Goal: Information Seeking & Learning: Find contact information

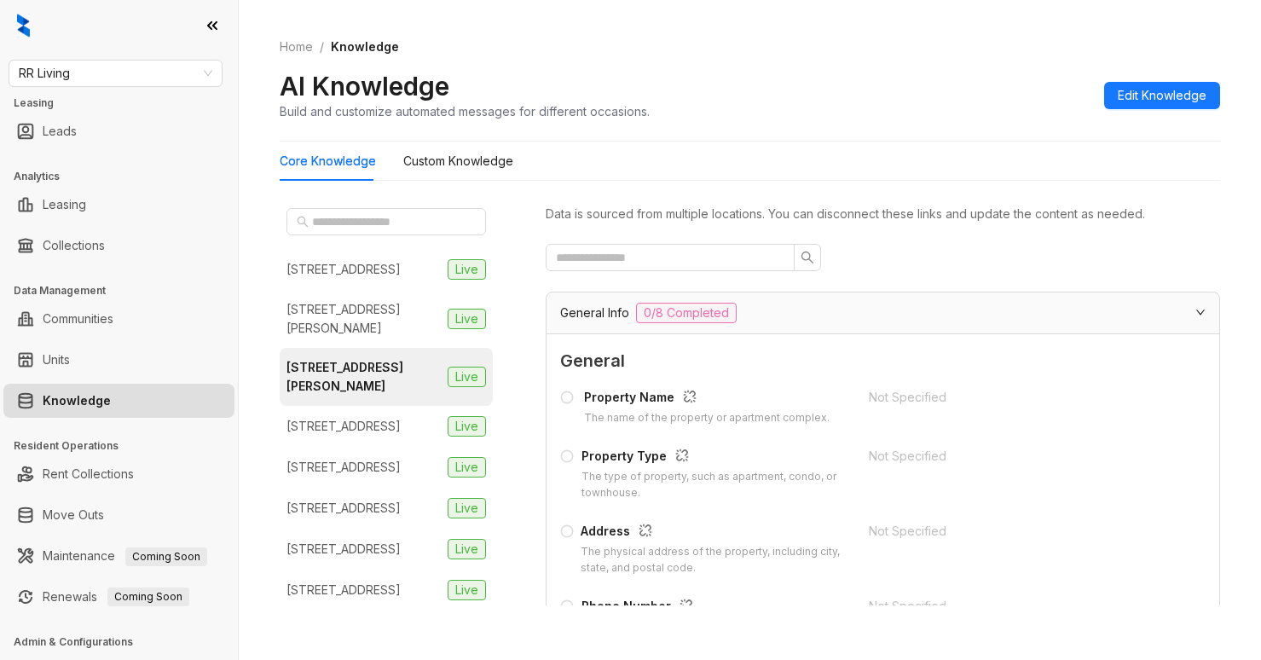
click at [1034, 107] on div "AI Knowledge Build and customize automated messages for different occasions. Ed…" at bounding box center [750, 95] width 941 height 50
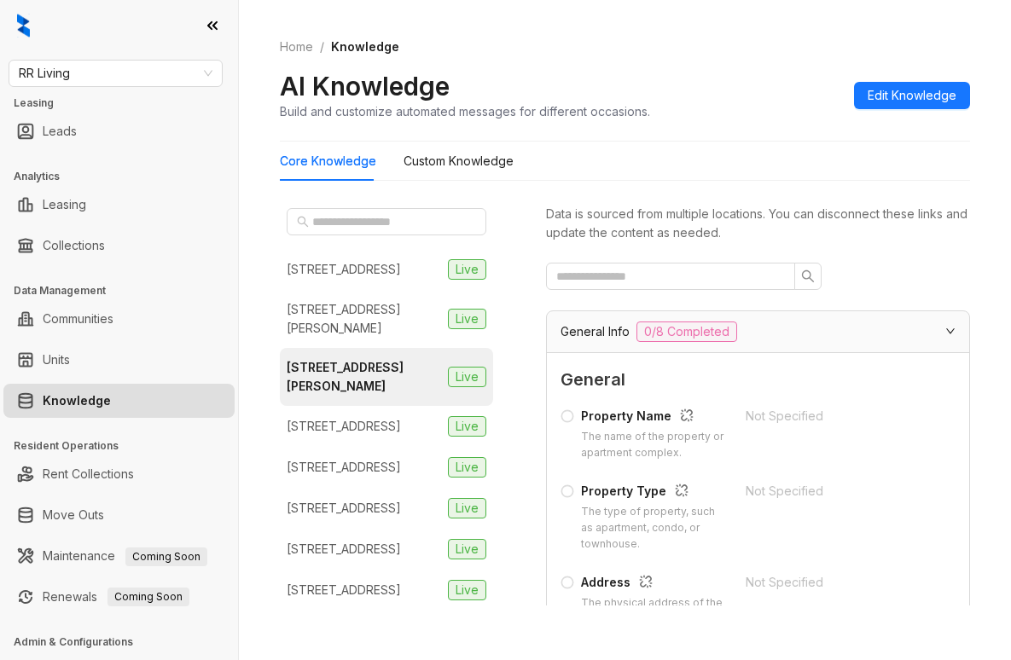
click at [779, 41] on div "Home / Knowledge AI Knowledge Build and customize automated messages for differ…" at bounding box center [625, 79] width 690 height 125
click at [724, 4] on div "Home / Knowledge AI Knowledge Build and customize automated messages for differ…" at bounding box center [625, 330] width 772 height 660
click at [153, 73] on span "RR Living" at bounding box center [116, 74] width 194 height 26
click at [153, 72] on span "RR Living" at bounding box center [116, 74] width 194 height 26
click at [148, 78] on span "RR Living" at bounding box center [116, 74] width 194 height 26
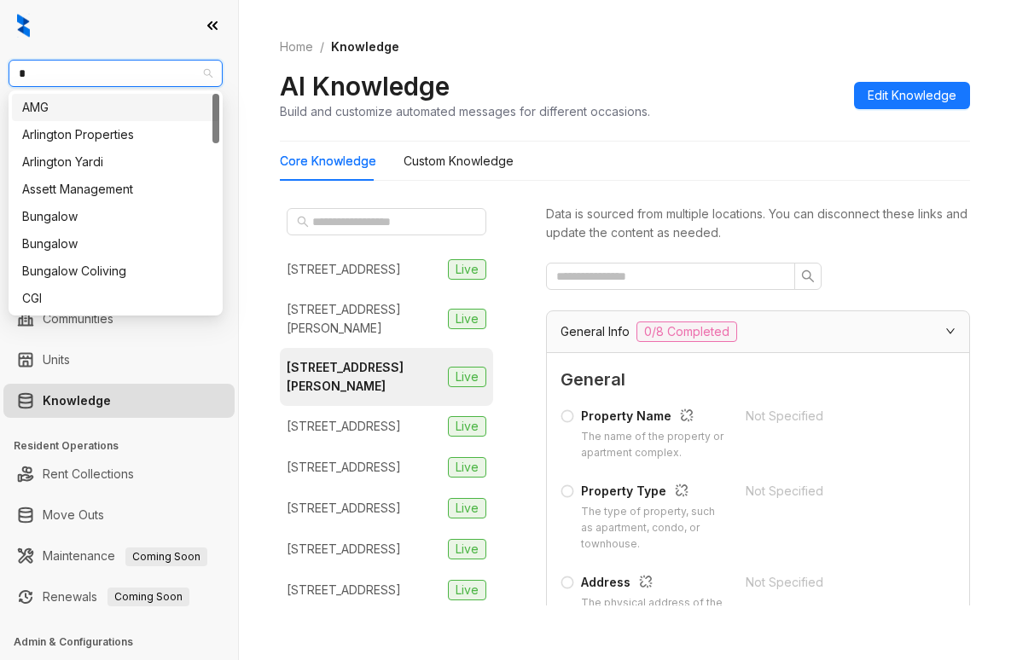
type input "**"
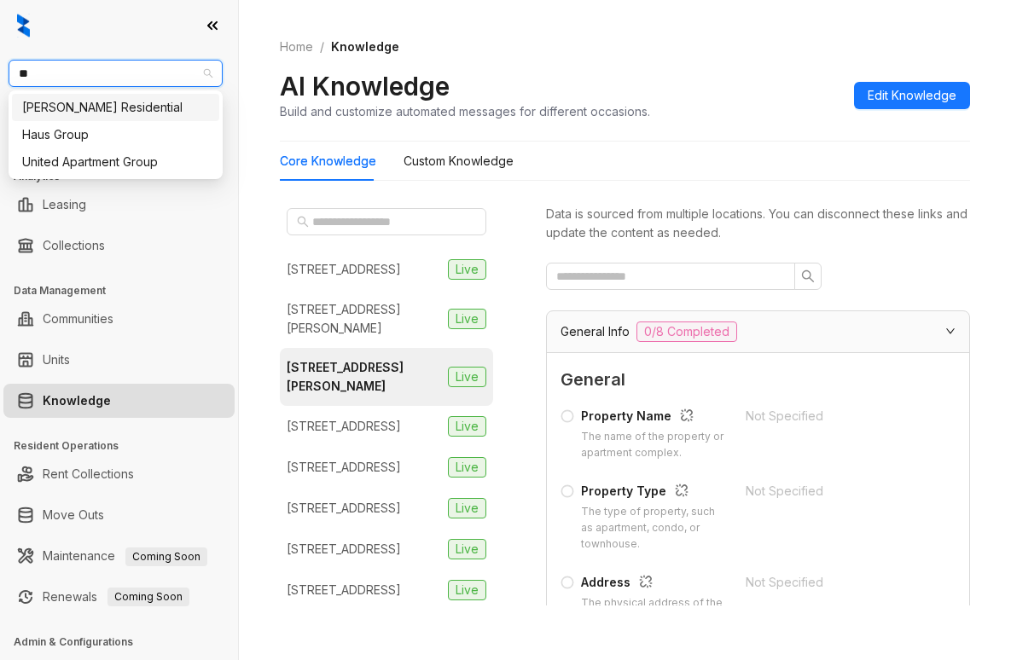
click at [130, 112] on div "Griffis Residential" at bounding box center [115, 107] width 187 height 19
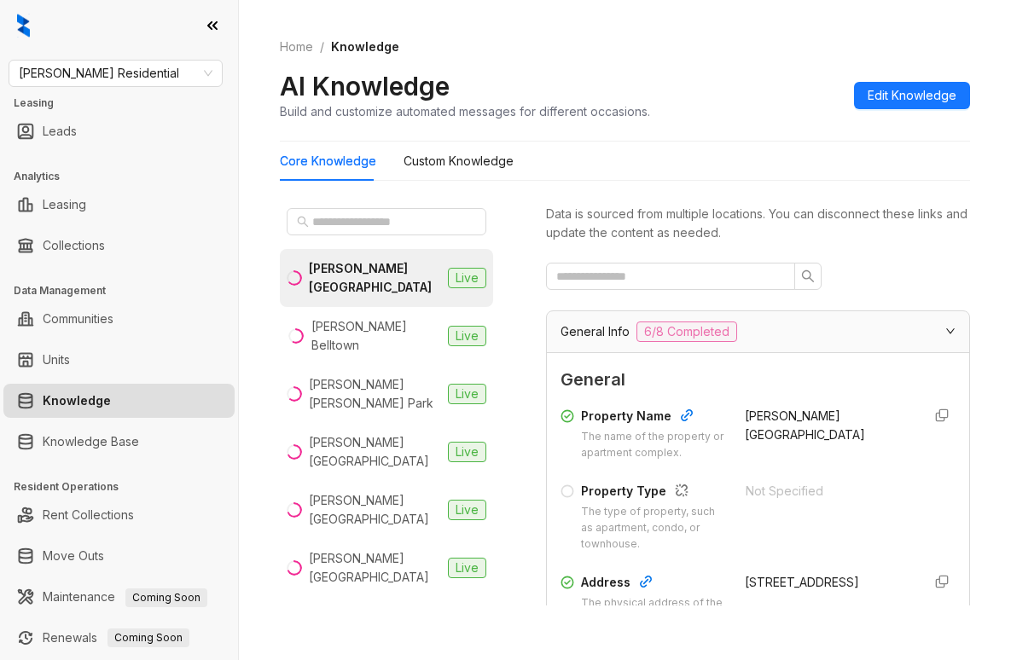
click at [145, 56] on div "Griffis Residential Leasing Leads Analytics Leasing Collections Data Management…" at bounding box center [119, 330] width 238 height 660
click at [144, 67] on span "Griffis Residential" at bounding box center [116, 74] width 194 height 26
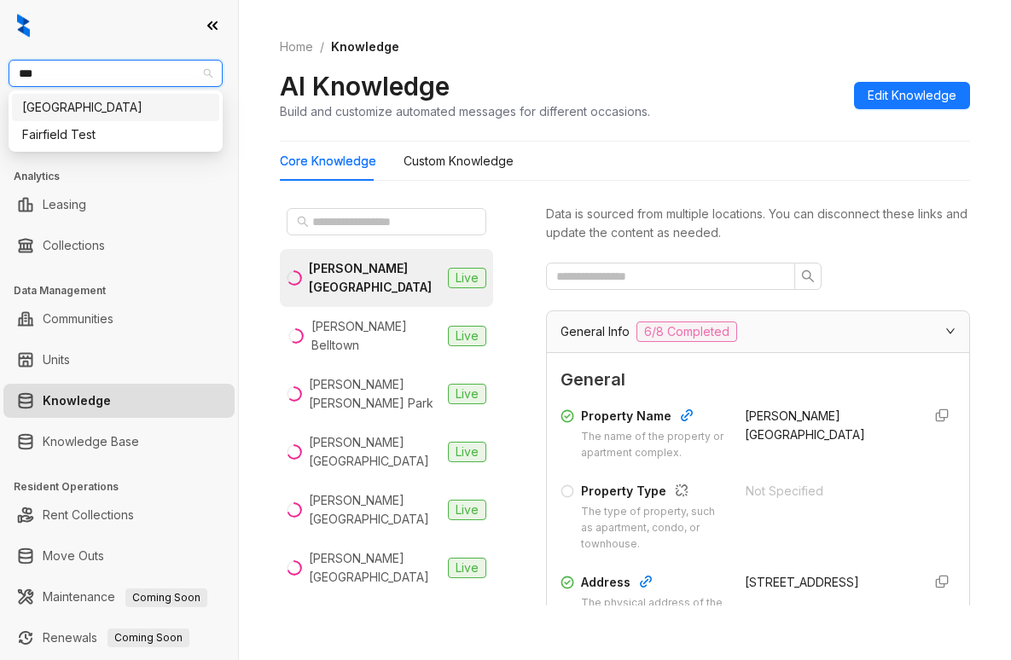
type input "****"
click at [136, 109] on div "Fairfield" at bounding box center [115, 107] width 187 height 19
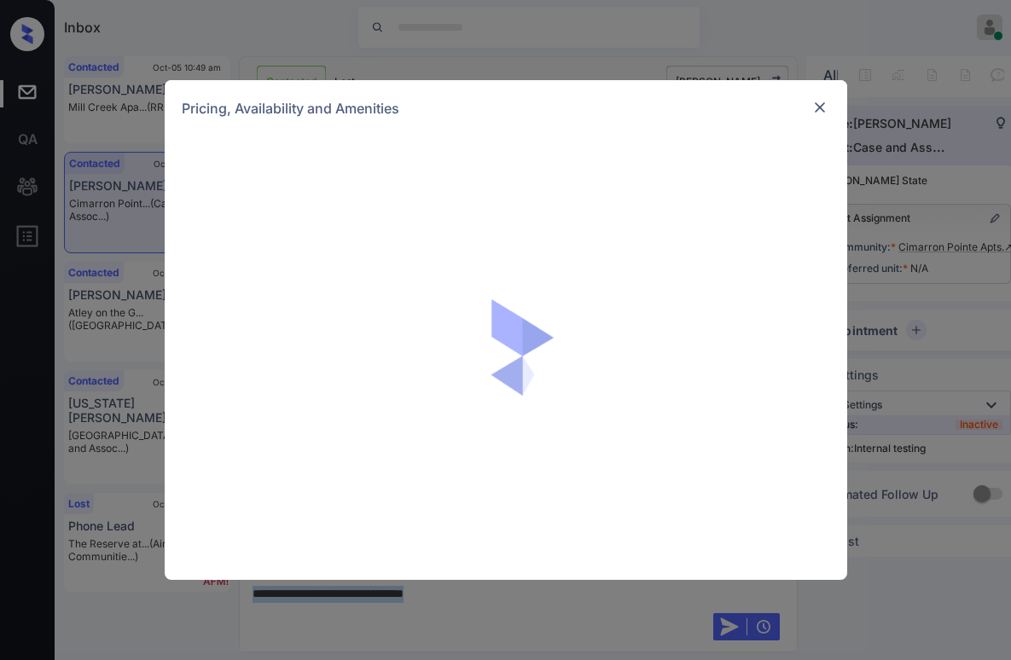
scroll to position [92, 0]
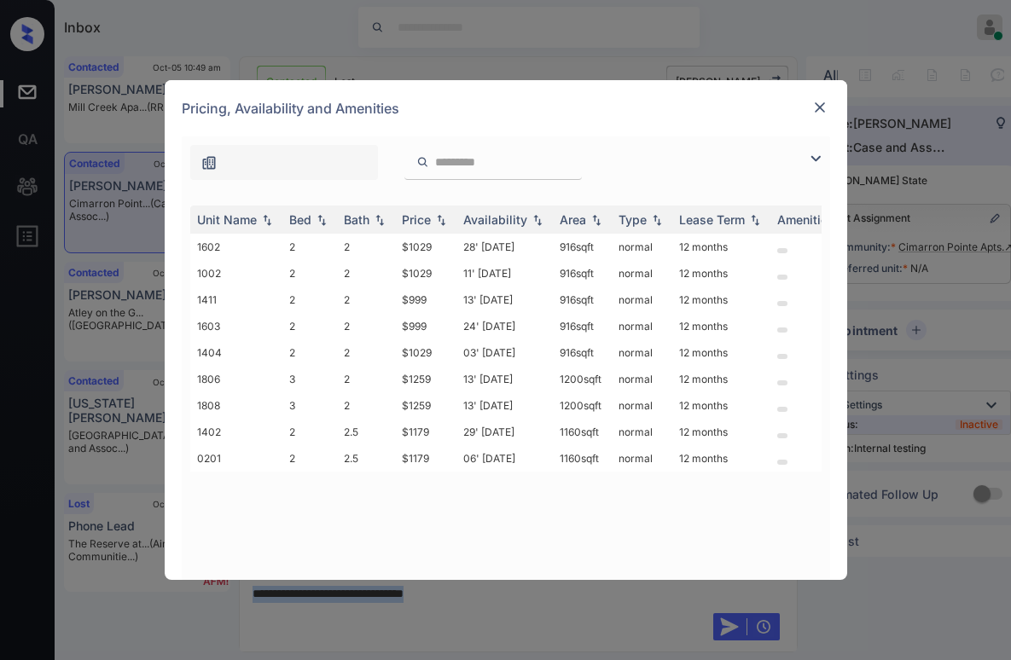
click at [824, 102] on img at bounding box center [819, 107] width 17 height 17
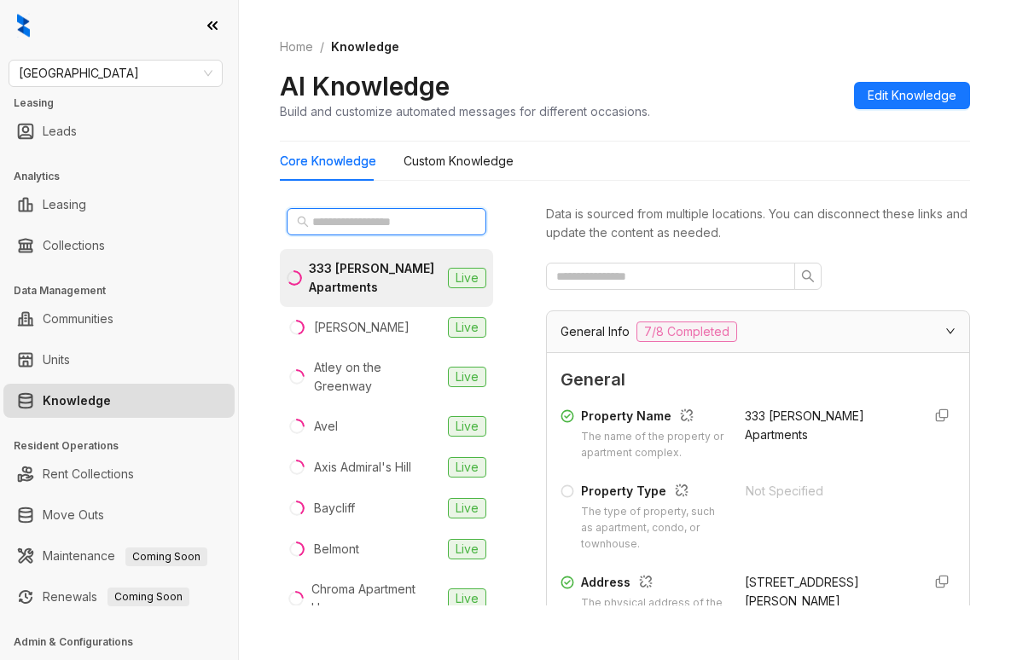
click at [356, 218] on input "text" at bounding box center [387, 221] width 150 height 19
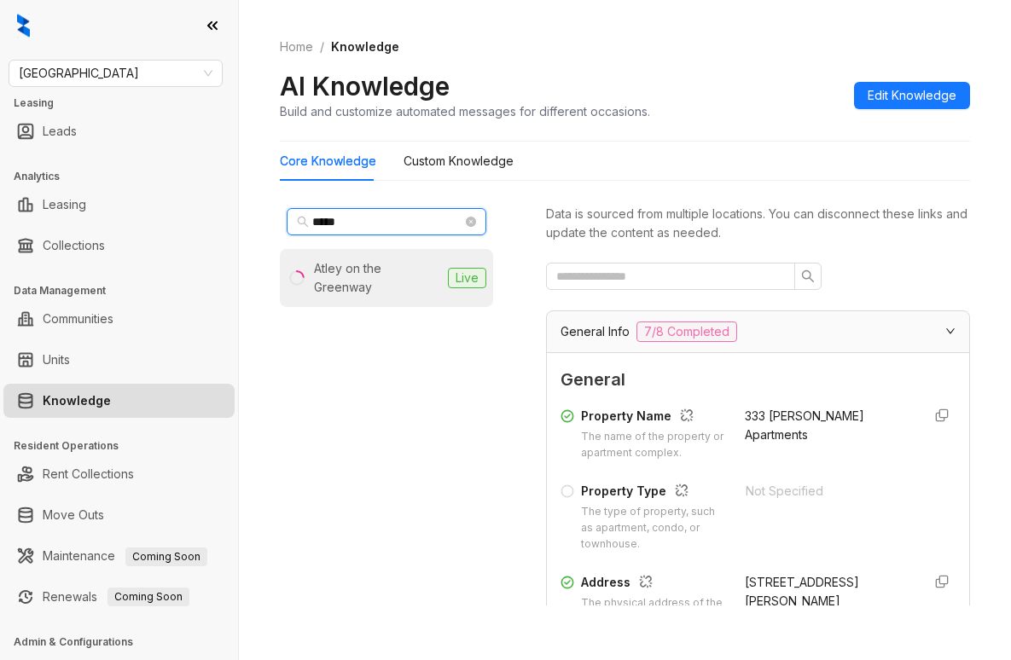
type input "*****"
click at [367, 267] on div "Atley on the Greenway" at bounding box center [377, 278] width 127 height 38
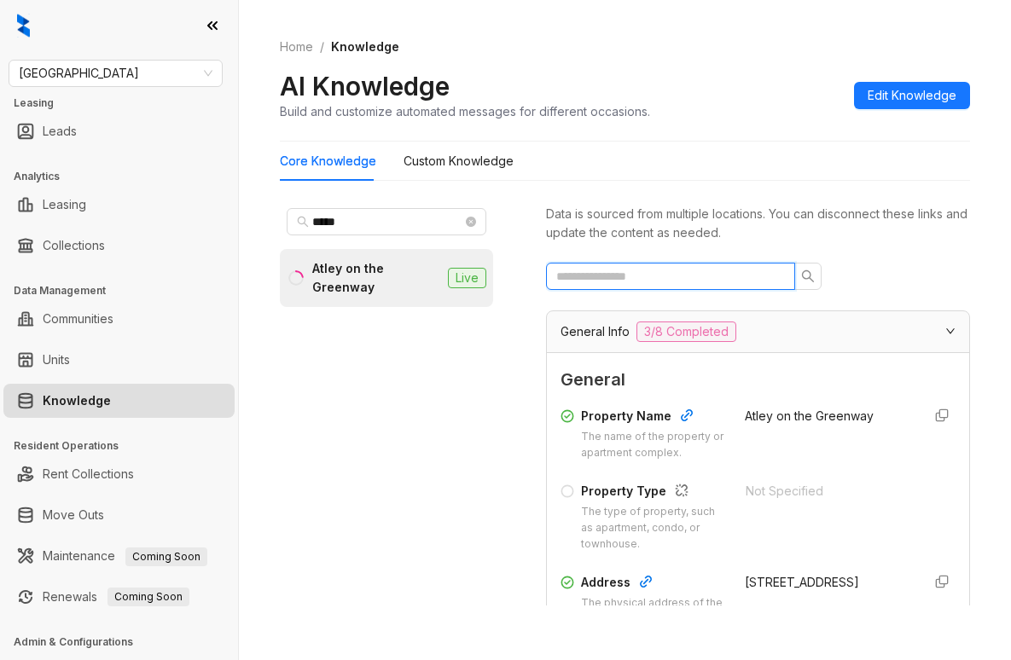
click at [654, 280] on input "text" at bounding box center [663, 276] width 215 height 19
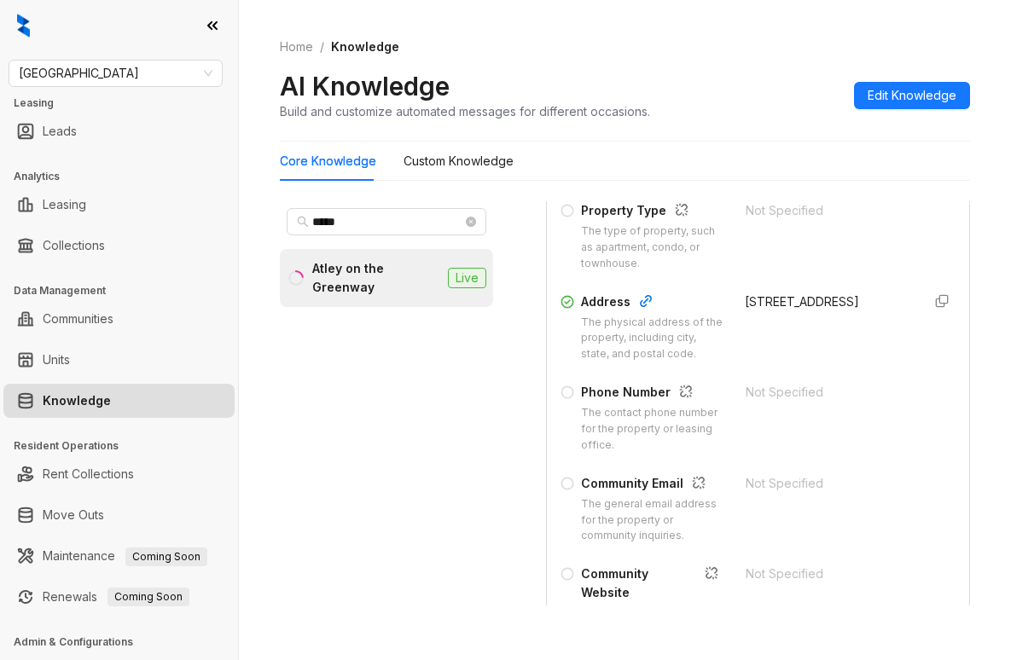
scroll to position [341, 0]
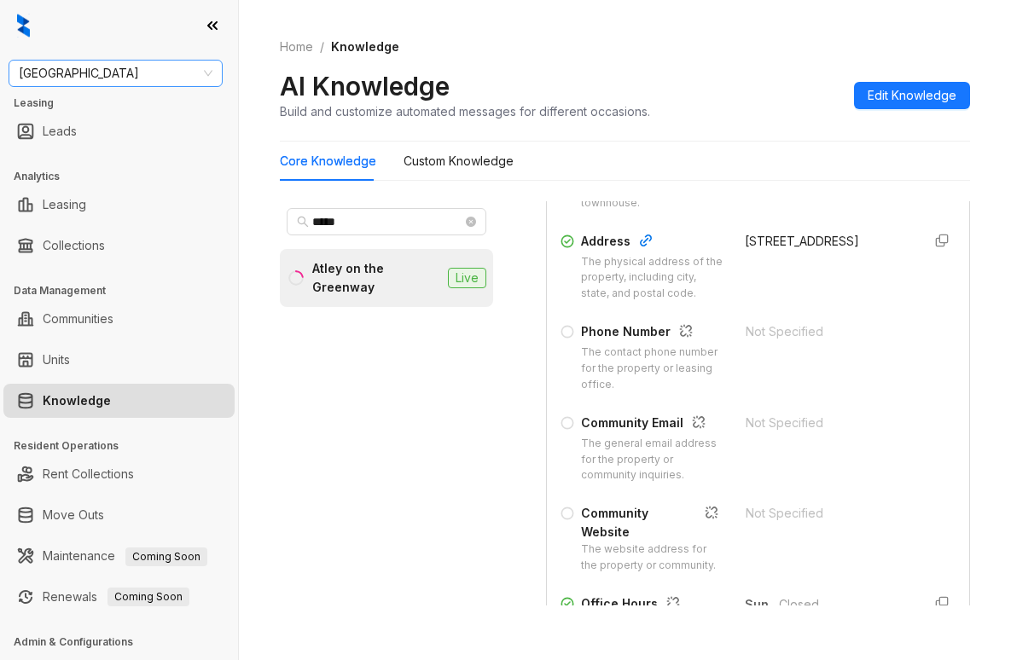
click at [136, 71] on span "[GEOGRAPHIC_DATA]" at bounding box center [116, 74] width 194 height 26
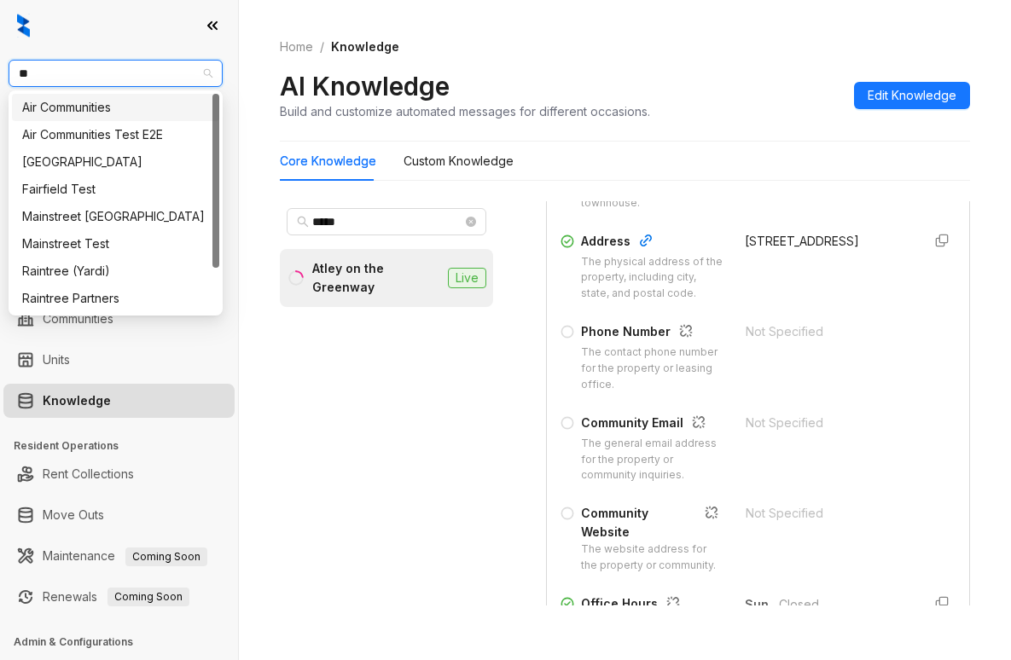
type input "***"
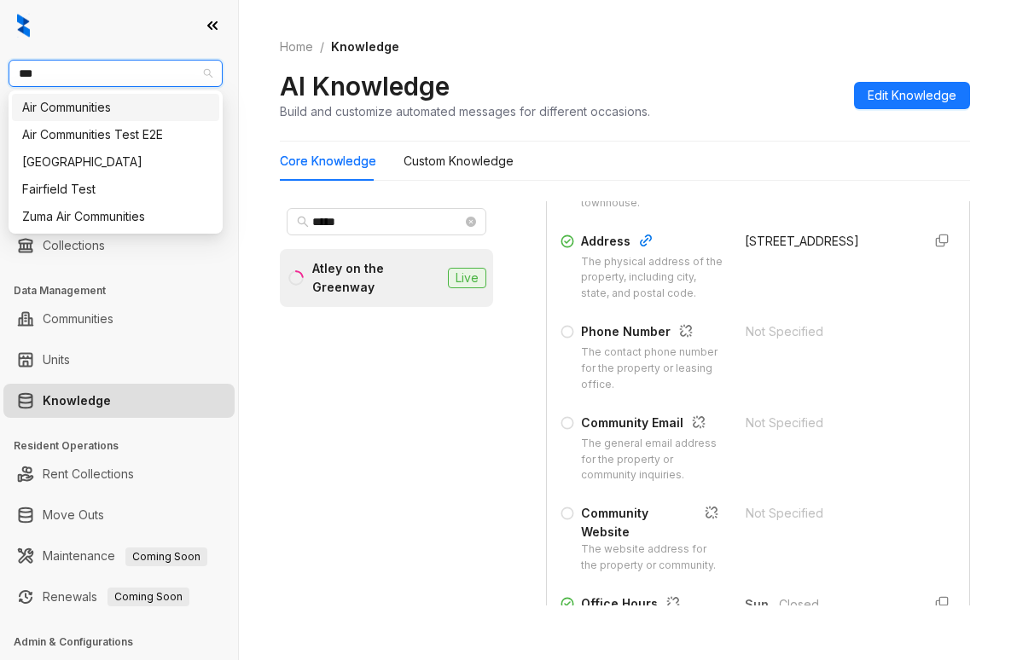
click at [111, 100] on div "Air Communities" at bounding box center [115, 107] width 187 height 19
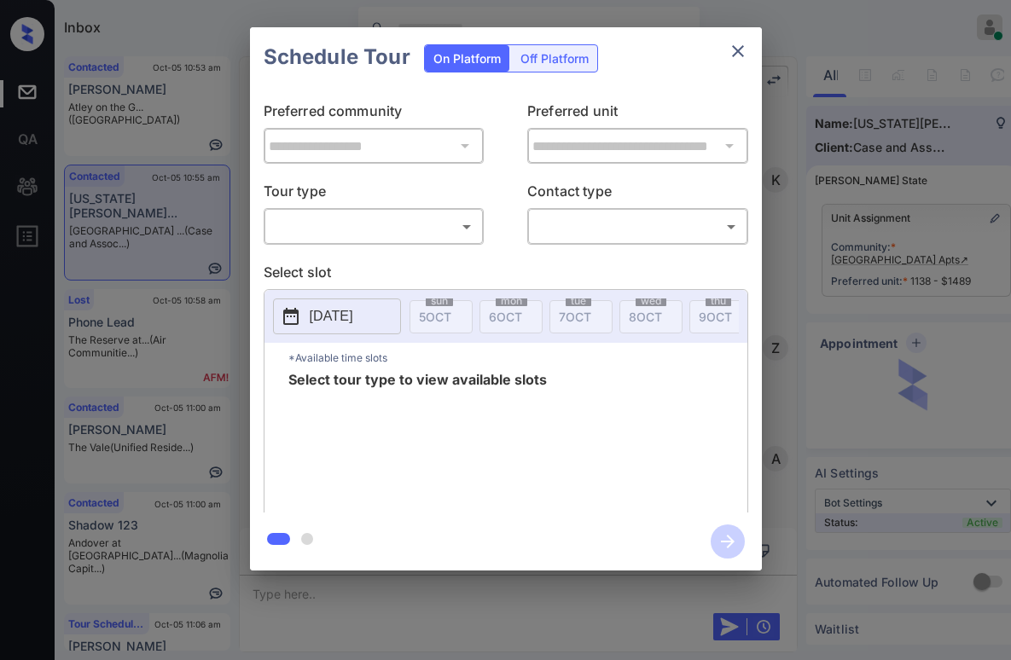
scroll to position [969, 0]
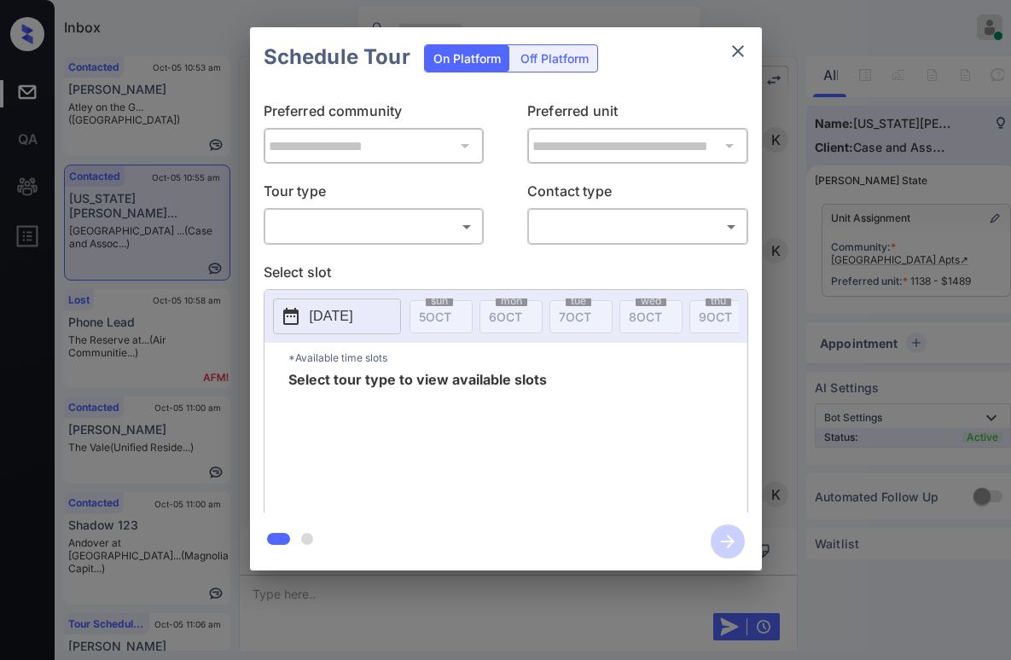
click at [428, 229] on body "Inbox [PERSON_NAME] Online Set yourself offline Set yourself on break Profile S…" at bounding box center [505, 330] width 1011 height 660
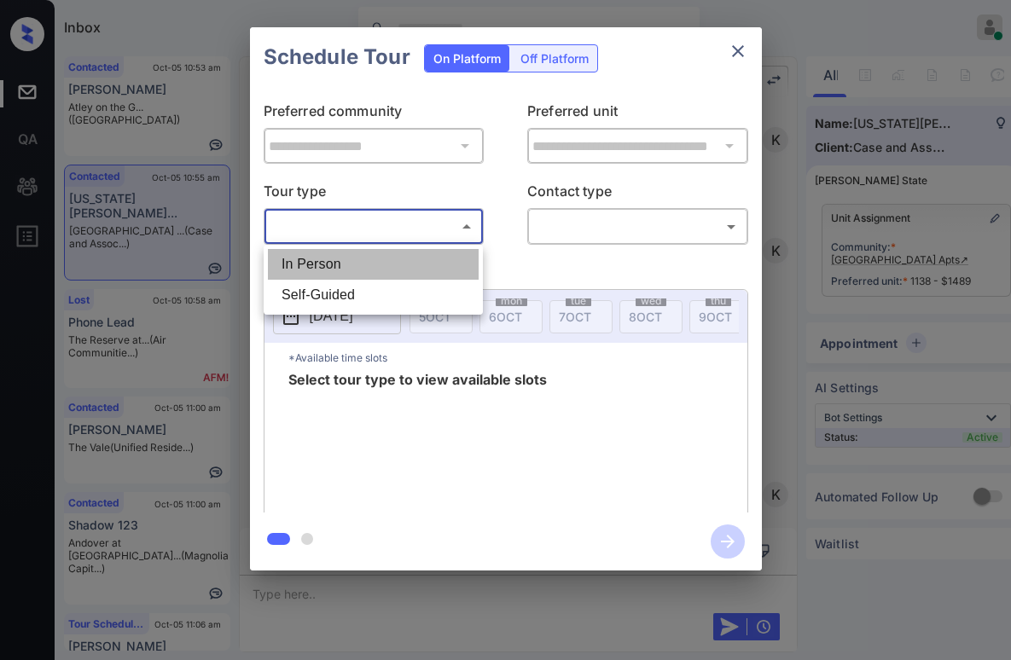
click at [363, 267] on li "In Person" at bounding box center [373, 264] width 211 height 31
type input "********"
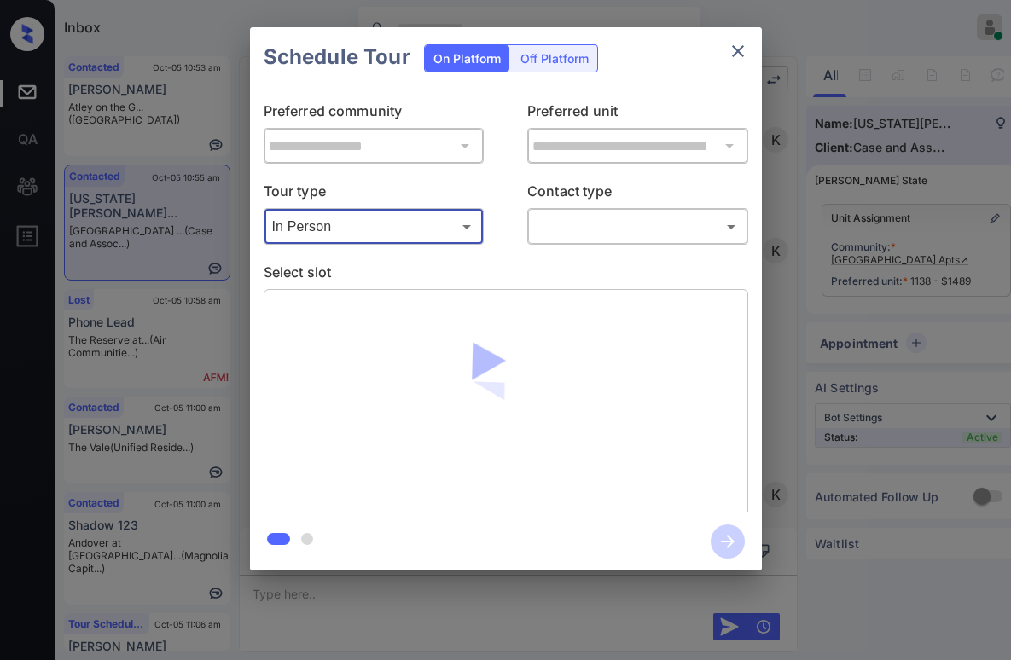
click at [558, 258] on div "**********" at bounding box center [506, 300] width 512 height 426
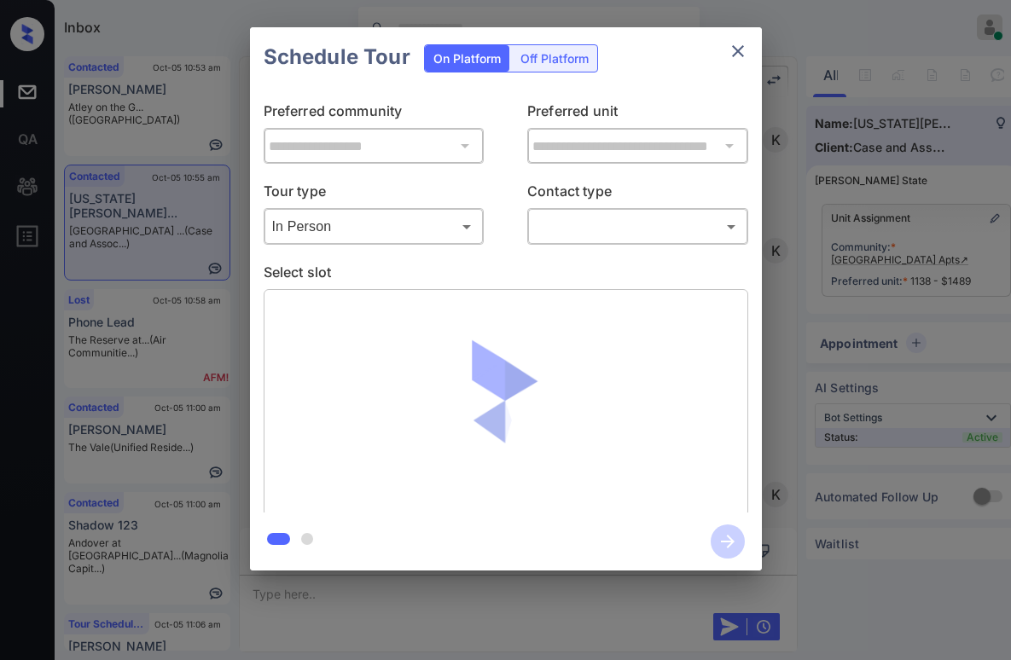
click at [569, 233] on body "Inbox Paolo Gabriel Online Set yourself offline Set yourself on break Profile S…" at bounding box center [505, 330] width 1011 height 660
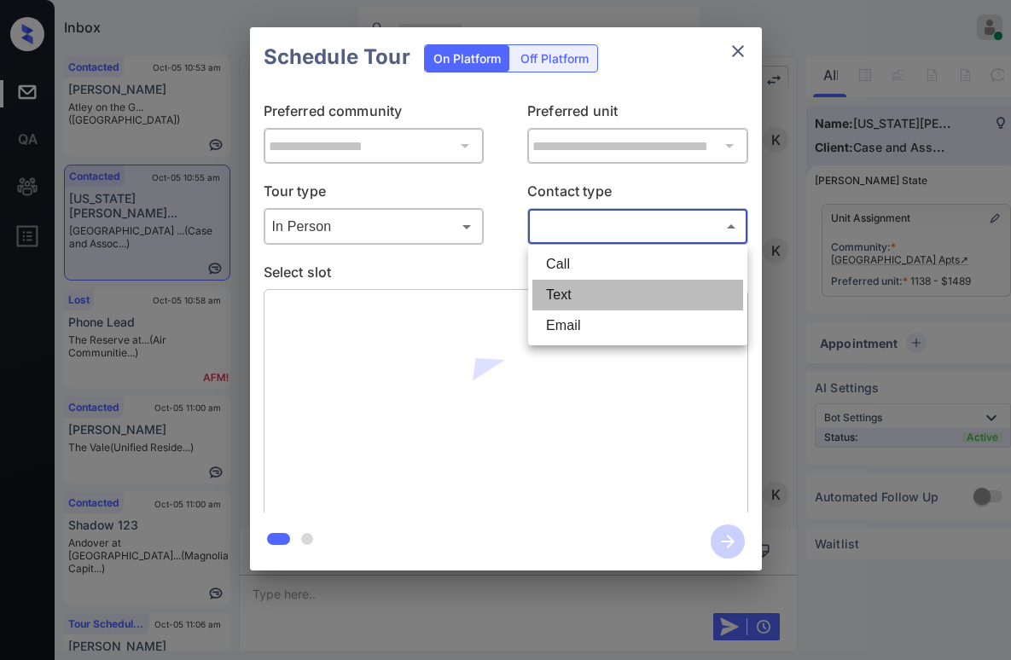
click at [576, 285] on li "Text" at bounding box center [637, 295] width 211 height 31
type input "****"
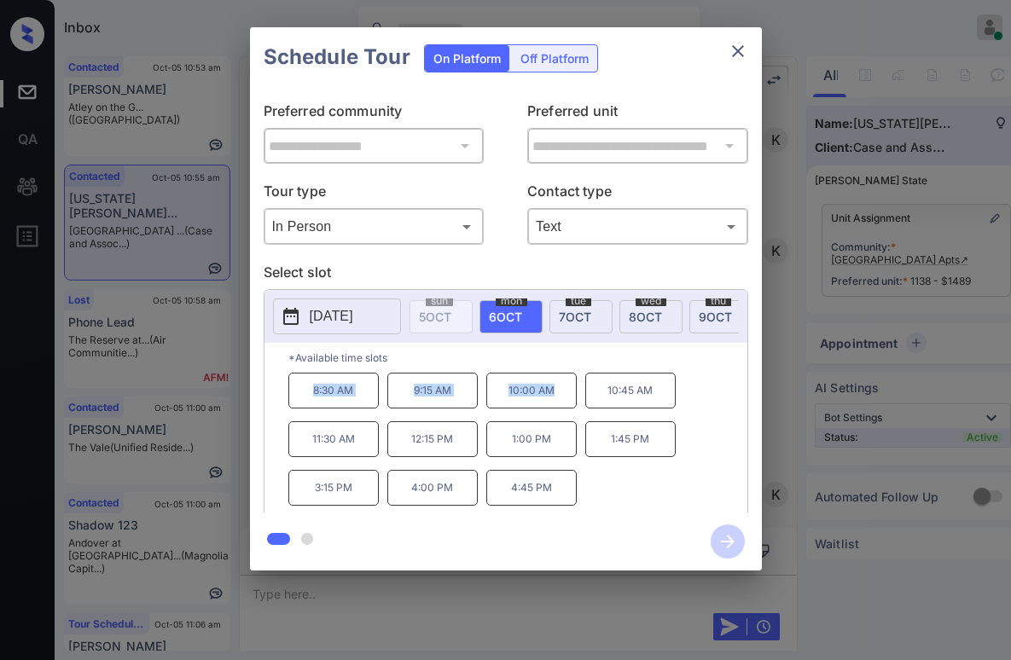
drag, startPoint x: 484, startPoint y: 397, endPoint x: 575, endPoint y: 392, distance: 90.5
click at [558, 398] on div "8:30 AM 9:15 AM 10:00 AM 10:45 AM 11:30 AM 12:15 PM 1:00 PM 1:45 PM 3:15 PM 4:0…" at bounding box center [517, 441] width 459 height 136
copy div "8:30 AM 9:15 AM 10:00 AM"
click at [750, 53] on button "close" at bounding box center [738, 51] width 34 height 34
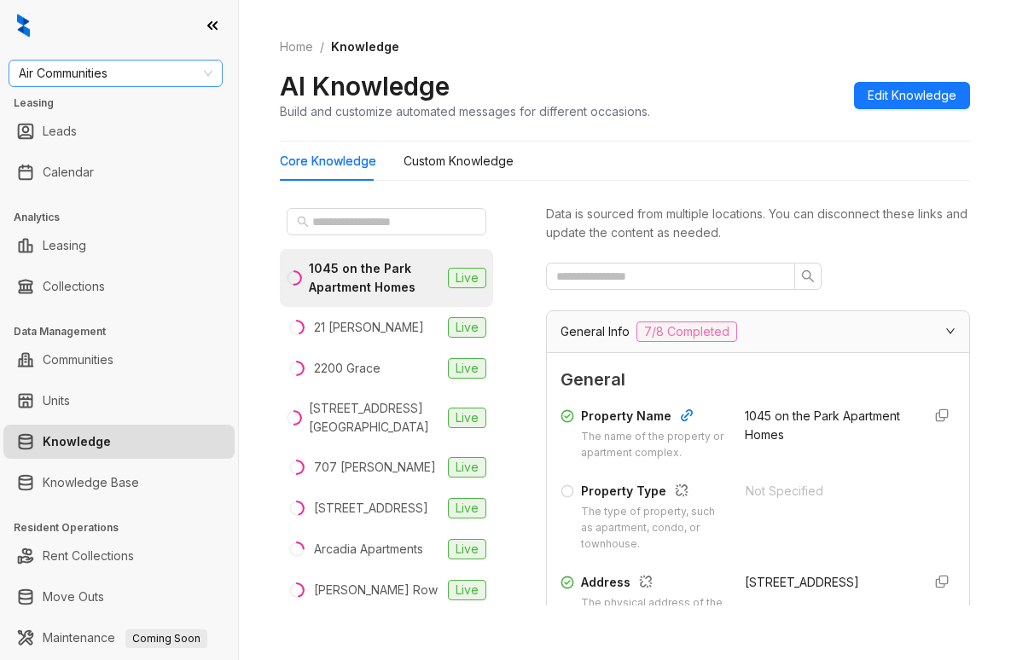
click at [149, 69] on span "Air Communities" at bounding box center [116, 74] width 194 height 26
type input "**"
click at [159, 106] on div "SfRent" at bounding box center [115, 107] width 187 height 19
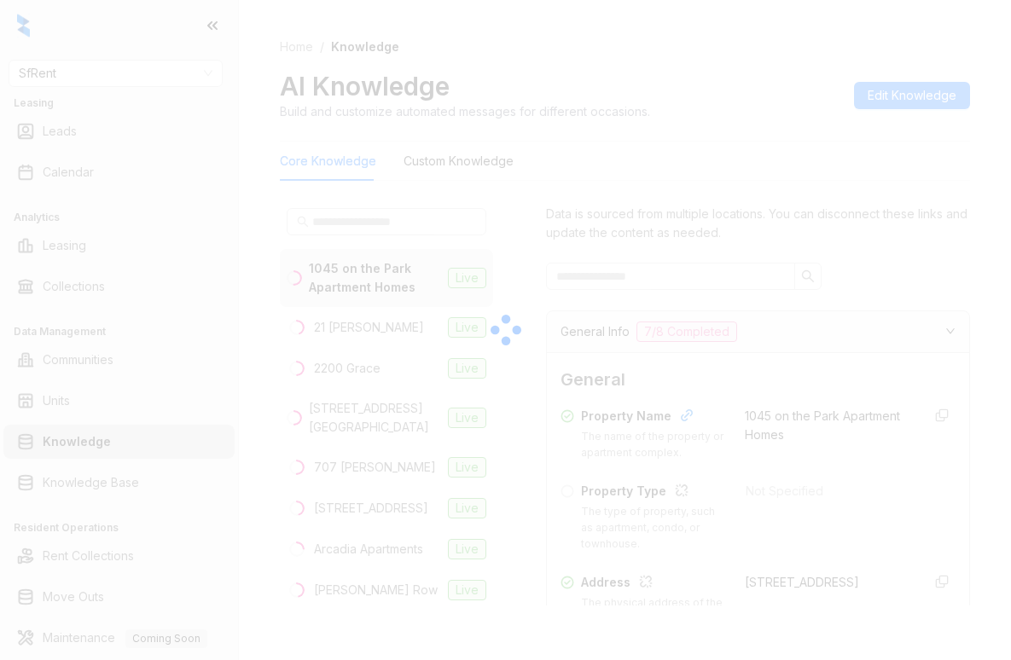
click at [107, 89] on div at bounding box center [505, 330] width 1011 height 660
click at [111, 77] on div at bounding box center [505, 330] width 1011 height 660
click at [111, 73] on div at bounding box center [505, 330] width 1011 height 660
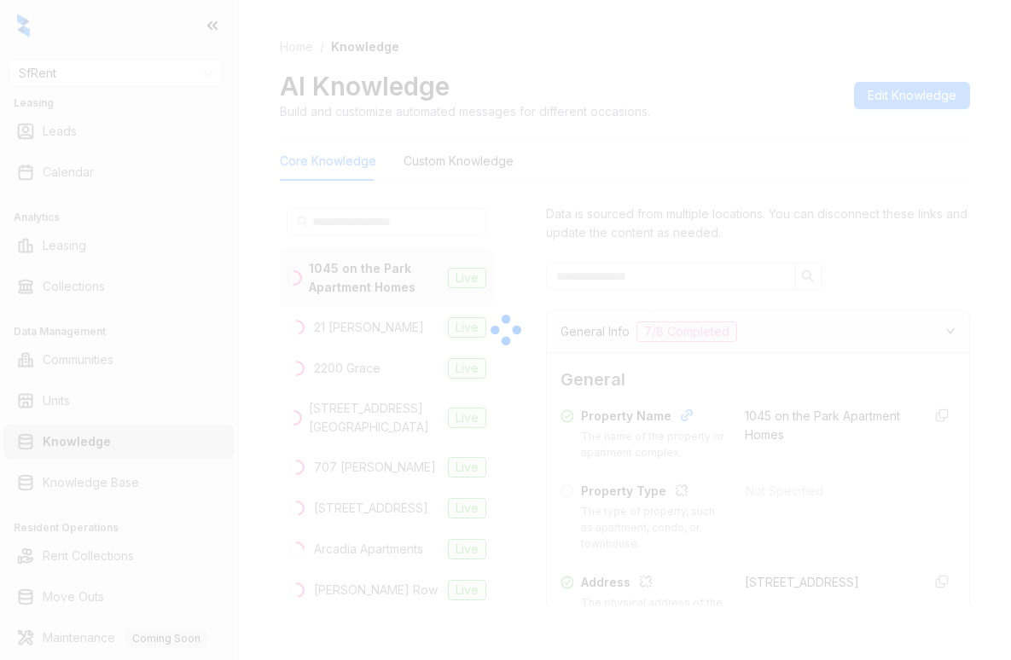
click at [111, 73] on div at bounding box center [505, 330] width 1011 height 660
click at [112, 72] on div at bounding box center [505, 330] width 1011 height 660
click at [298, 140] on div at bounding box center [505, 330] width 1011 height 660
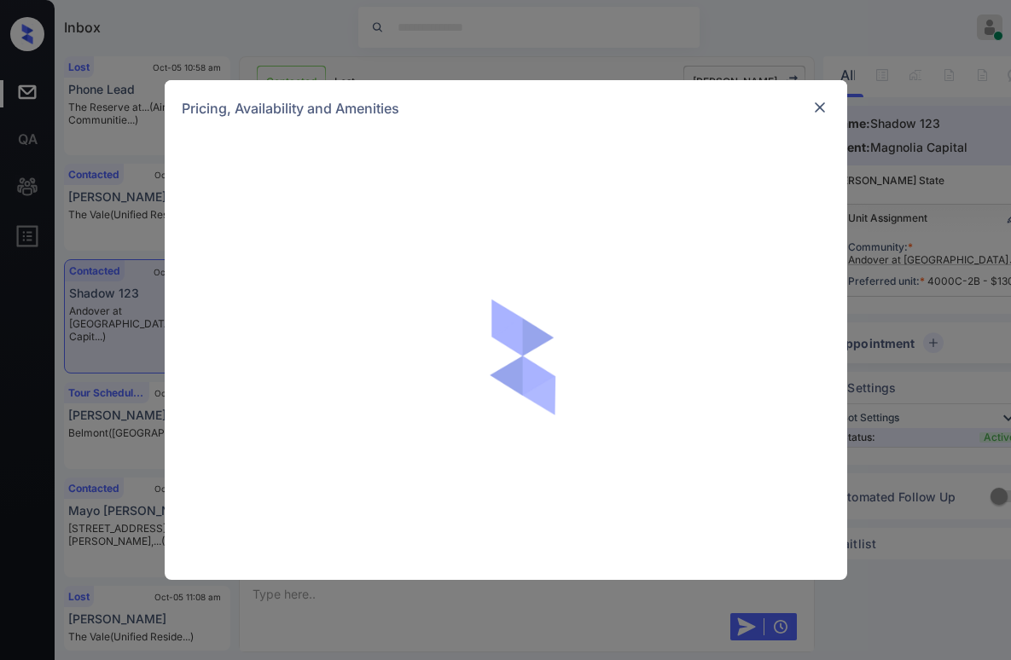
scroll to position [3954, 0]
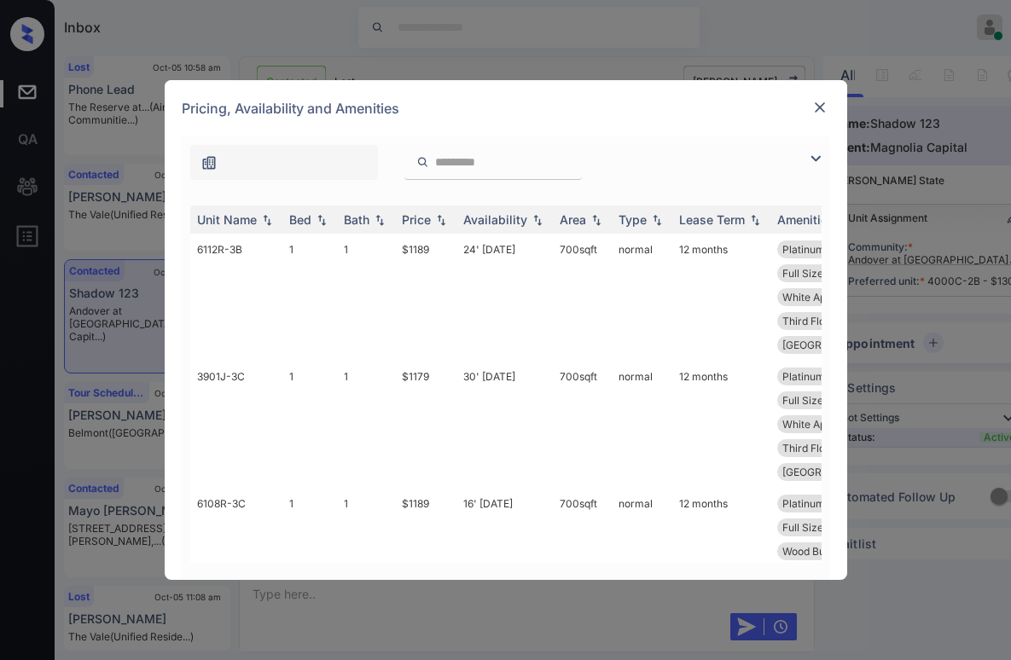
click at [810, 159] on img at bounding box center [815, 158] width 20 height 20
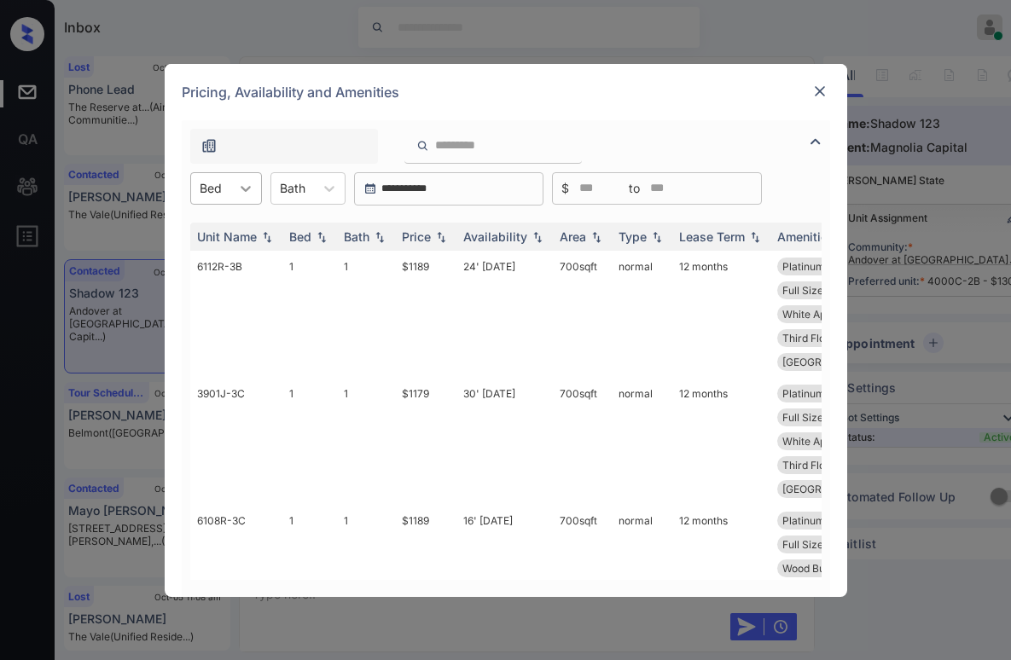
click at [231, 182] on div at bounding box center [245, 188] width 31 height 31
drag, startPoint x: 190, startPoint y: 274, endPoint x: 237, endPoint y: 257, distance: 49.9
click at [200, 274] on div "2" at bounding box center [226, 261] width 72 height 31
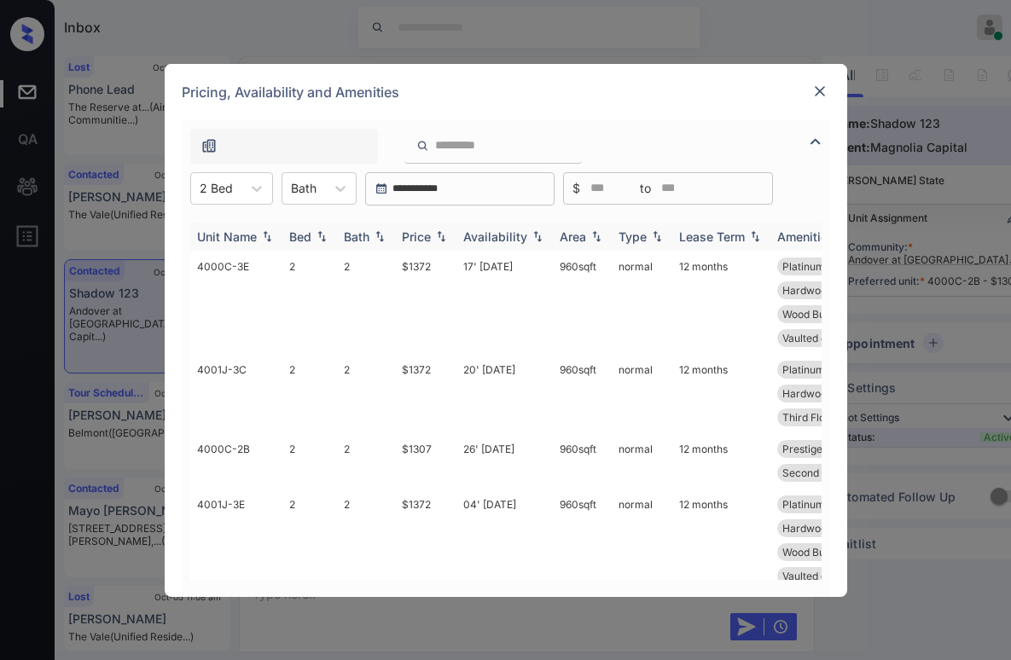
click at [442, 237] on img at bounding box center [440, 236] width 17 height 12
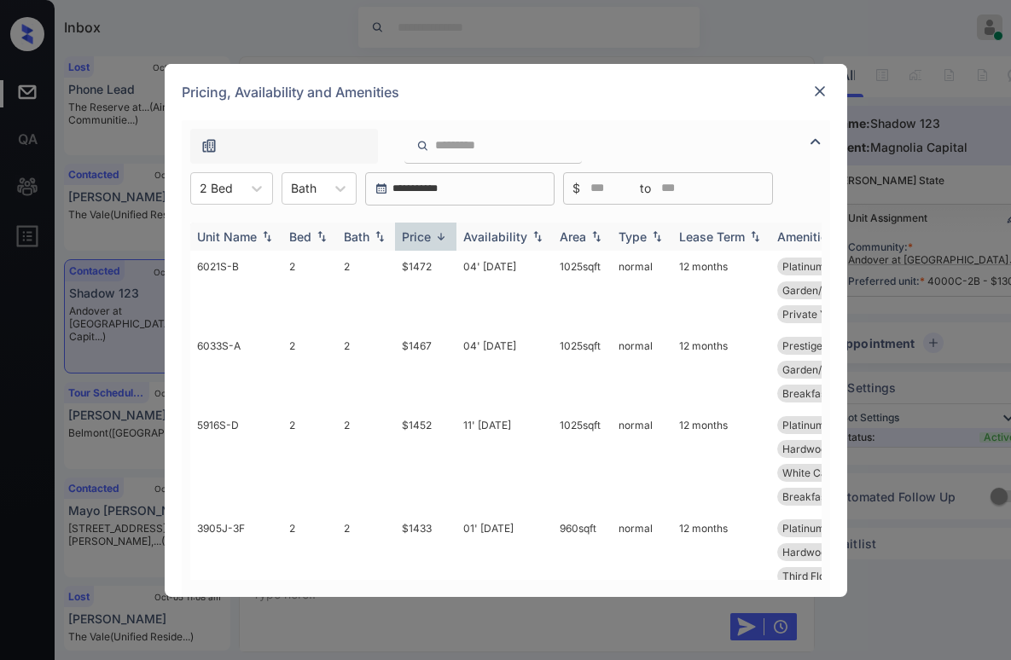
click at [435, 232] on img at bounding box center [440, 236] width 17 height 13
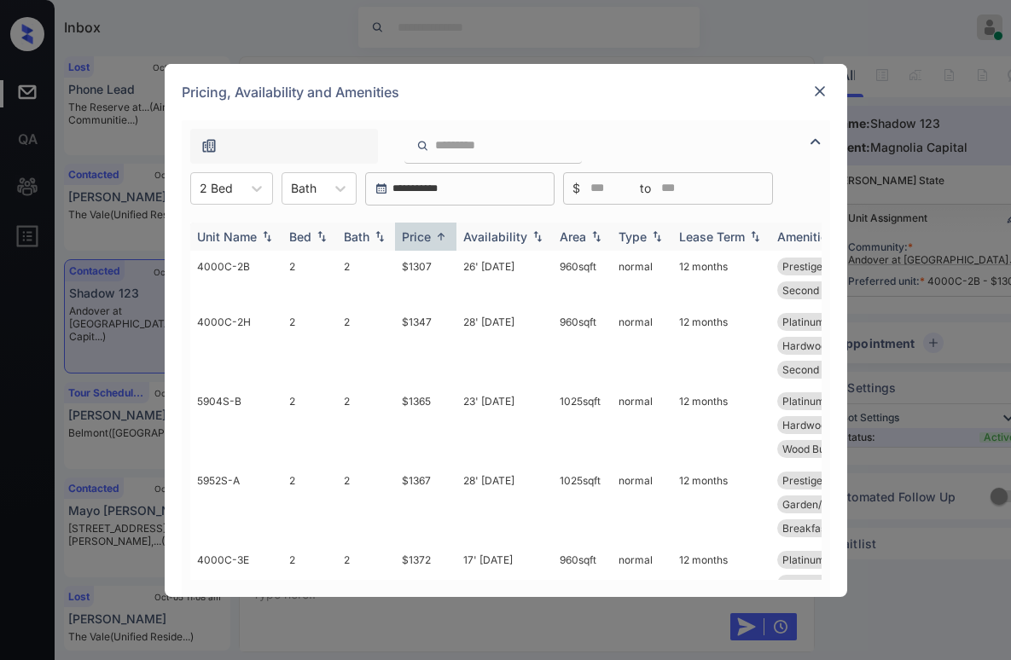
click at [435, 232] on img at bounding box center [440, 236] width 17 height 13
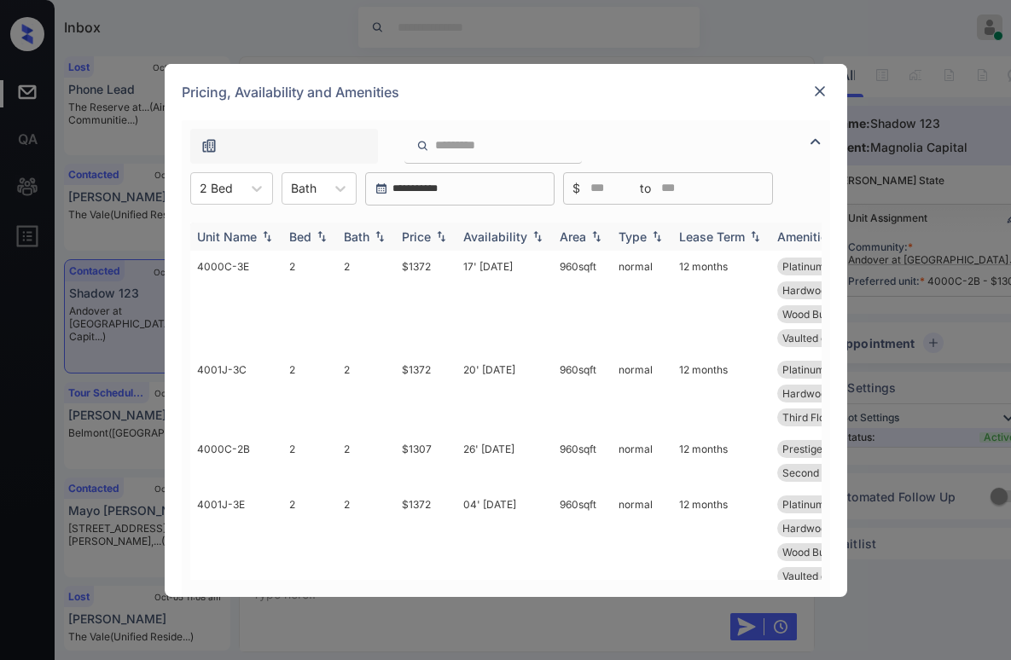
click at [435, 232] on img at bounding box center [440, 236] width 17 height 12
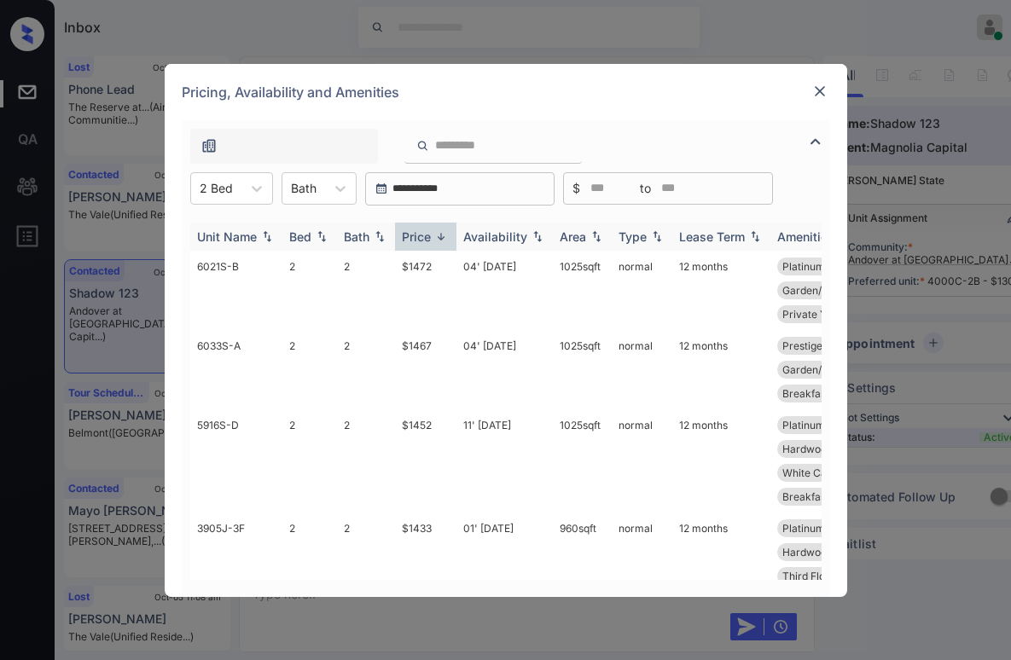
click at [435, 232] on img at bounding box center [440, 236] width 17 height 13
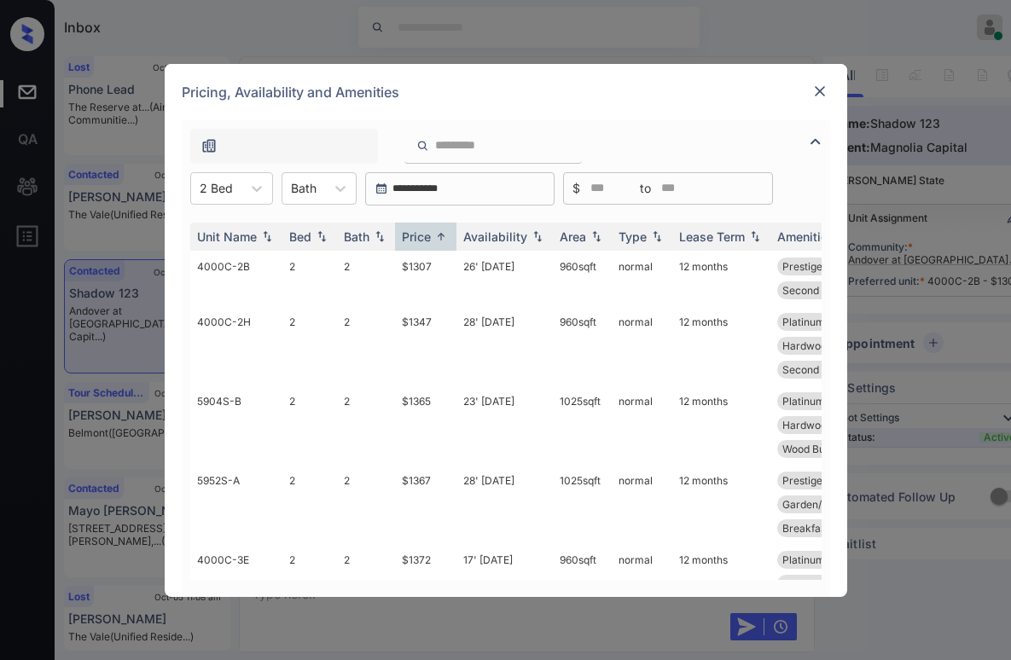
click at [822, 90] on img at bounding box center [819, 91] width 17 height 17
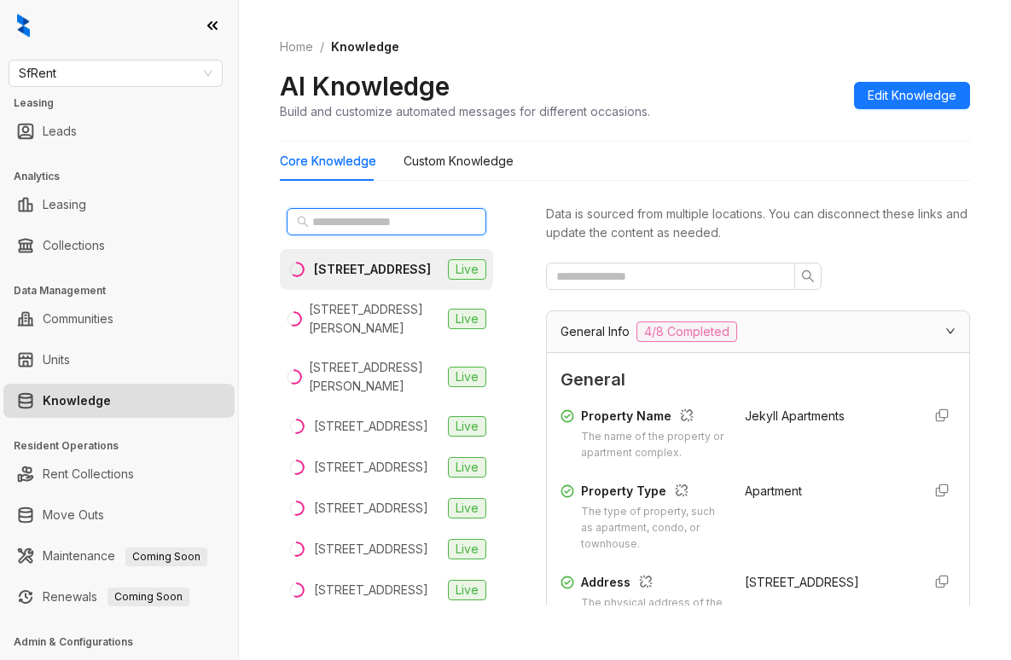
click at [398, 213] on input "text" at bounding box center [387, 221] width 150 height 19
click at [109, 67] on span "SfRent" at bounding box center [116, 74] width 194 height 26
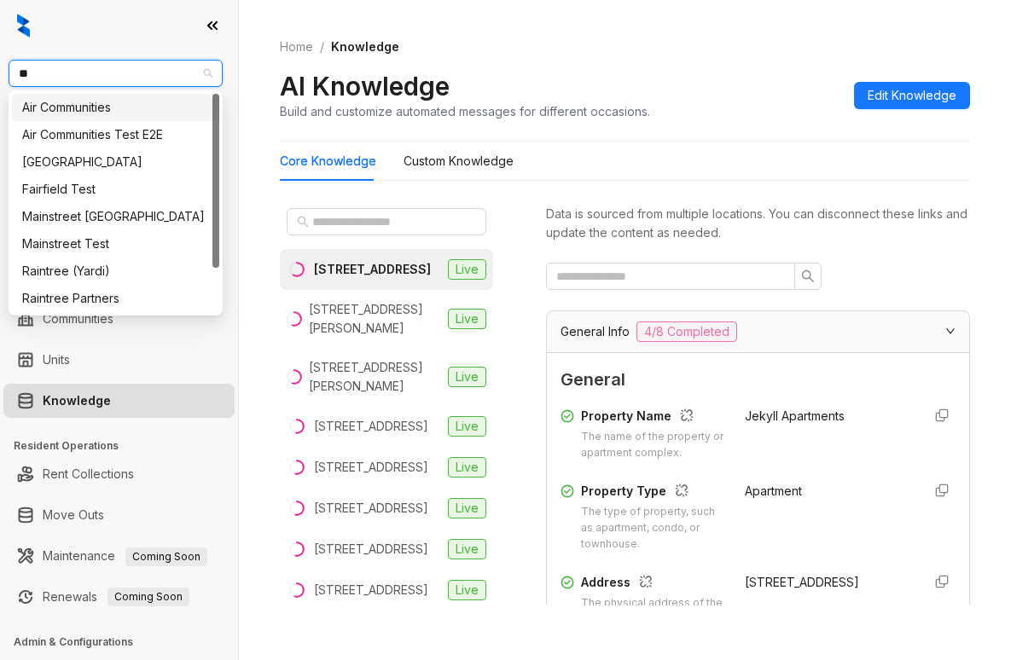
type input "***"
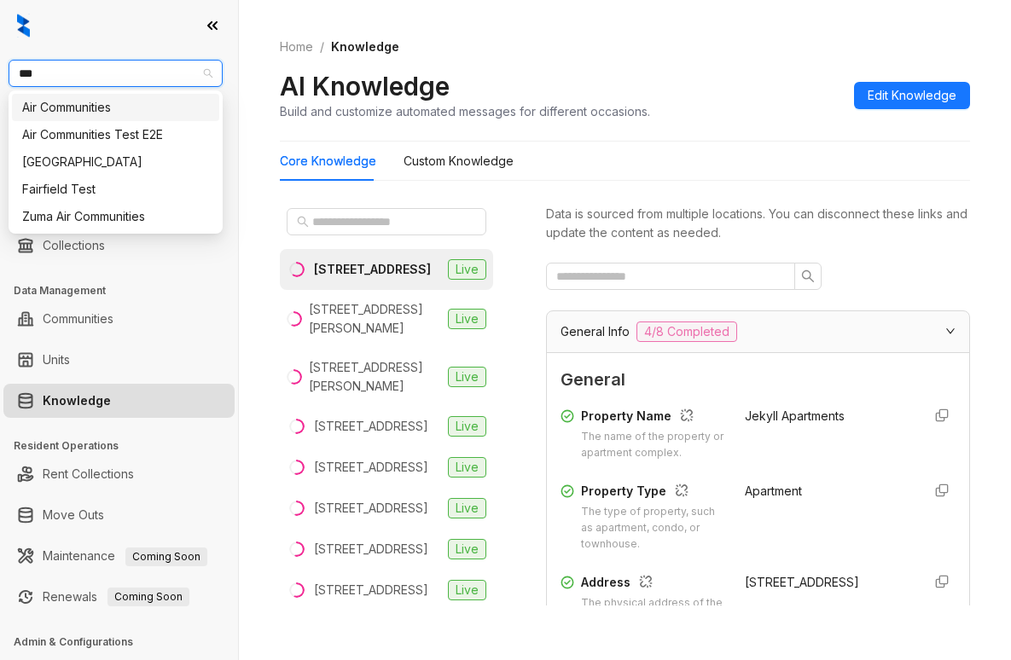
click at [120, 114] on div "Air Communities" at bounding box center [115, 107] width 187 height 19
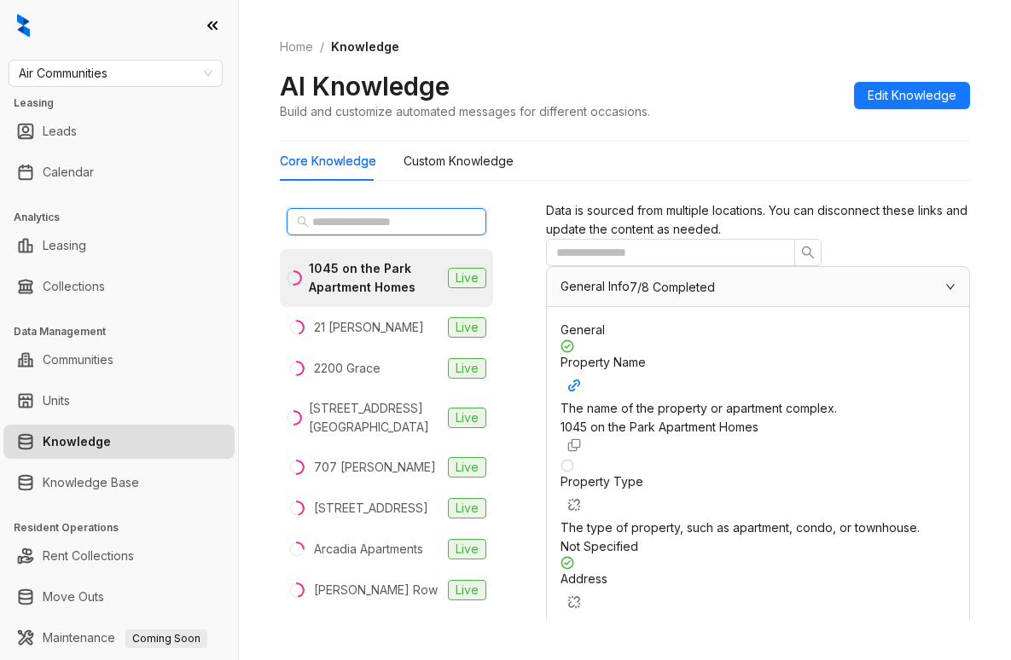
click at [376, 225] on input "text" at bounding box center [387, 221] width 150 height 19
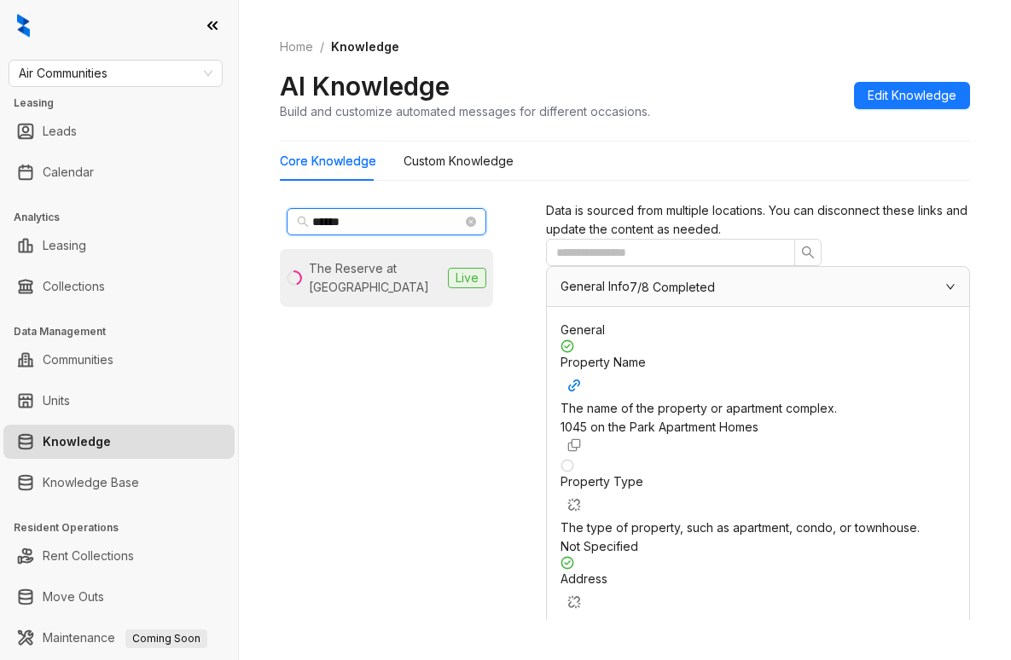
type input "******"
click at [379, 279] on div "The Reserve at Coconut Point" at bounding box center [375, 278] width 132 height 38
drag, startPoint x: 724, startPoint y: 366, endPoint x: 823, endPoint y: 375, distance: 99.4
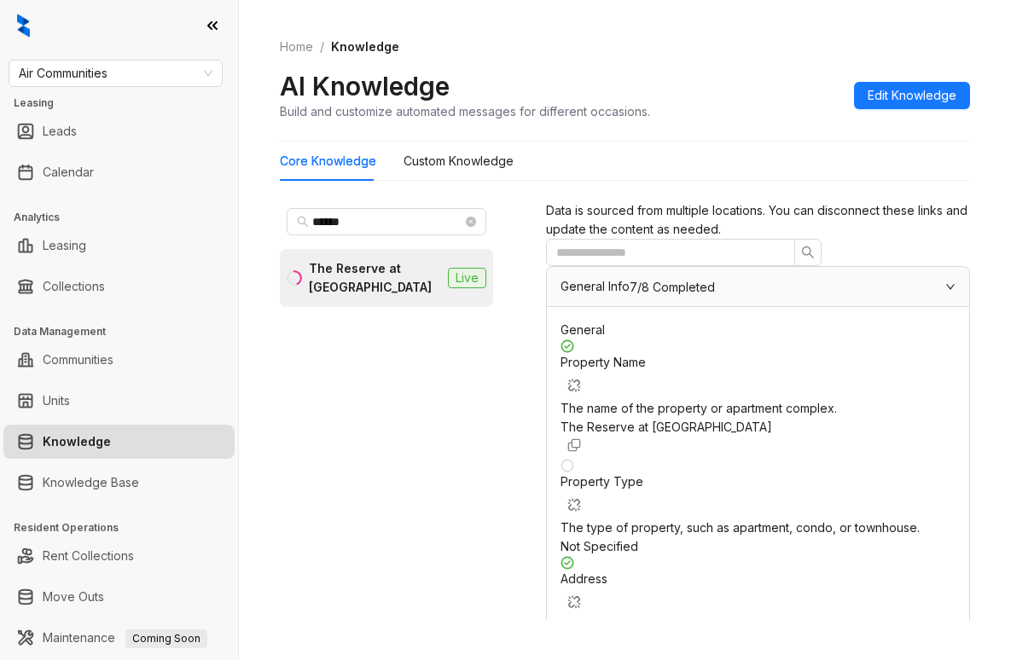
copy span "239.529.4544"
drag, startPoint x: 758, startPoint y: 457, endPoint x: 785, endPoint y: 476, distance: 33.1
copy span "10:00 AM - 7:00 PM"
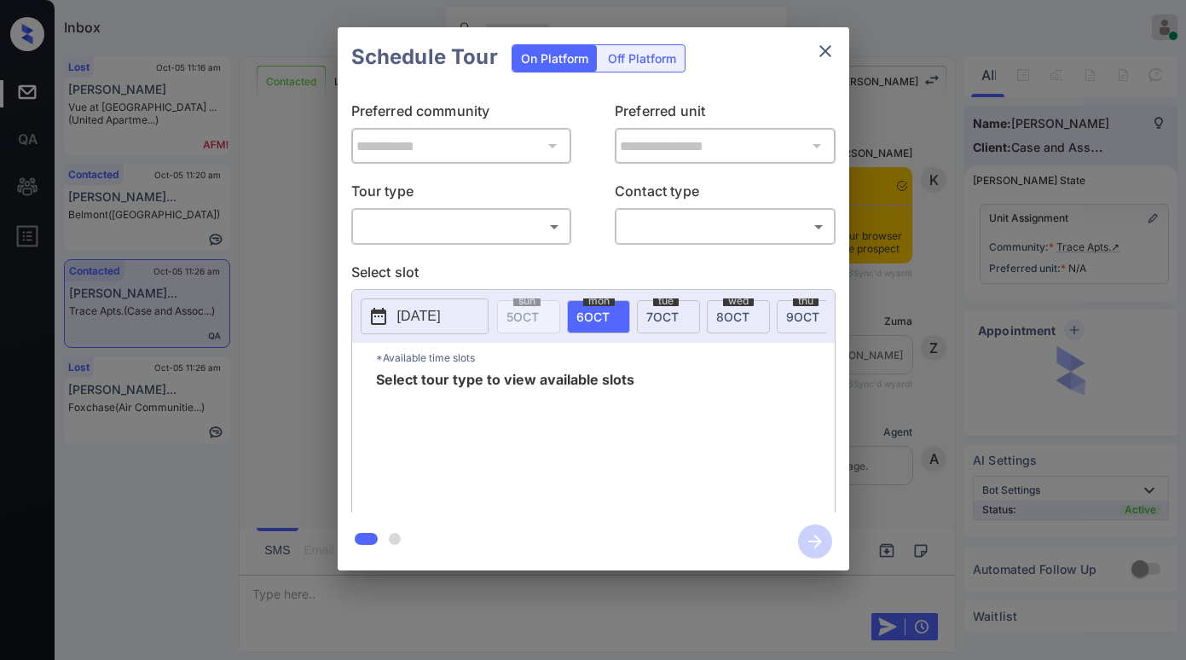
scroll to position [2420, 0]
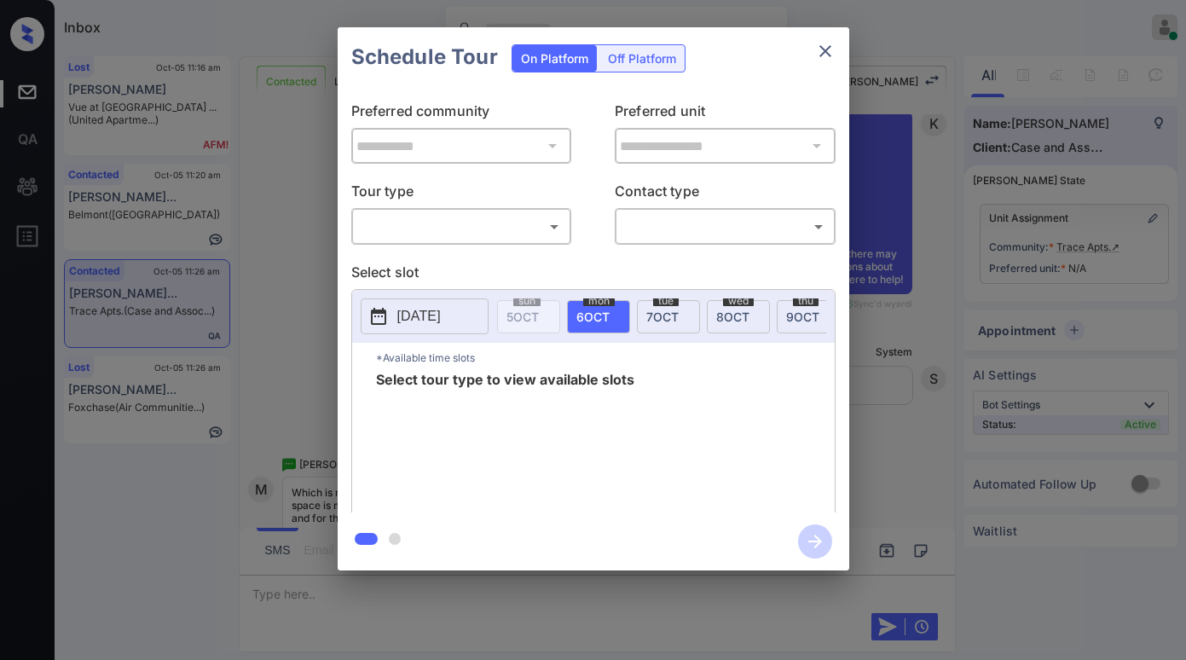
click at [524, 229] on body "Inbox Paolo Gabriel Online Set yourself offline Set yourself on break Profile S…" at bounding box center [593, 330] width 1186 height 660
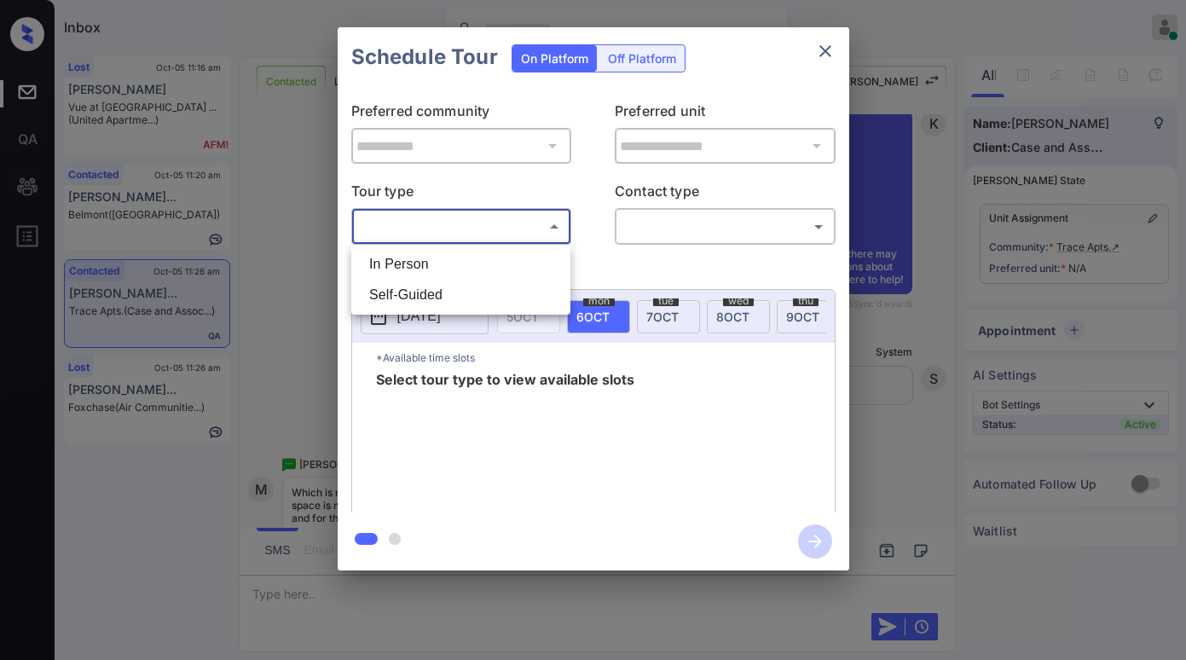
drag, startPoint x: 839, startPoint y: 45, endPoint x: 816, endPoint y: 56, distance: 25.6
click at [837, 45] on div at bounding box center [593, 330] width 1186 height 660
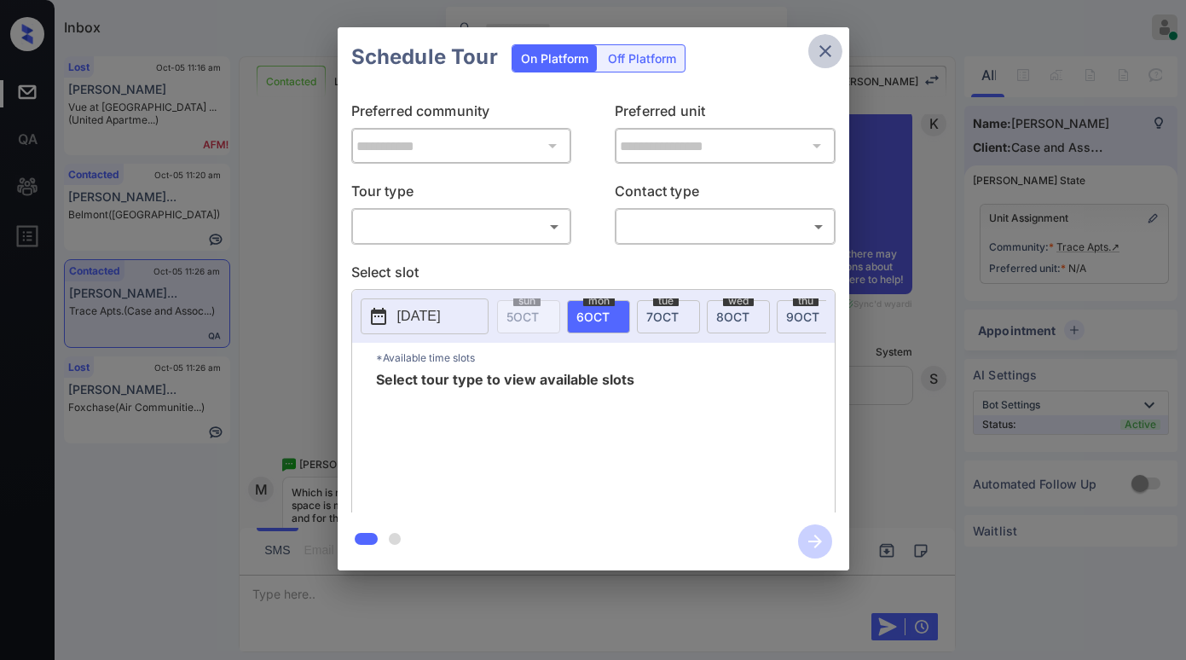
click at [817, 56] on icon "close" at bounding box center [825, 51] width 20 height 20
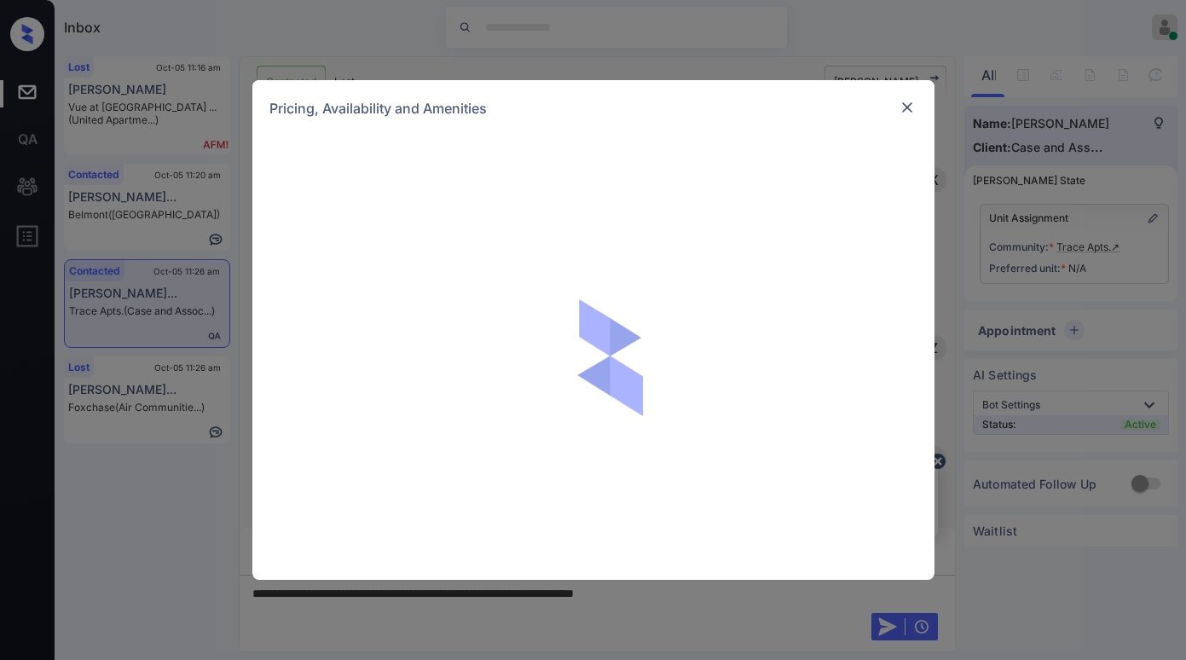
scroll to position [2420, 0]
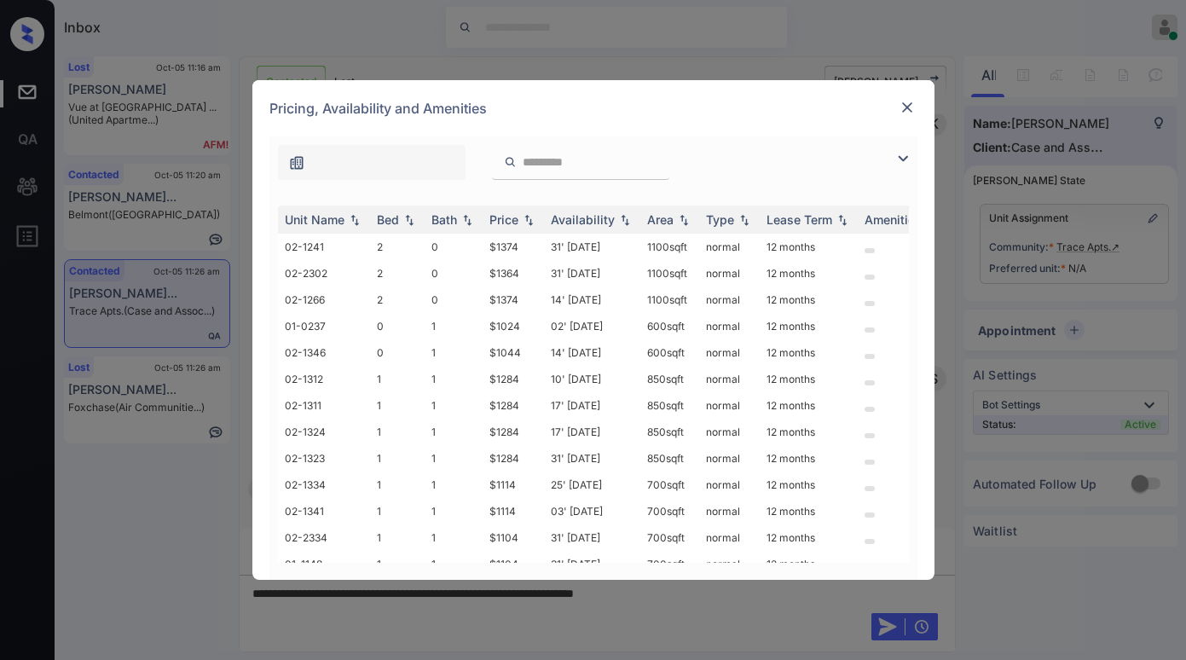
click at [904, 157] on img at bounding box center [903, 158] width 20 height 20
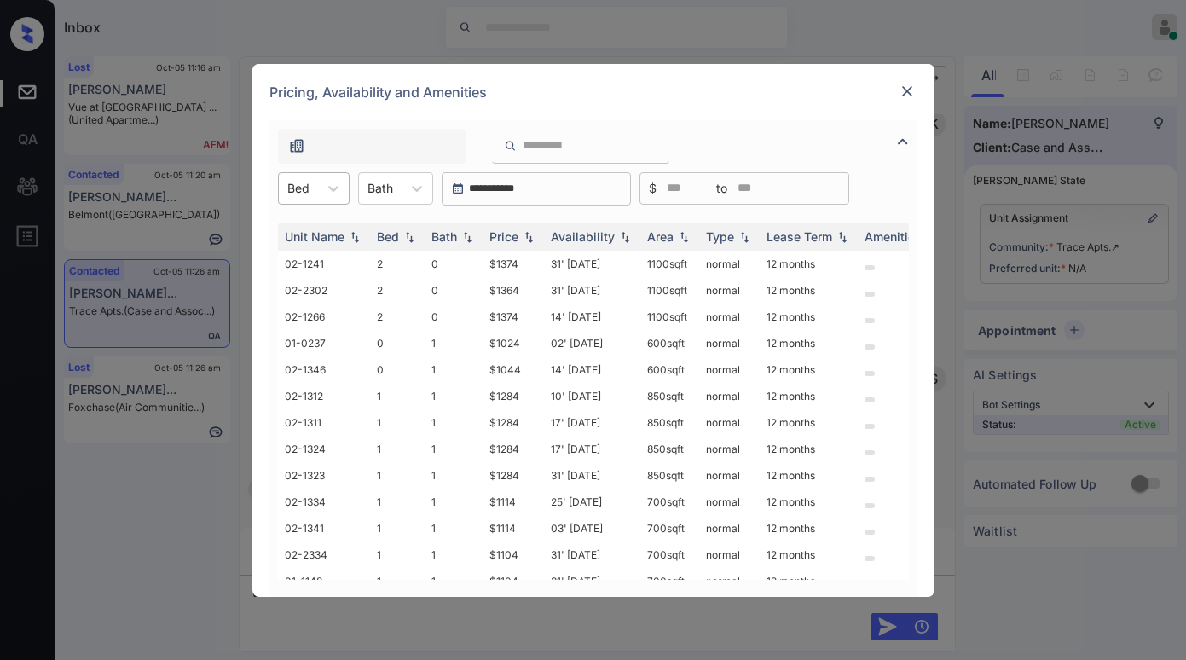
click at [300, 204] on div "Bed" at bounding box center [314, 188] width 72 height 32
click at [304, 292] on div "2" at bounding box center [314, 291] width 72 height 31
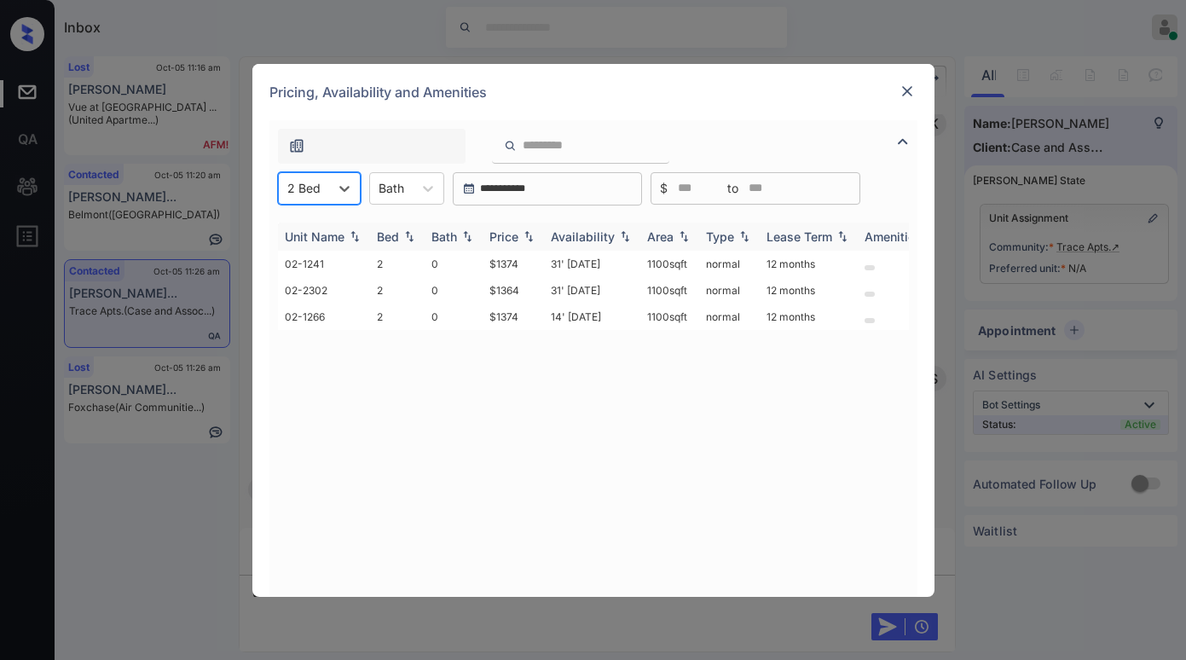
click at [514, 229] on div "Price" at bounding box center [503, 236] width 29 height 14
click at [515, 229] on div "Price" at bounding box center [503, 236] width 29 height 14
click at [907, 83] on img at bounding box center [907, 91] width 17 height 17
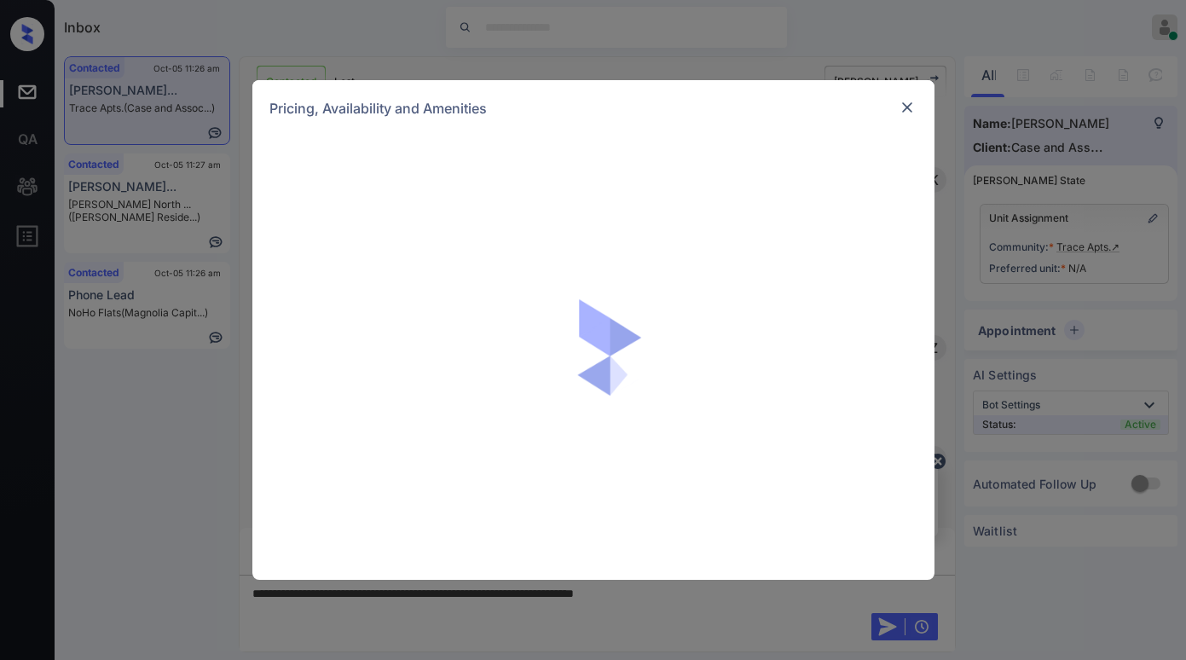
scroll to position [2591, 0]
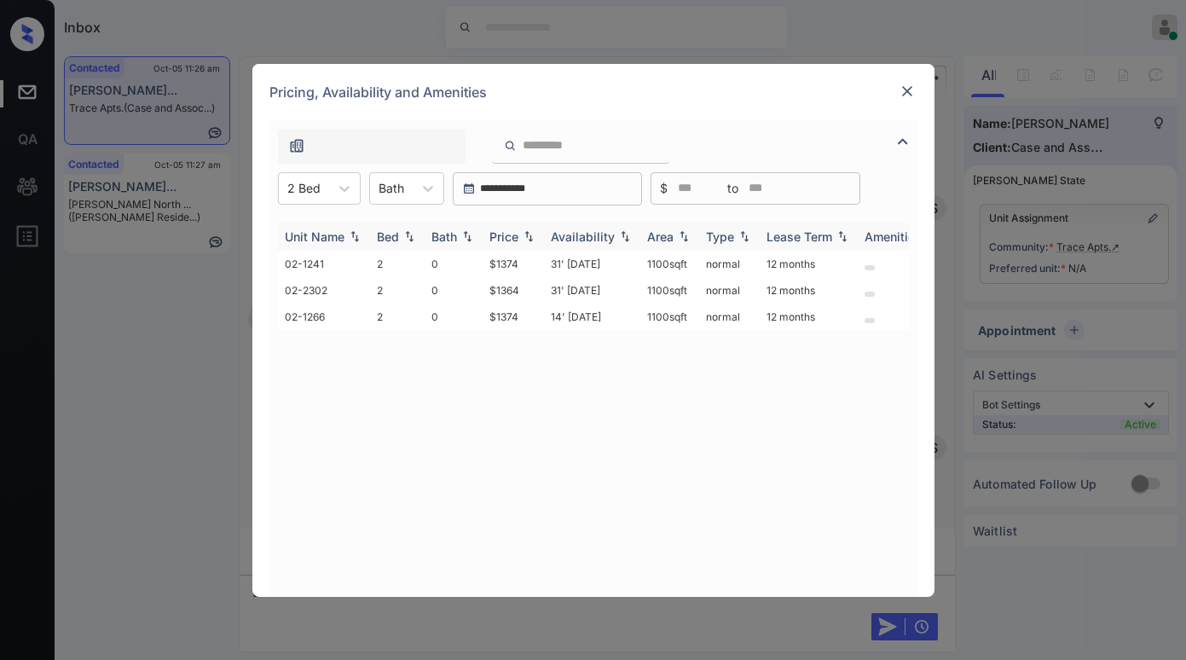
click at [507, 229] on div "Price" at bounding box center [503, 236] width 29 height 14
click at [512, 232] on div "Price" at bounding box center [503, 236] width 29 height 14
click at [513, 232] on div "Price" at bounding box center [503, 236] width 29 height 14
click at [902, 90] on img at bounding box center [907, 91] width 17 height 17
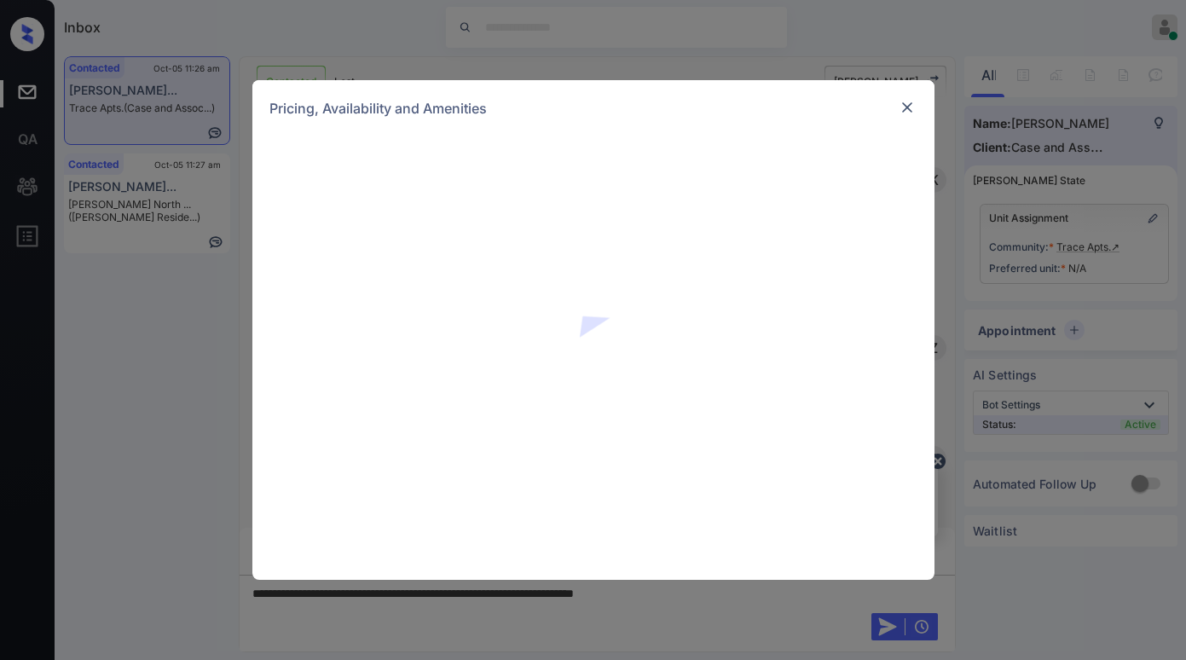
scroll to position [2335, 0]
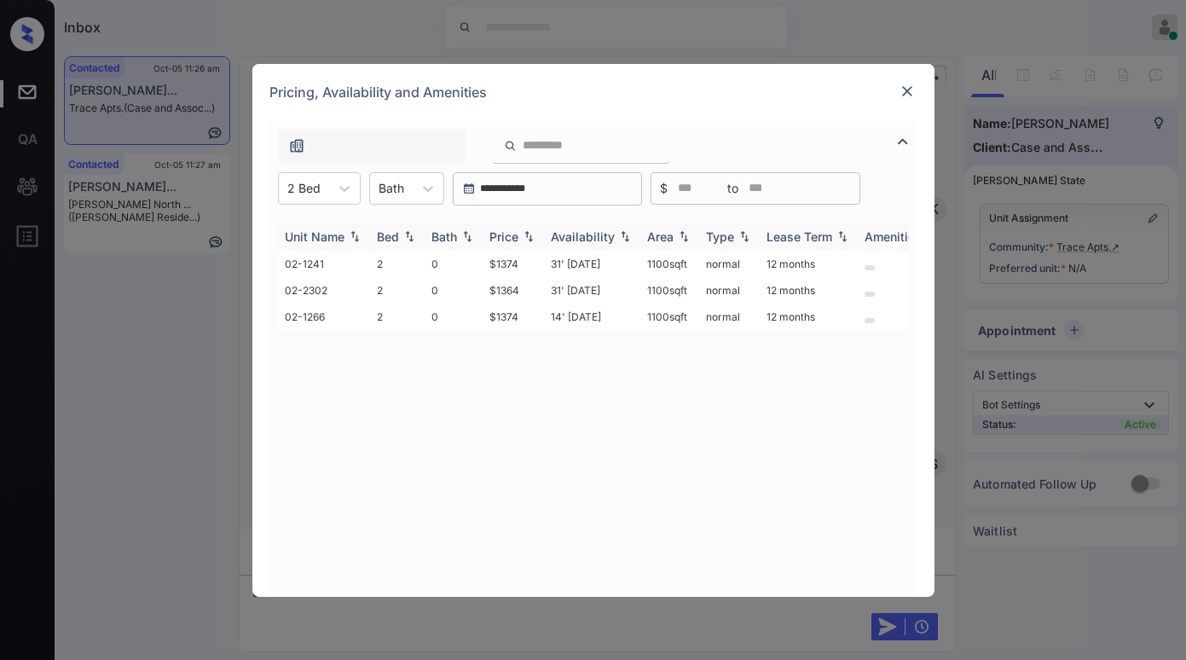
click at [510, 233] on div "Price" at bounding box center [503, 236] width 29 height 14
click at [515, 231] on div "Price" at bounding box center [503, 236] width 29 height 14
click at [333, 268] on td "02-2302" at bounding box center [324, 264] width 92 height 26
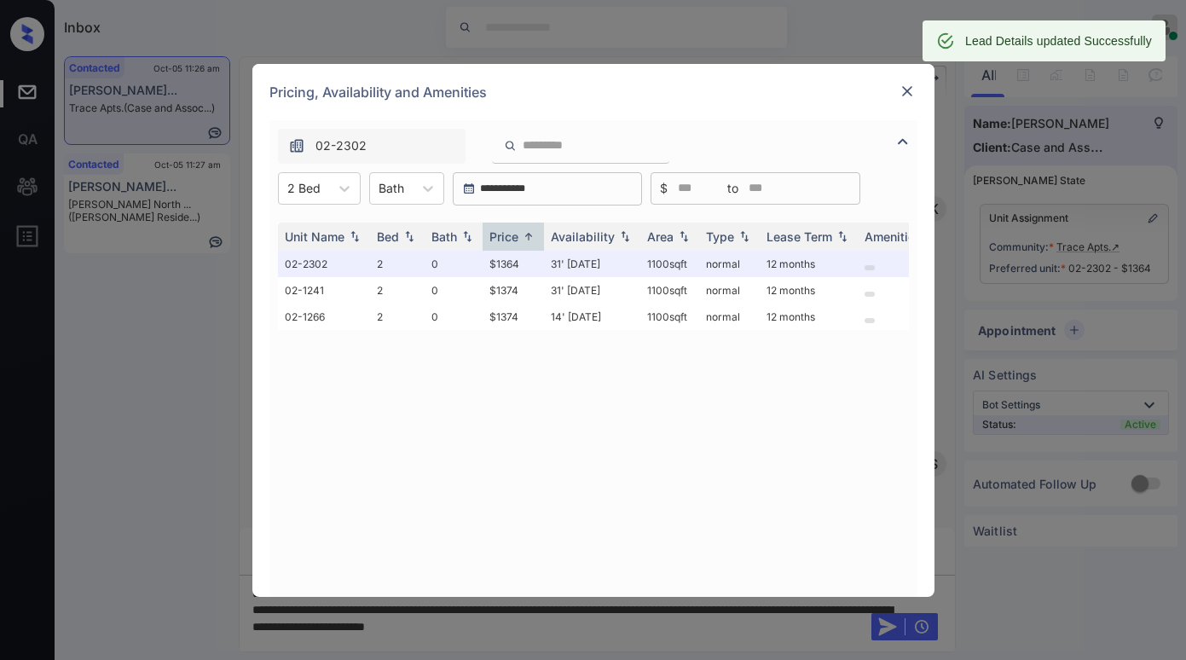
click at [908, 88] on img at bounding box center [907, 91] width 17 height 17
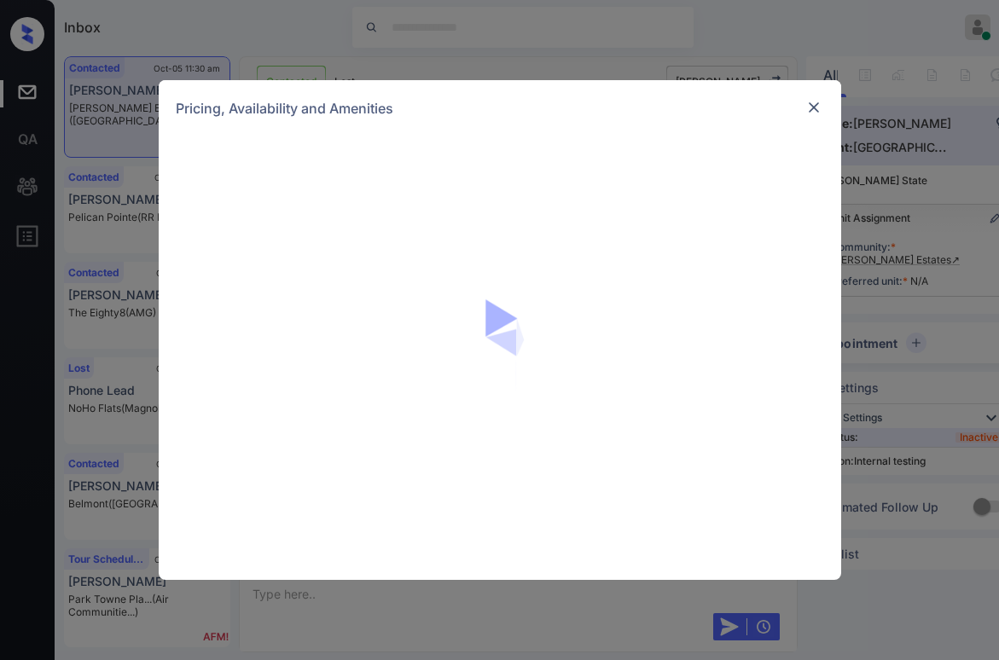
scroll to position [3108, 0]
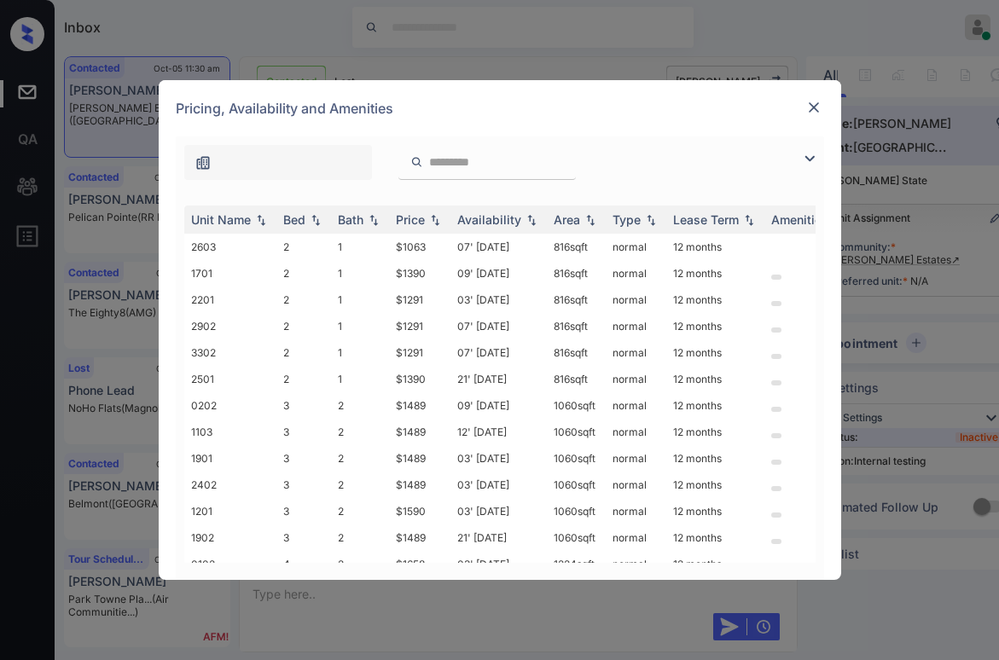
click at [810, 165] on img at bounding box center [809, 158] width 20 height 20
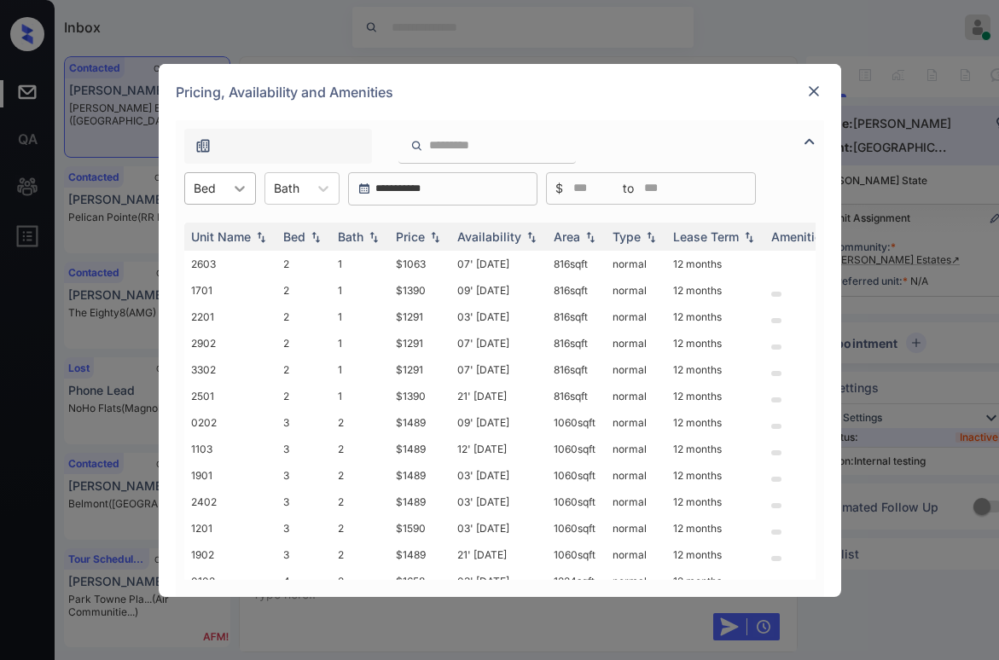
click at [231, 186] on icon at bounding box center [239, 188] width 17 height 17
click at [203, 266] on div "3" at bounding box center [220, 261] width 72 height 31
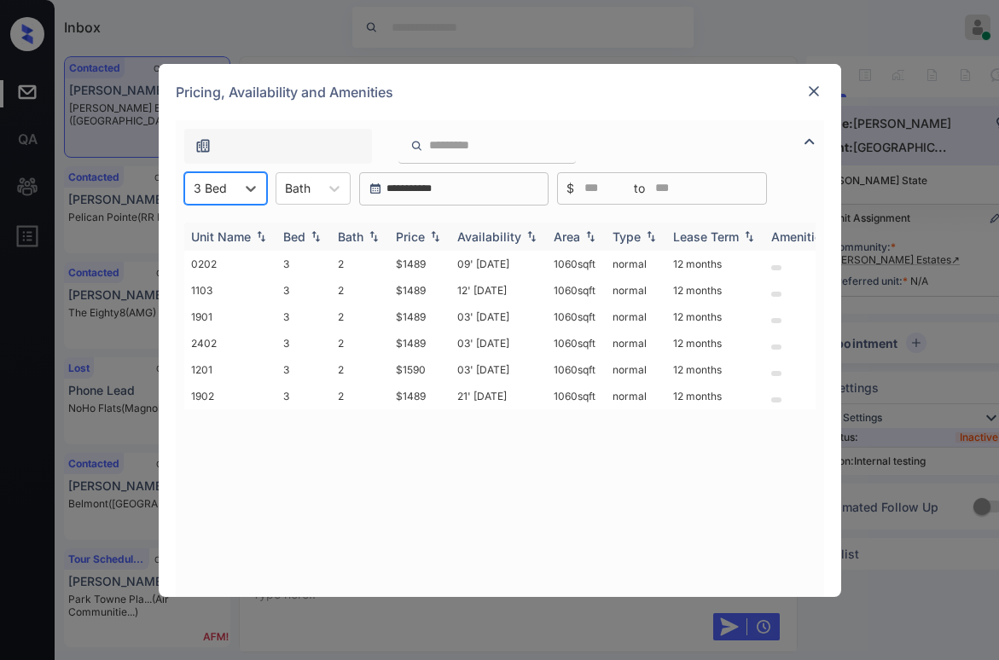
click at [427, 229] on div "Price" at bounding box center [420, 236] width 48 height 14
click at [426, 230] on img at bounding box center [434, 236] width 17 height 13
click at [423, 263] on td "$1489" at bounding box center [419, 264] width 61 height 26
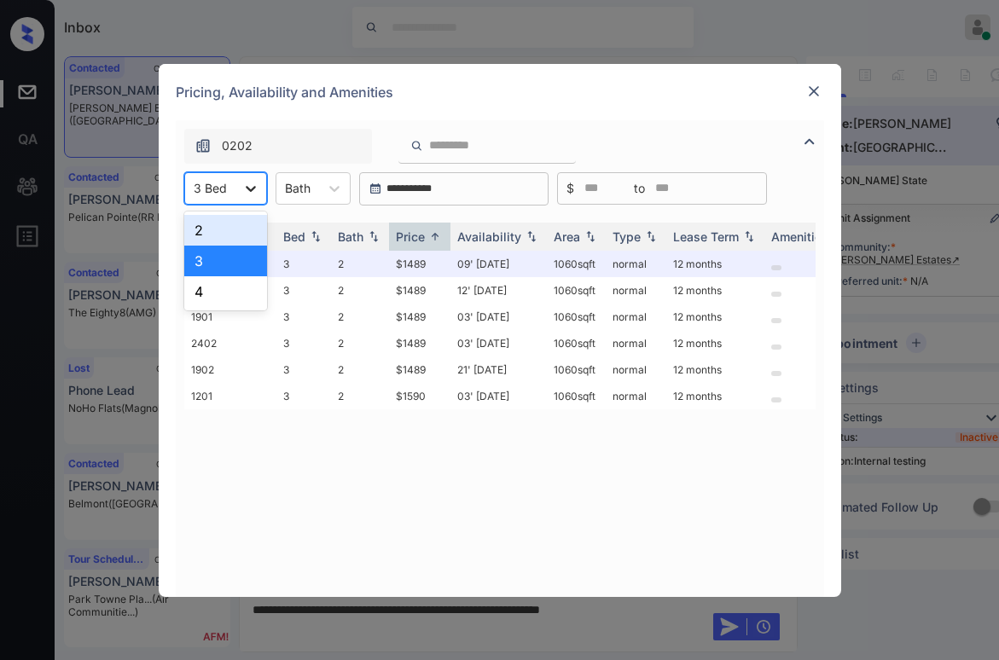
click at [253, 186] on icon at bounding box center [251, 189] width 10 height 6
click at [211, 282] on div "4" at bounding box center [225, 291] width 83 height 31
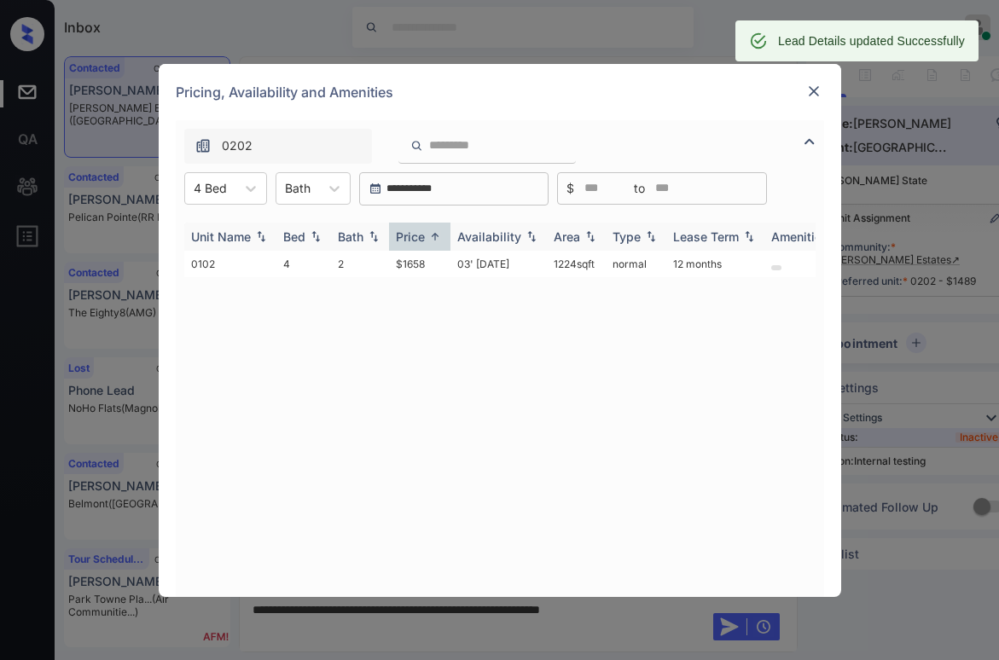
click at [426, 235] on div "Price" at bounding box center [420, 236] width 48 height 14
click at [427, 235] on img at bounding box center [434, 236] width 17 height 13
click at [429, 230] on img at bounding box center [434, 236] width 17 height 13
click at [428, 230] on img at bounding box center [434, 236] width 17 height 13
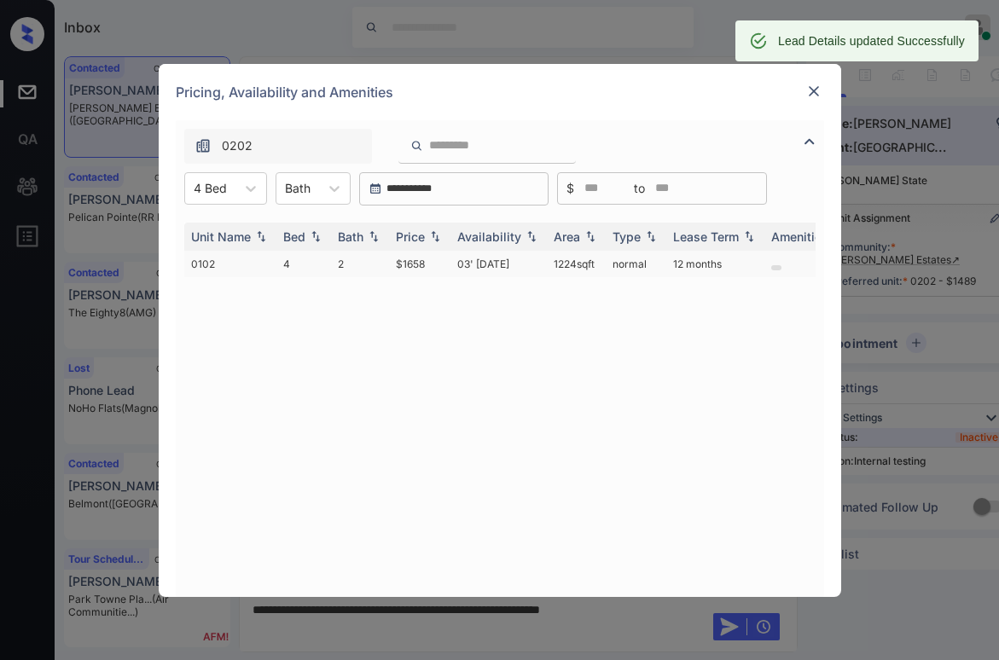
click at [424, 261] on td "$1658" at bounding box center [419, 264] width 61 height 26
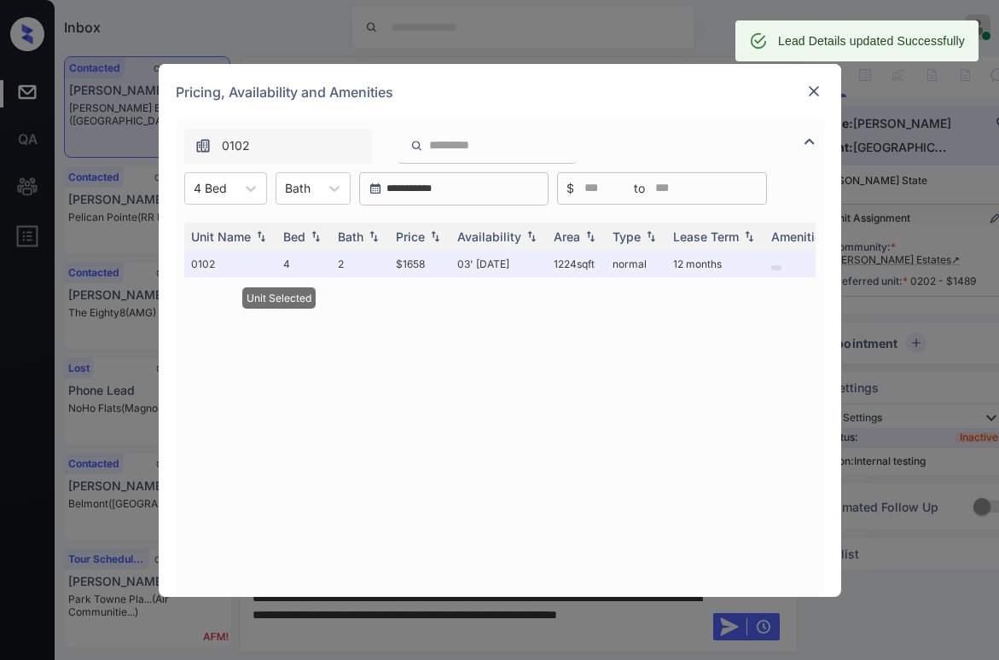
click at [813, 94] on img at bounding box center [813, 91] width 17 height 17
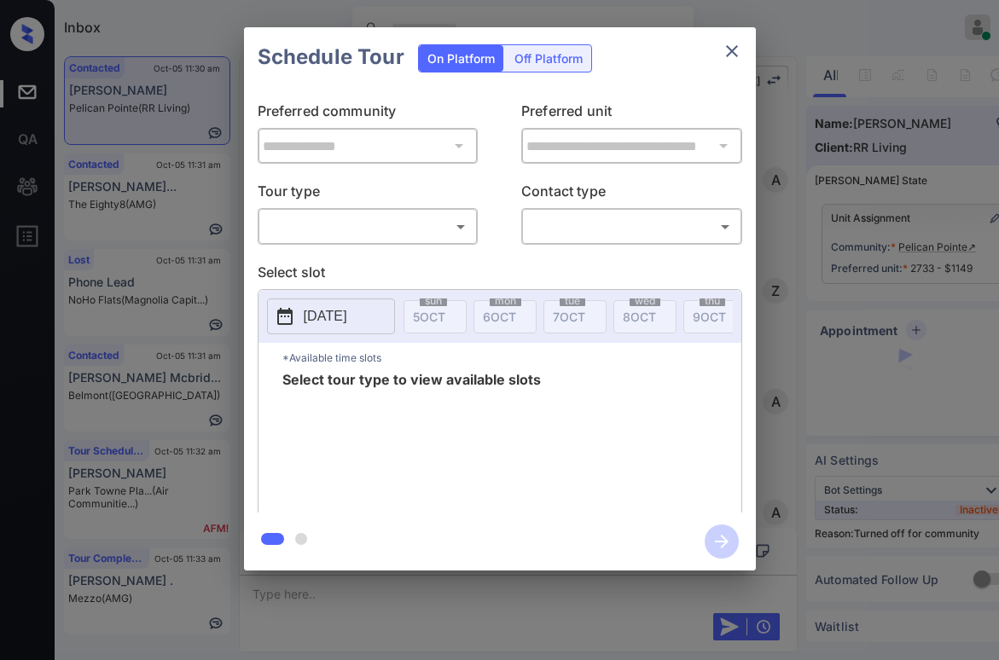
scroll to position [1980, 0]
click at [436, 217] on body "Inbox Paolo Gabriel Online Set yourself offline Set yourself on break Profile S…" at bounding box center [499, 330] width 999 height 660
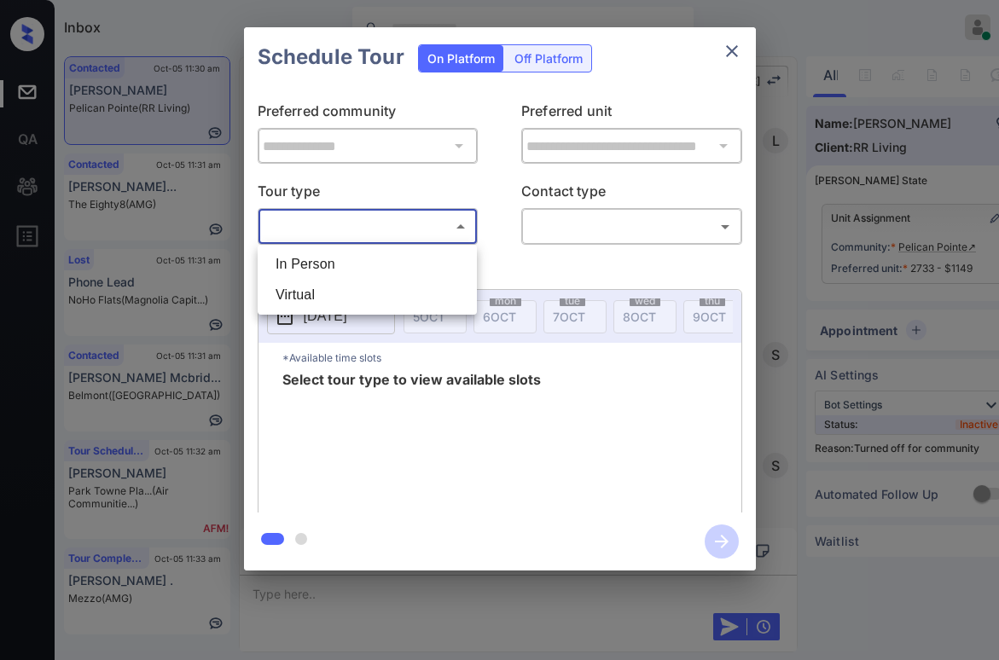
click at [339, 258] on li "In Person" at bounding box center [367, 264] width 211 height 31
type input "********"
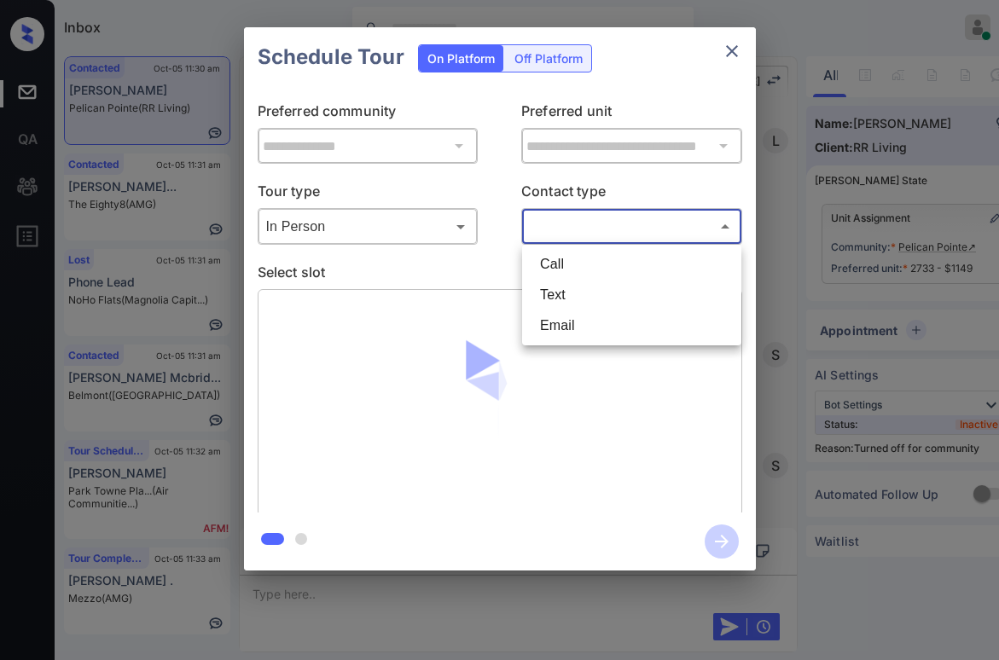
click at [549, 233] on body "Inbox Paolo Gabriel Online Set yourself offline Set yourself on break Profile S…" at bounding box center [499, 330] width 999 height 660
click at [559, 291] on li "Text" at bounding box center [631, 295] width 211 height 31
type input "****"
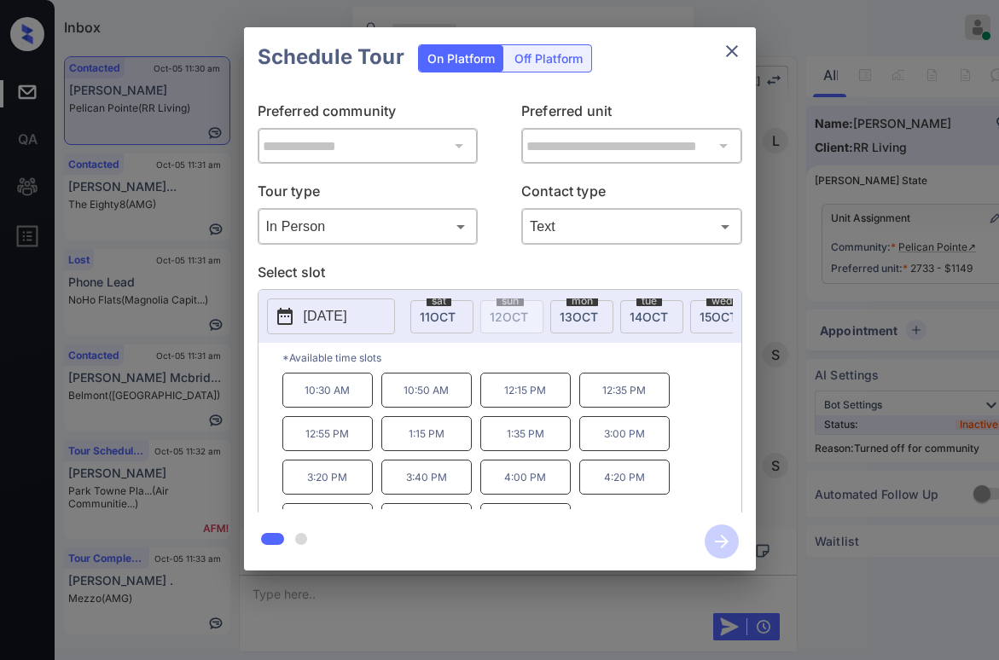
scroll to position [0, 426]
click at [617, 310] on span "14 OCT" at bounding box center [636, 317] width 38 height 14
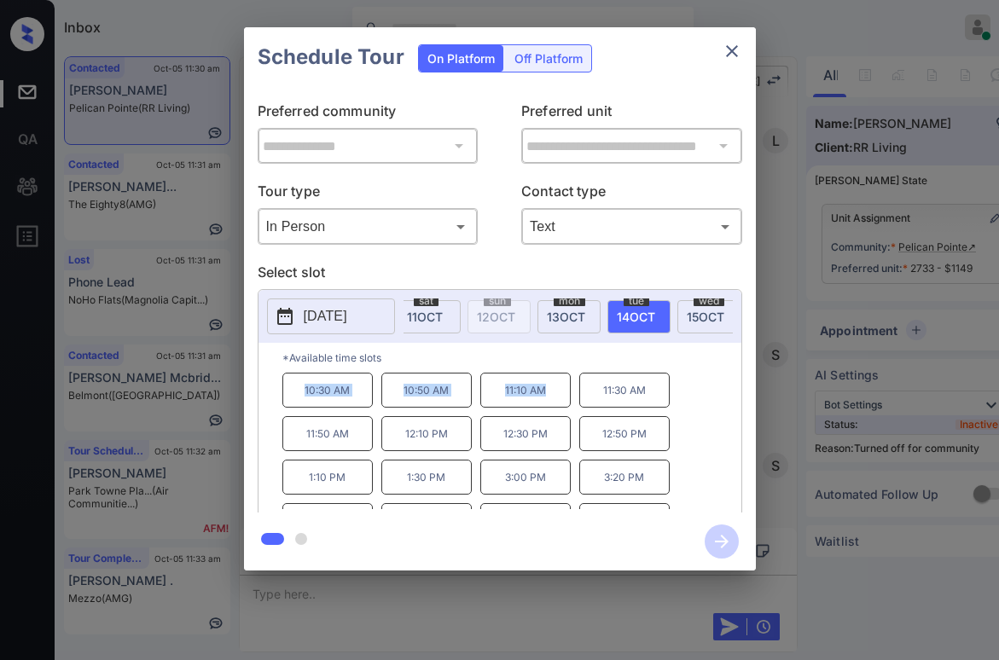
drag, startPoint x: 305, startPoint y: 393, endPoint x: 570, endPoint y: 401, distance: 264.5
click at [570, 401] on div "10:30 AM 10:50 AM 11:10 AM 11:30 AM 11:50 AM 12:10 PM 12:30 PM 12:50 PM 1:10 PM…" at bounding box center [511, 441] width 459 height 136
click at [594, 355] on p "*Available time slots" at bounding box center [511, 358] width 459 height 30
drag, startPoint x: 496, startPoint y: 400, endPoint x: 649, endPoint y: 421, distance: 154.1
click at [649, 421] on div "10:30 AM 10:50 AM 11:10 AM 11:30 AM 11:50 AM 12:10 PM 12:30 PM 12:50 PM 1:10 PM…" at bounding box center [511, 441] width 459 height 136
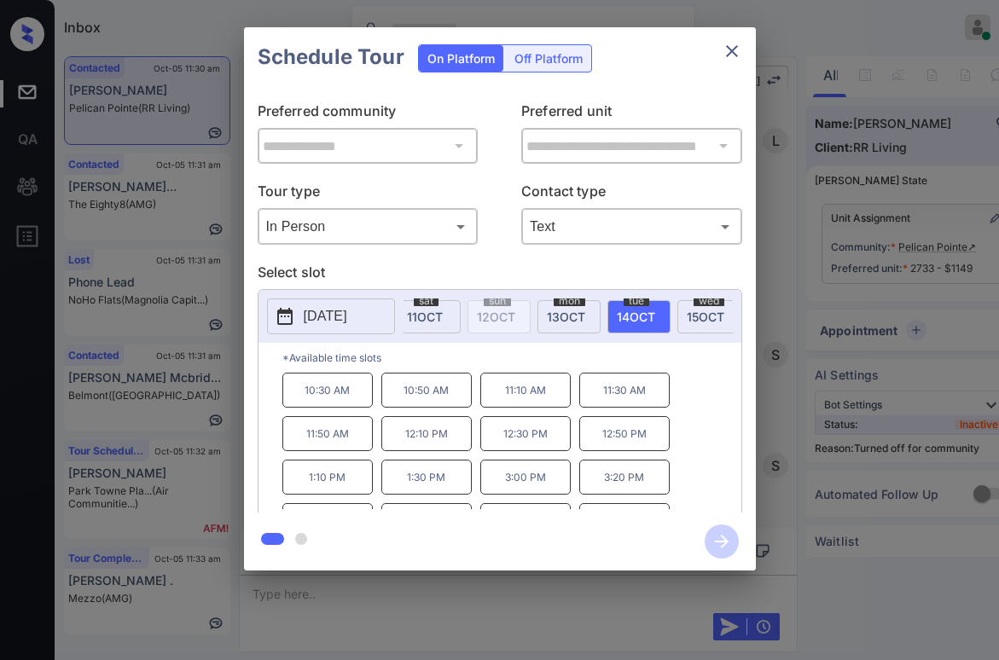
click at [551, 362] on p "*Available time slots" at bounding box center [511, 358] width 459 height 30
drag, startPoint x: 404, startPoint y: 397, endPoint x: 647, endPoint y: 391, distance: 243.1
click at [647, 391] on div "10:30 AM 10:50 AM 11:10 AM 11:30 AM 11:50 AM 12:10 PM 12:30 PM 12:50 PM 1:10 PM…" at bounding box center [511, 441] width 459 height 136
copy div "10:50 AM 11:10 AM 11:30 AM"
click at [740, 54] on icon "close" at bounding box center [731, 51] width 20 height 20
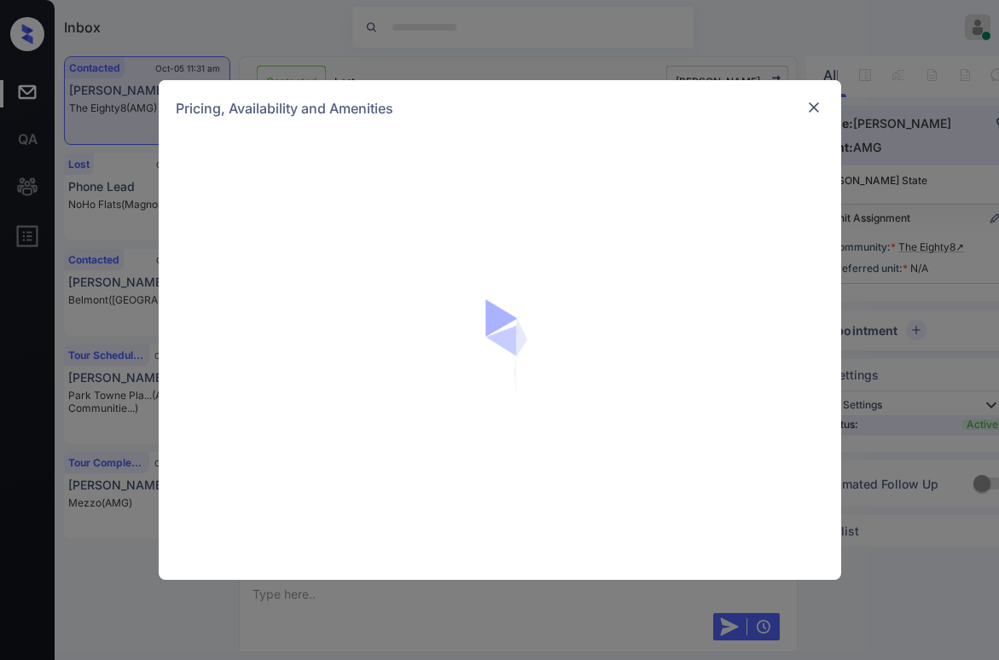
scroll to position [4211, 0]
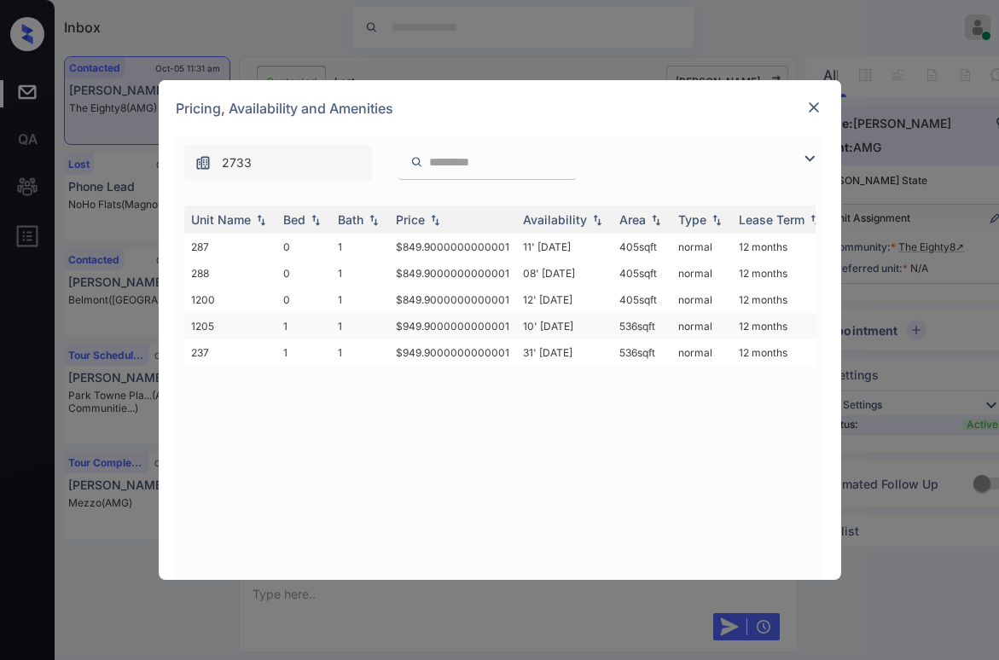
click at [426, 323] on td "$949.9000000000001" at bounding box center [452, 326] width 127 height 26
drag, startPoint x: 426, startPoint y: 323, endPoint x: 534, endPoint y: 284, distance: 115.2
click at [426, 323] on td "$949.9000000000001" at bounding box center [452, 326] width 127 height 26
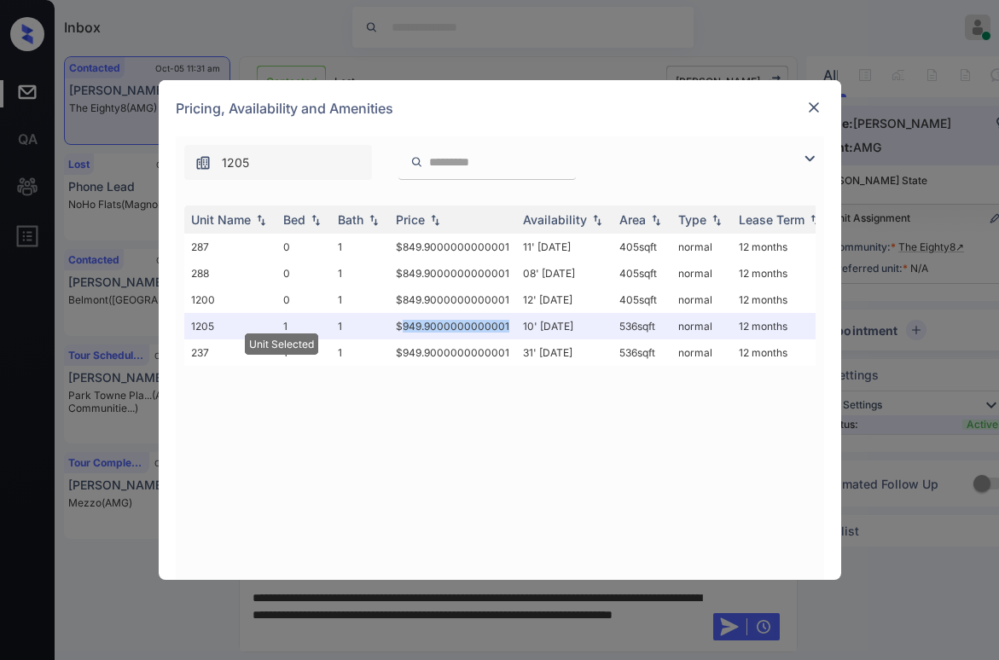
click at [817, 107] on img at bounding box center [813, 107] width 17 height 17
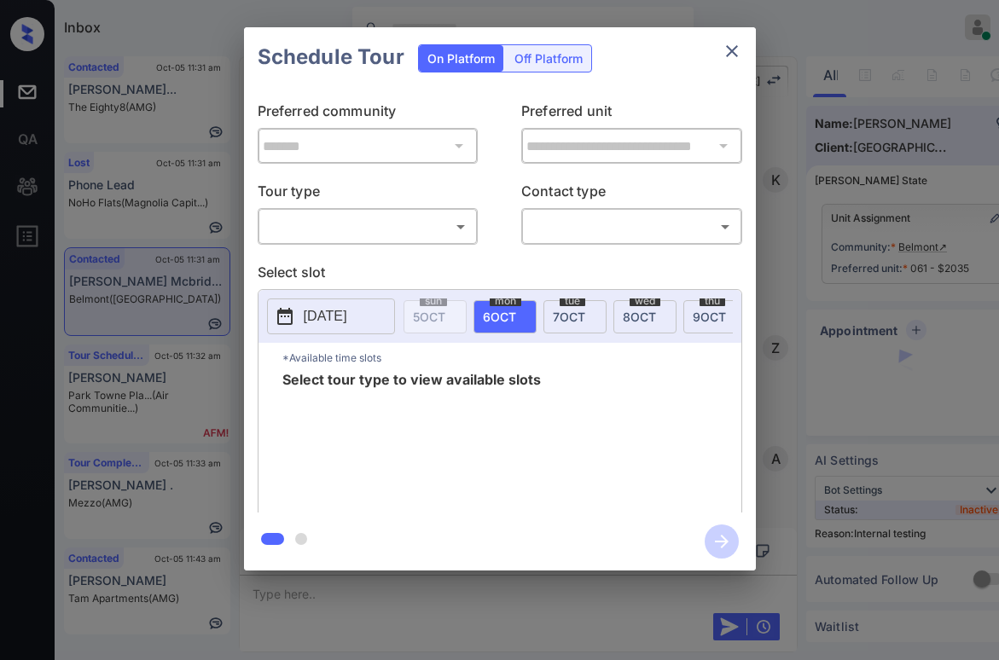
scroll to position [4829, 0]
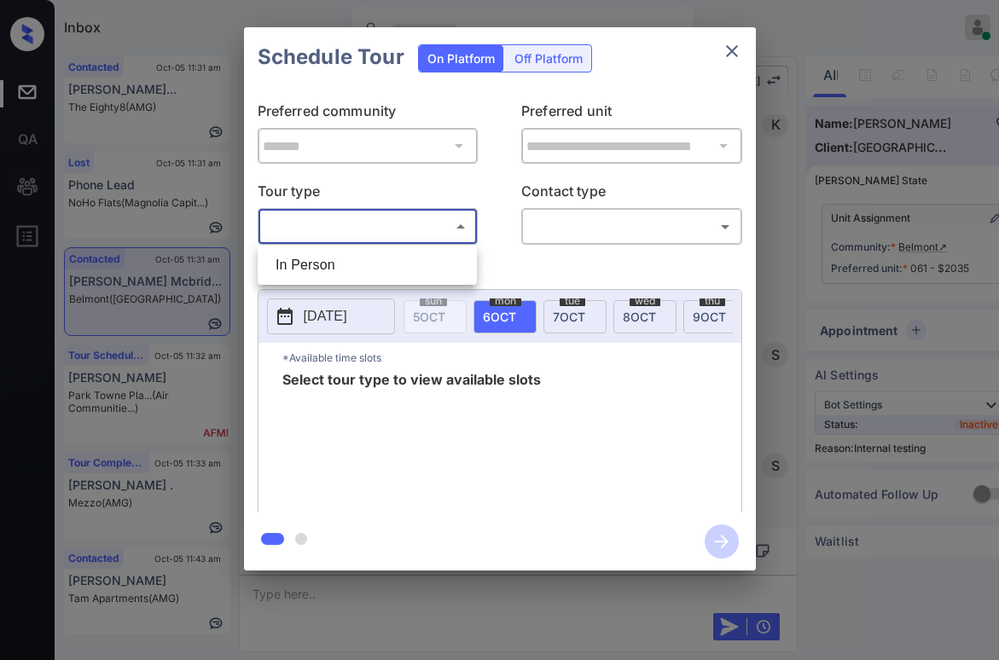
click at [379, 228] on body "Inbox Paolo Gabriel Online Set yourself offline Set yourself on break Profile S…" at bounding box center [499, 330] width 999 height 660
click at [355, 257] on li "In Person" at bounding box center [367, 265] width 211 height 31
type input "********"
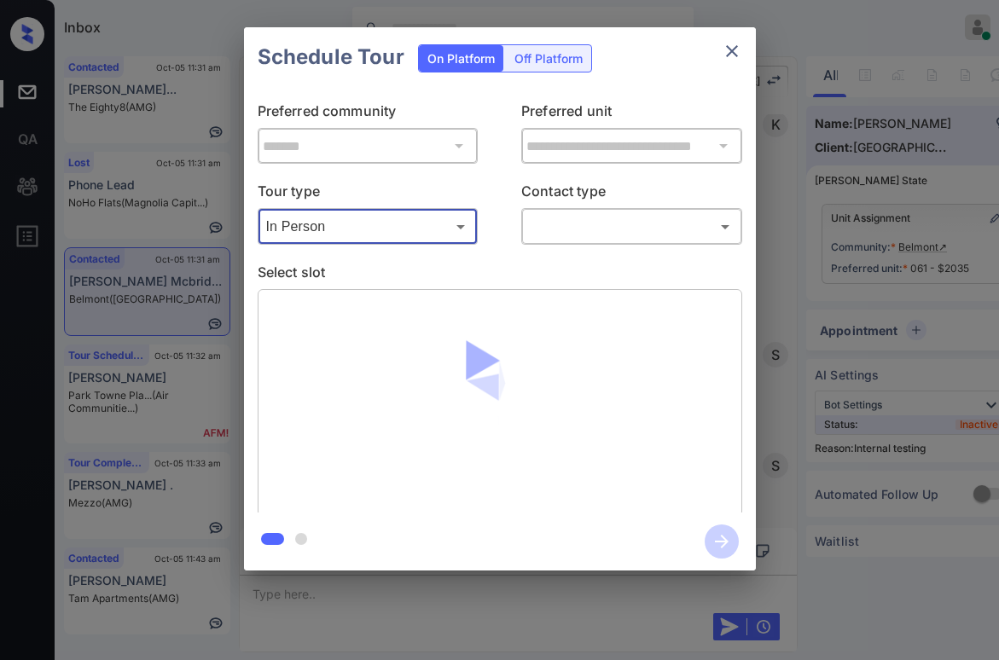
click at [547, 224] on body "Inbox Paolo Gabriel Online Set yourself offline Set yourself on break Profile S…" at bounding box center [499, 330] width 999 height 660
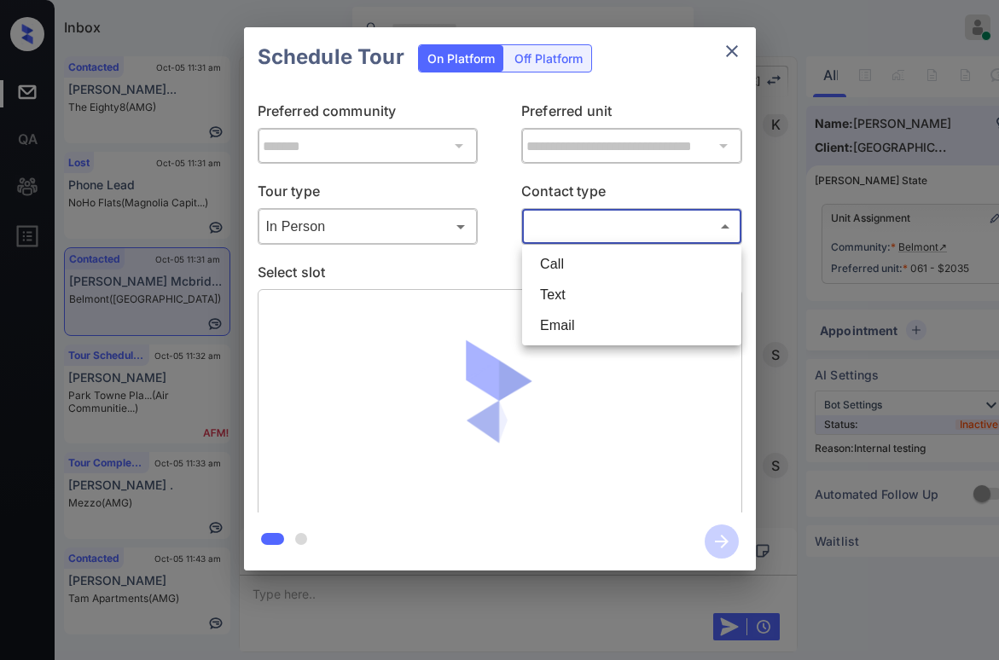
click at [559, 289] on li "Text" at bounding box center [631, 295] width 211 height 31
type input "****"
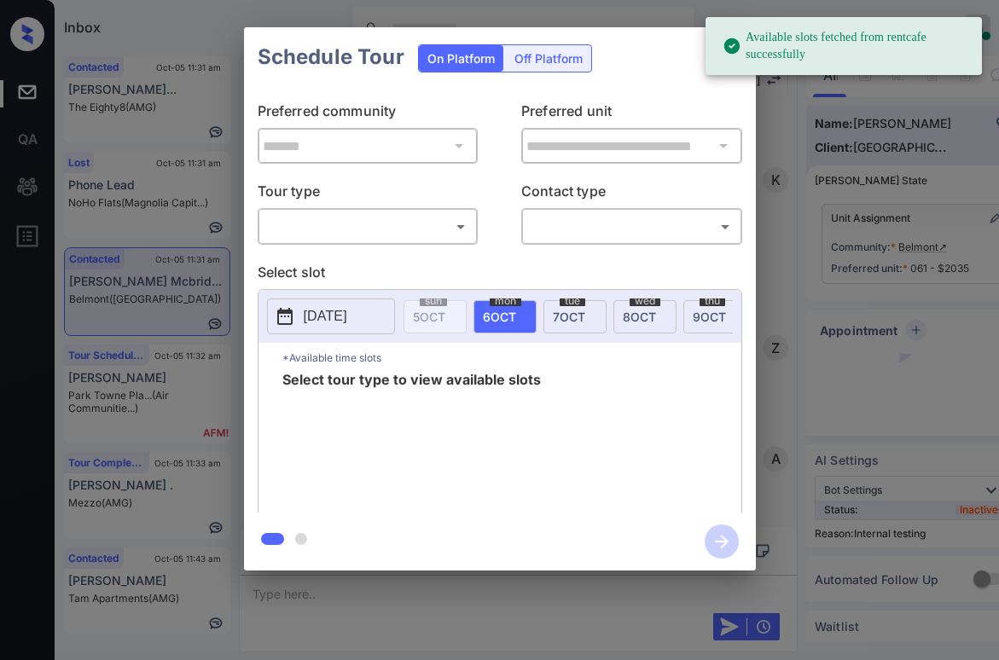
scroll to position [1077, 0]
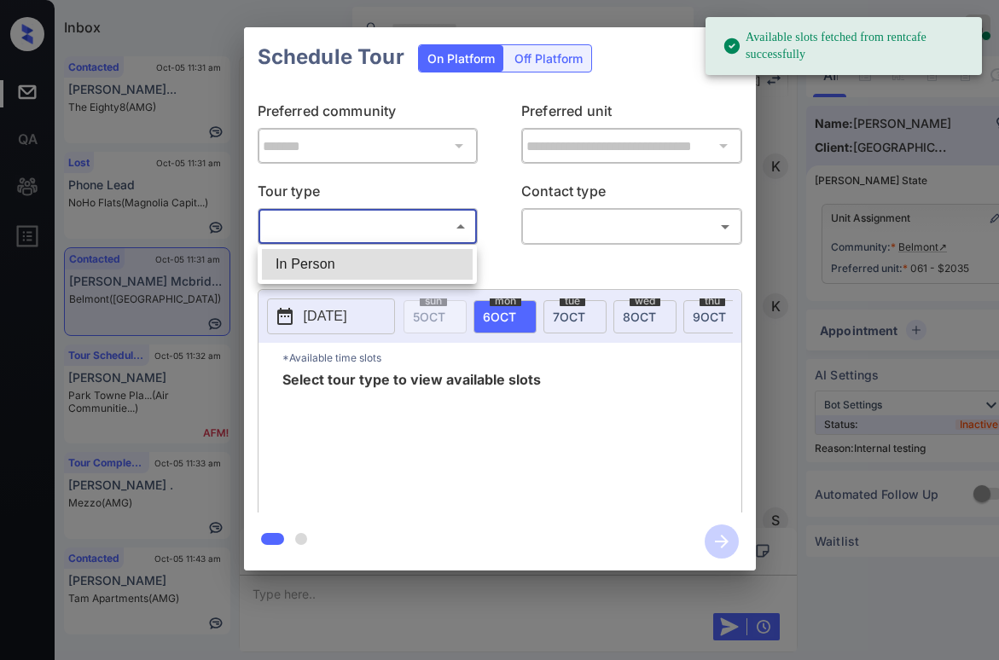
click at [330, 226] on body "Available slots fetched from rentcafe successfully Inbox Paolo Gabriel Online S…" at bounding box center [499, 330] width 999 height 660
drag, startPoint x: 316, startPoint y: 263, endPoint x: 398, endPoint y: 264, distance: 82.7
click at [316, 264] on li "In Person" at bounding box center [367, 264] width 211 height 31
type input "********"
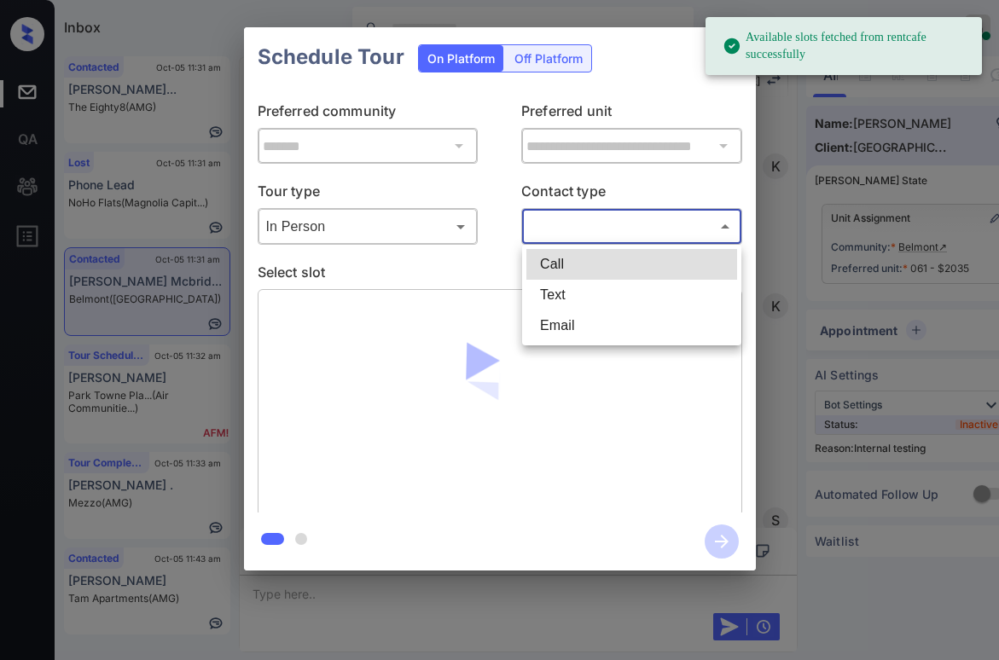
click at [559, 227] on body "Available slots fetched from rentcafe successfully Inbox Paolo Gabriel Online S…" at bounding box center [499, 330] width 999 height 660
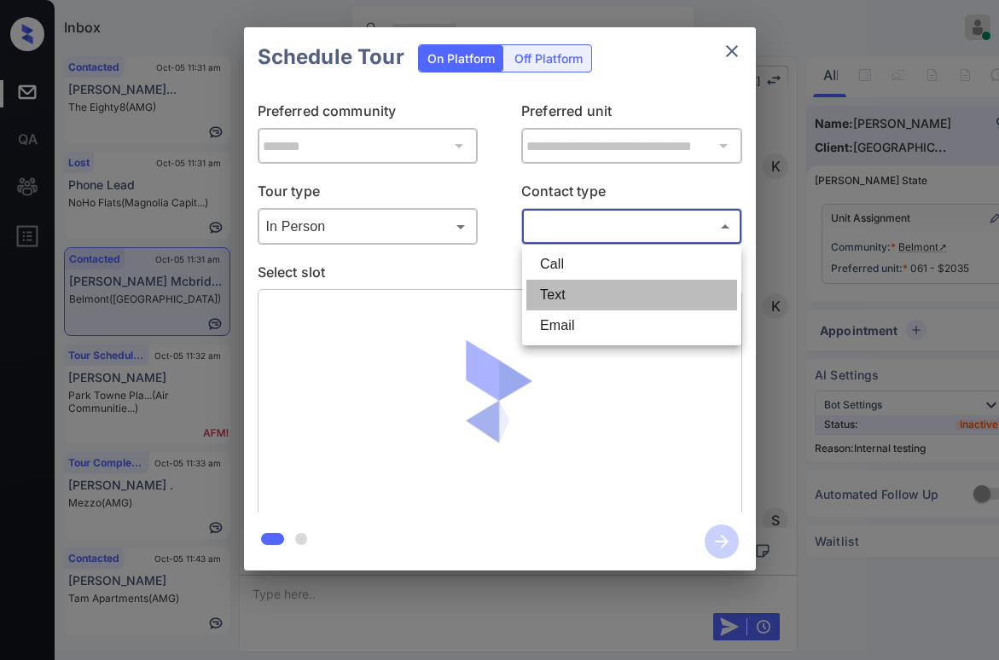
click at [546, 290] on li "Text" at bounding box center [631, 295] width 211 height 31
type input "****"
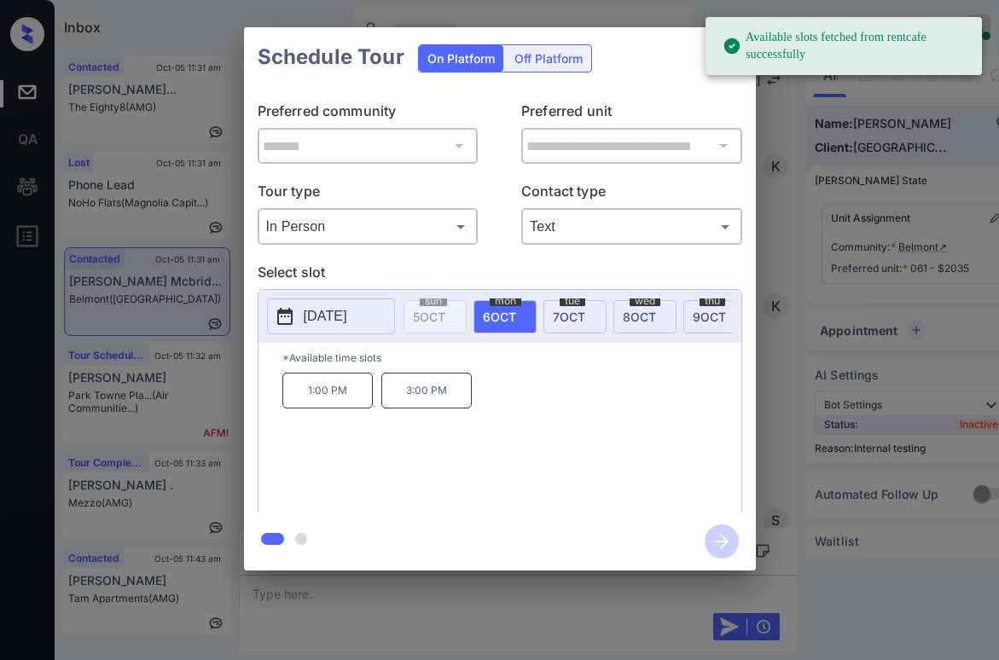
click at [569, 311] on span "7 OCT" at bounding box center [569, 317] width 32 height 14
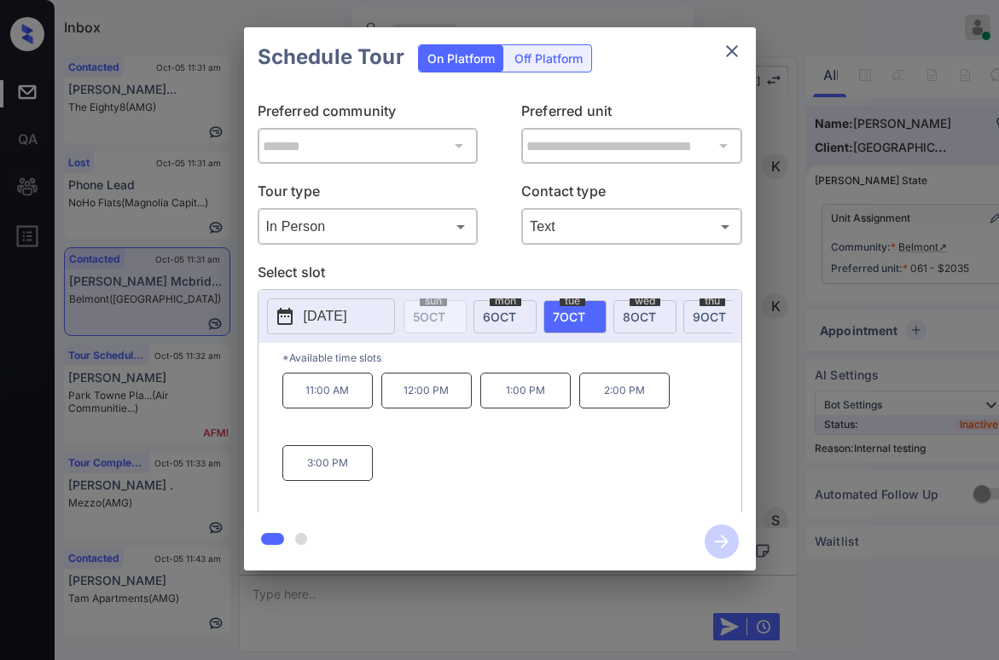
click at [518, 320] on div "mon 6 OCT" at bounding box center [504, 316] width 63 height 33
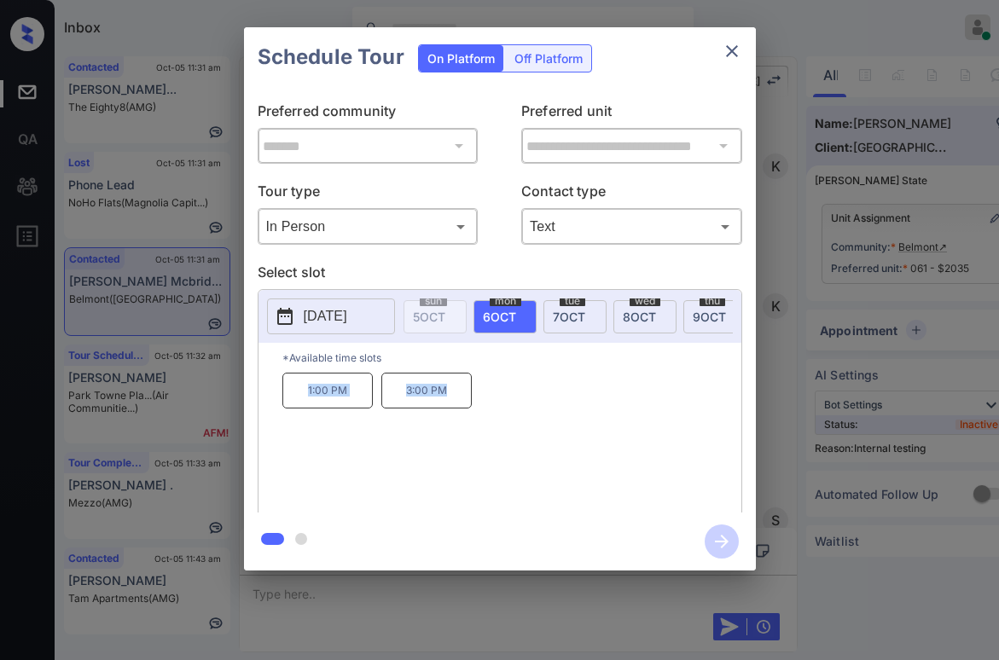
drag, startPoint x: 299, startPoint y: 397, endPoint x: 453, endPoint y: 406, distance: 153.7
click at [449, 407] on div "1:00 PM 3:00 PM" at bounding box center [511, 441] width 459 height 136
copy div "1:00 PM 3:00 PM"
click at [729, 52] on icon "close" at bounding box center [731, 51] width 20 height 20
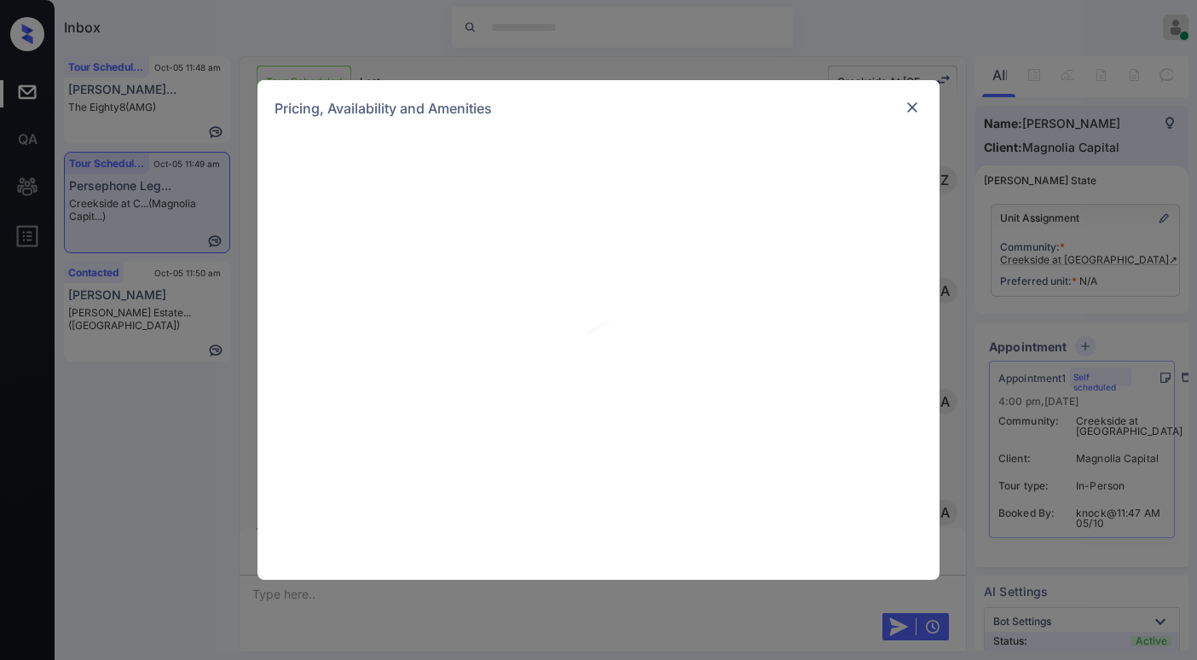
scroll to position [1194, 0]
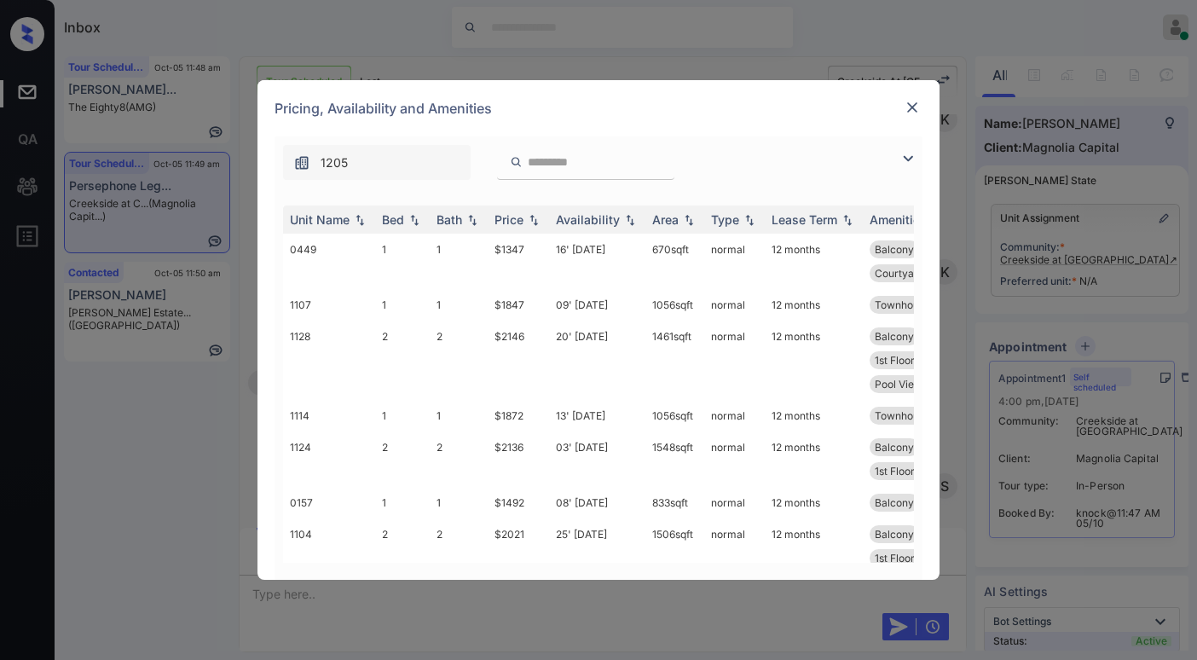
click at [908, 150] on img at bounding box center [908, 158] width 20 height 20
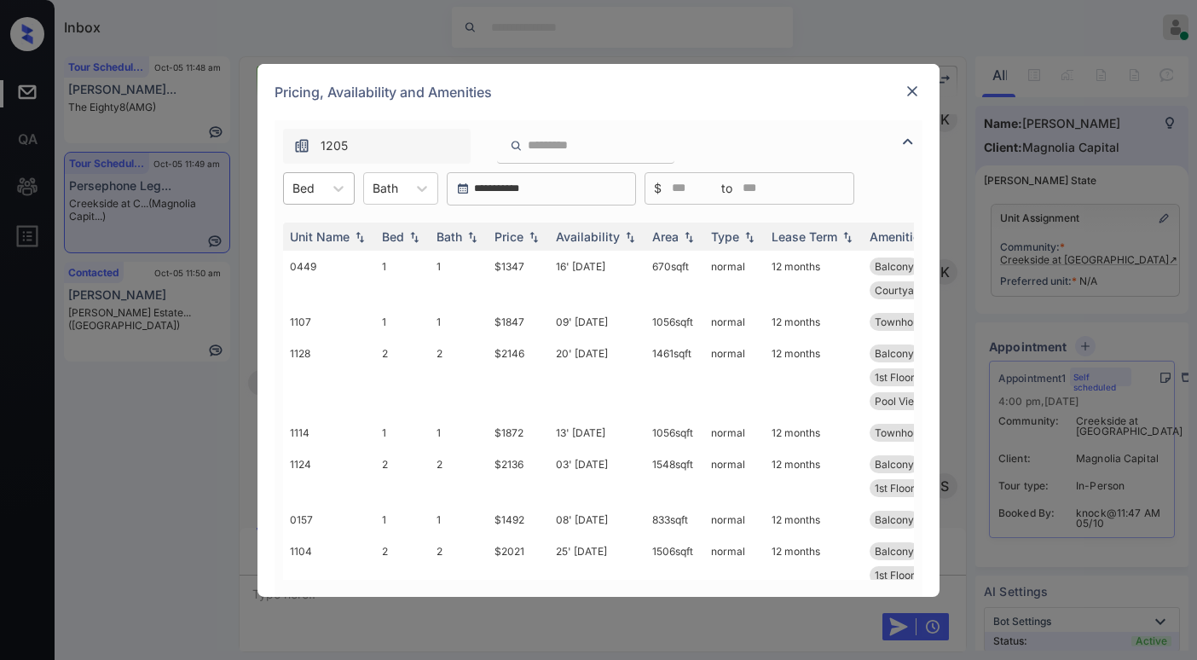
click at [311, 182] on div at bounding box center [304, 188] width 22 height 18
drag, startPoint x: 294, startPoint y: 294, endPoint x: 387, endPoint y: 251, distance: 102.6
click at [295, 294] on div "2" at bounding box center [319, 291] width 72 height 31
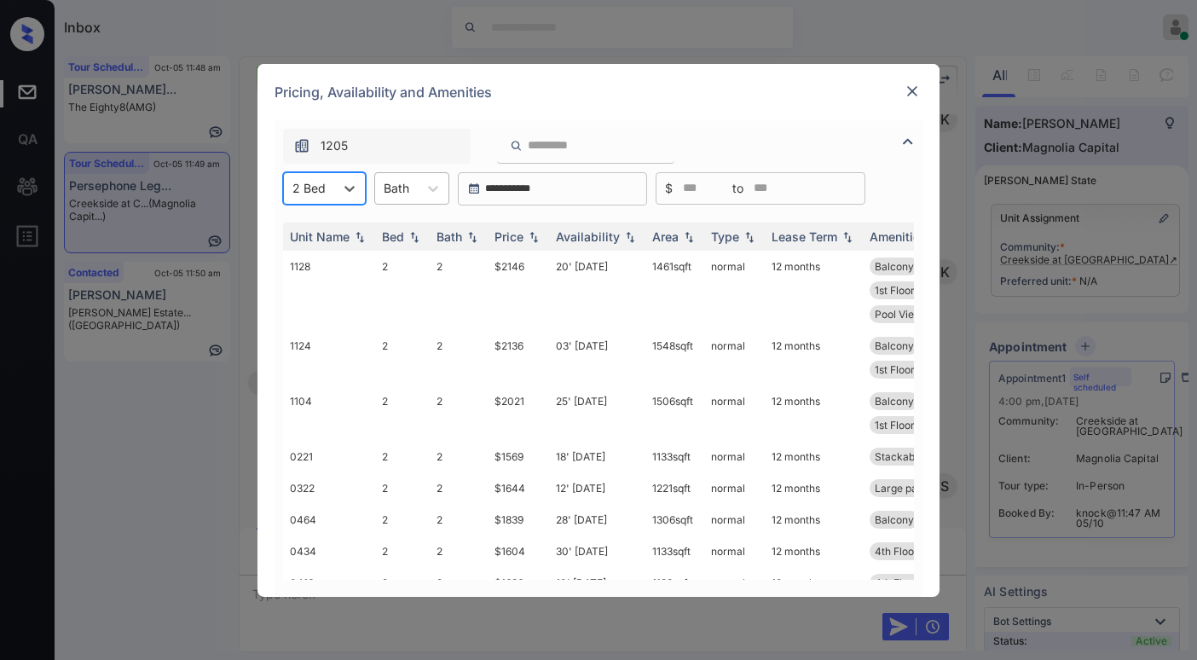
click at [416, 190] on div "Bath" at bounding box center [396, 188] width 43 height 25
click at [394, 255] on div "2" at bounding box center [411, 261] width 75 height 31
click at [517, 234] on div "Price" at bounding box center [509, 236] width 29 height 14
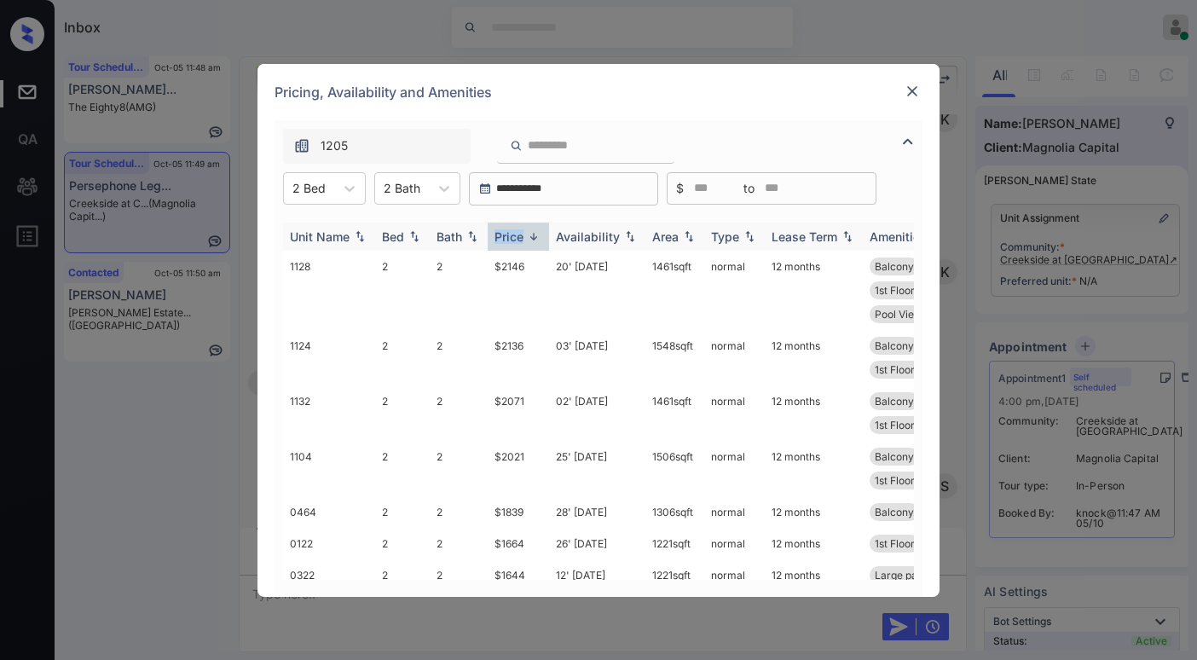
click at [517, 234] on div "Price" at bounding box center [509, 236] width 29 height 14
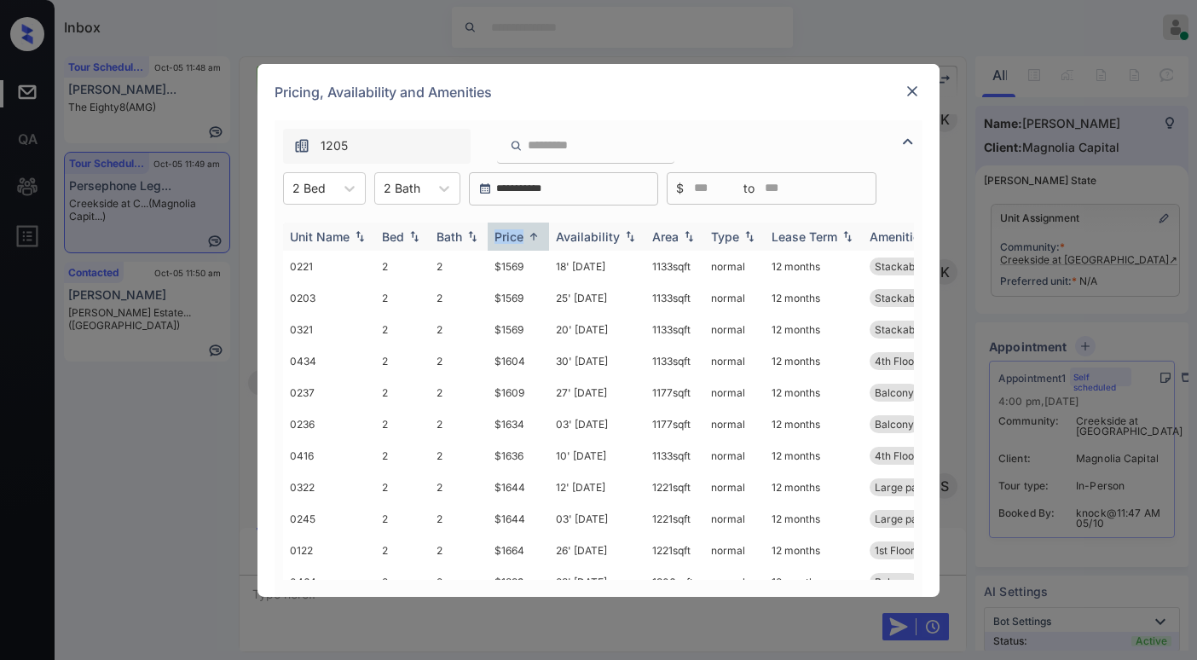
click at [518, 223] on th "Price" at bounding box center [518, 237] width 61 height 28
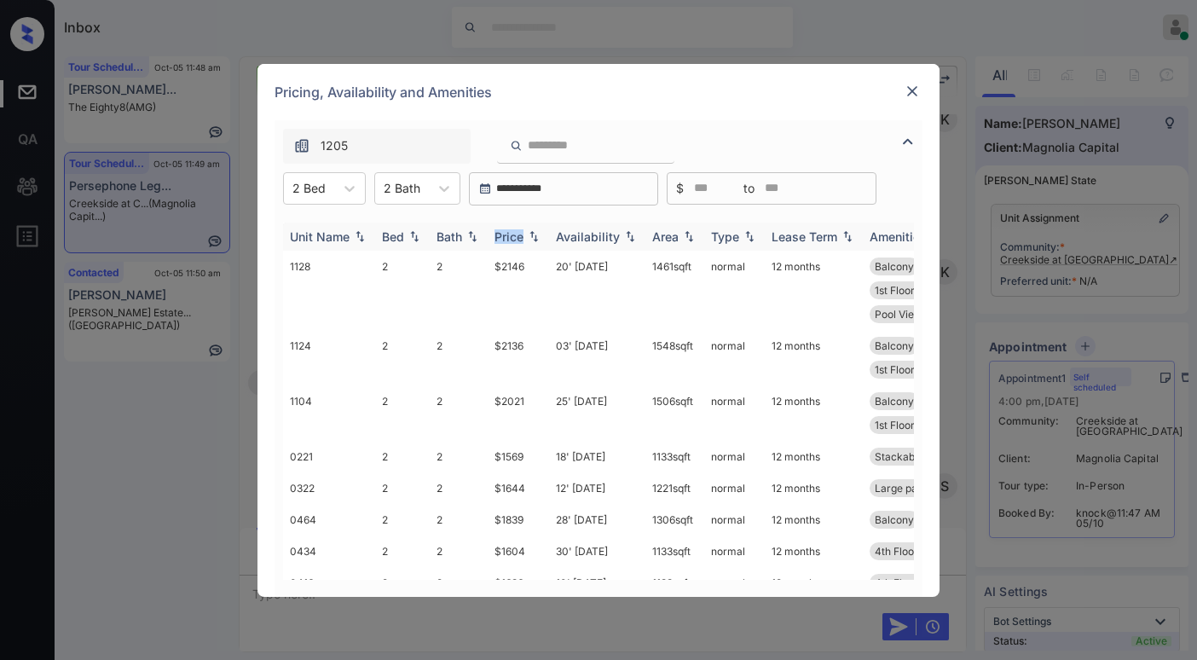
click at [518, 223] on th "Price" at bounding box center [518, 237] width 61 height 28
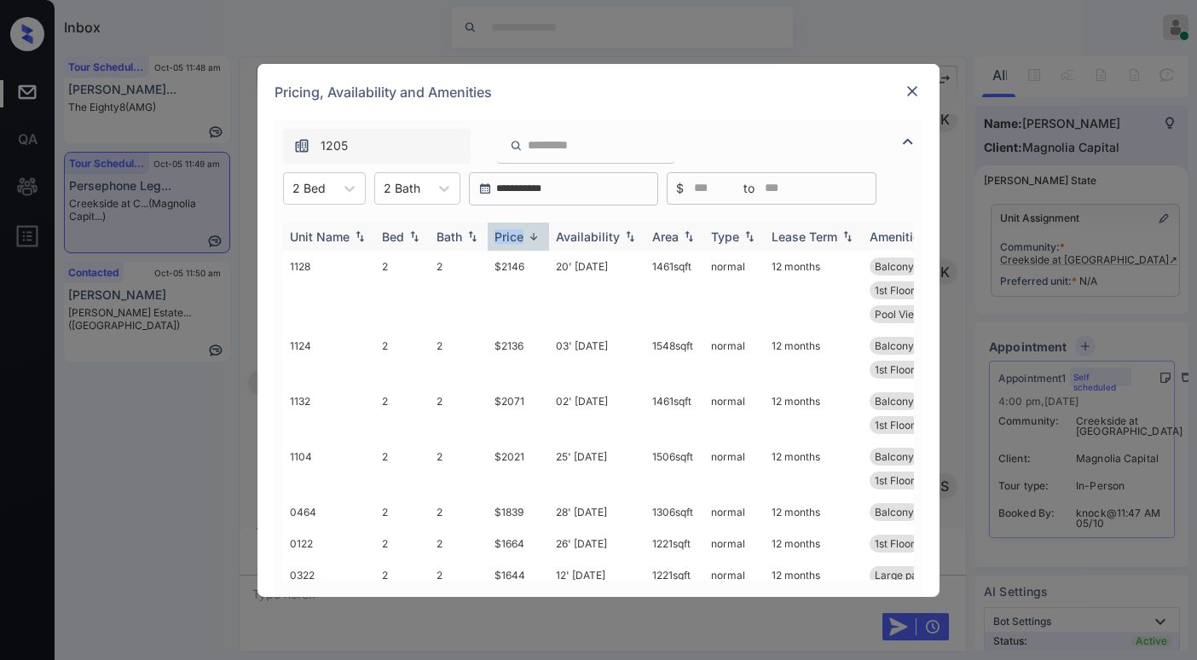
click at [523, 233] on div "Price" at bounding box center [509, 236] width 29 height 14
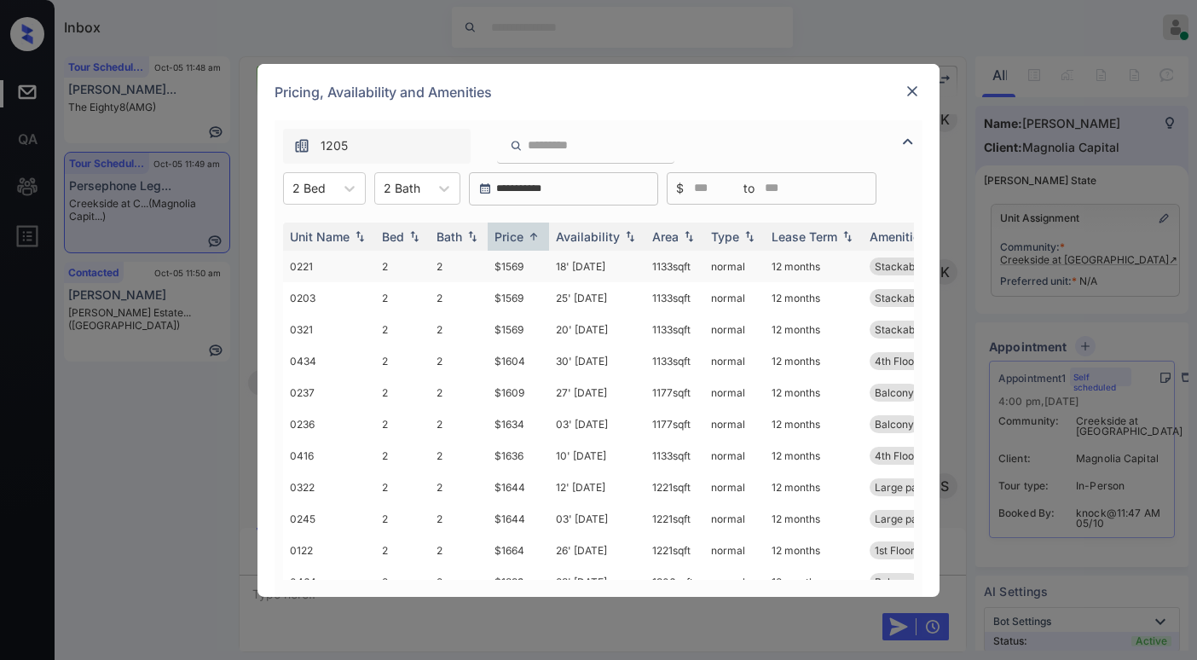
click at [512, 266] on td "$1569" at bounding box center [518, 267] width 61 height 32
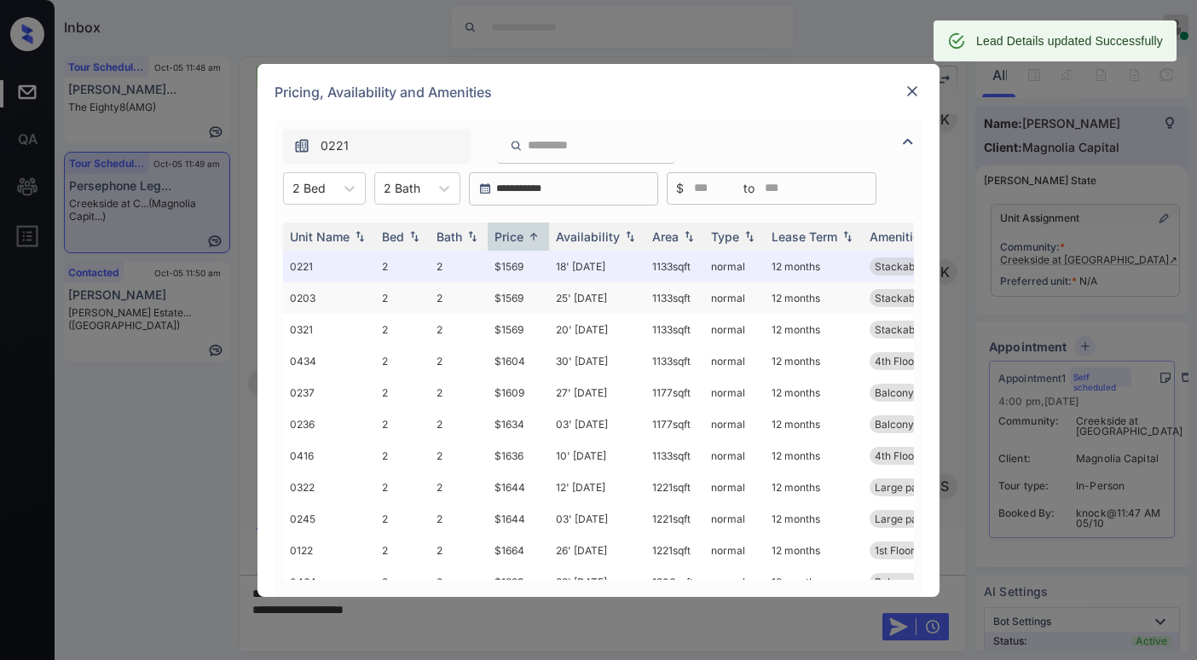
click at [507, 297] on td "$1569" at bounding box center [518, 298] width 61 height 32
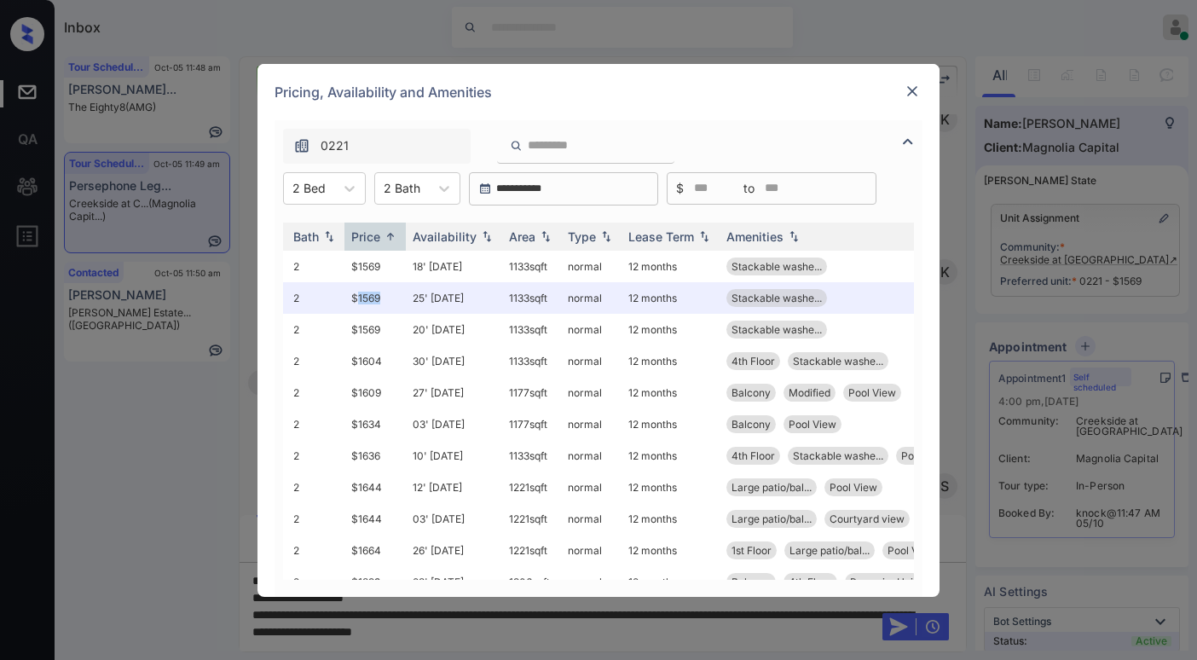
scroll to position [0, 170]
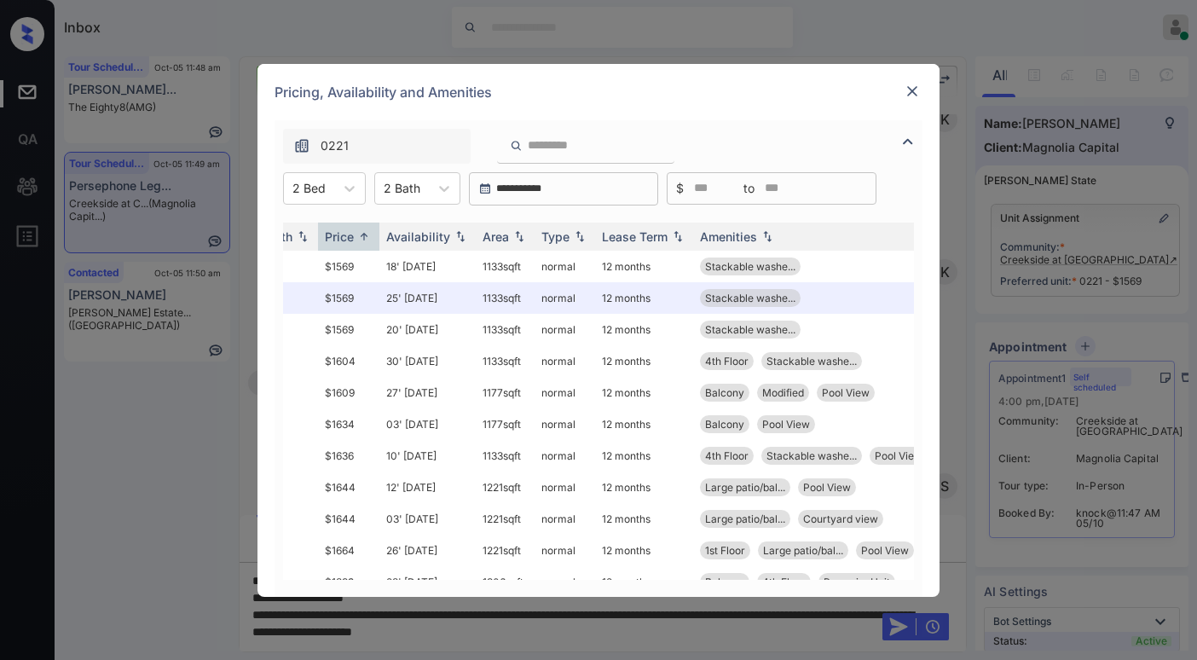
click at [706, 628] on div "**********" at bounding box center [598, 330] width 1197 height 660
click at [650, 638] on div "**********" at bounding box center [598, 330] width 1197 height 660
click at [647, 638] on div "**********" at bounding box center [598, 330] width 1197 height 660
click at [903, 96] on div at bounding box center [912, 91] width 20 height 20
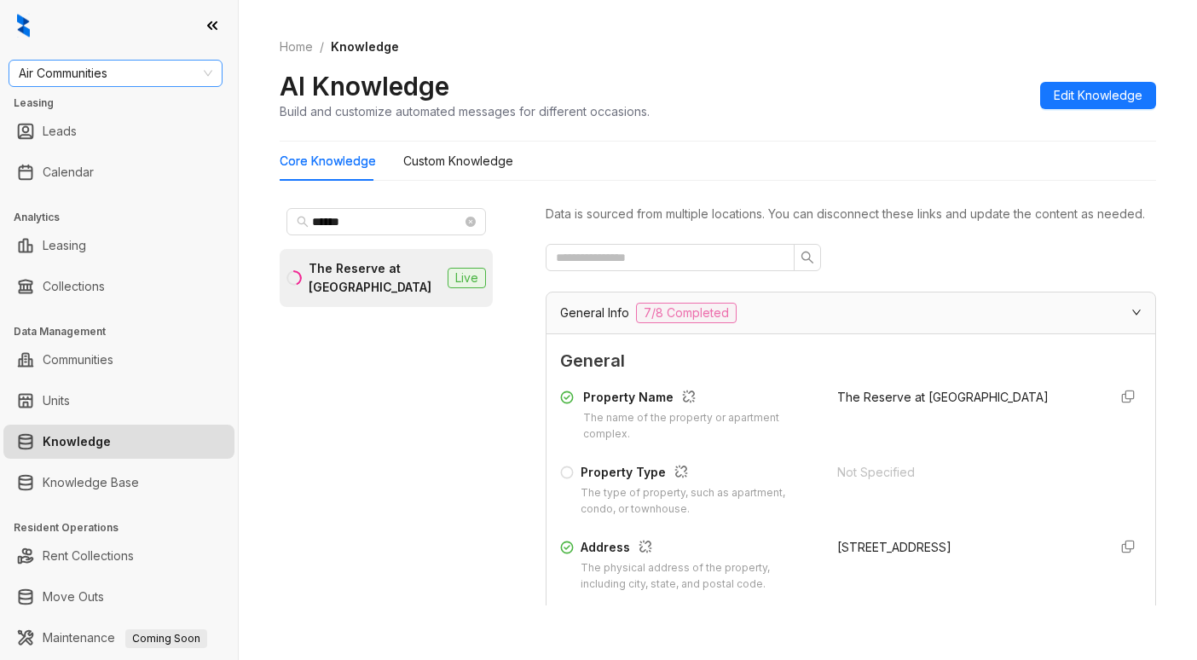
scroll to position [517, 0]
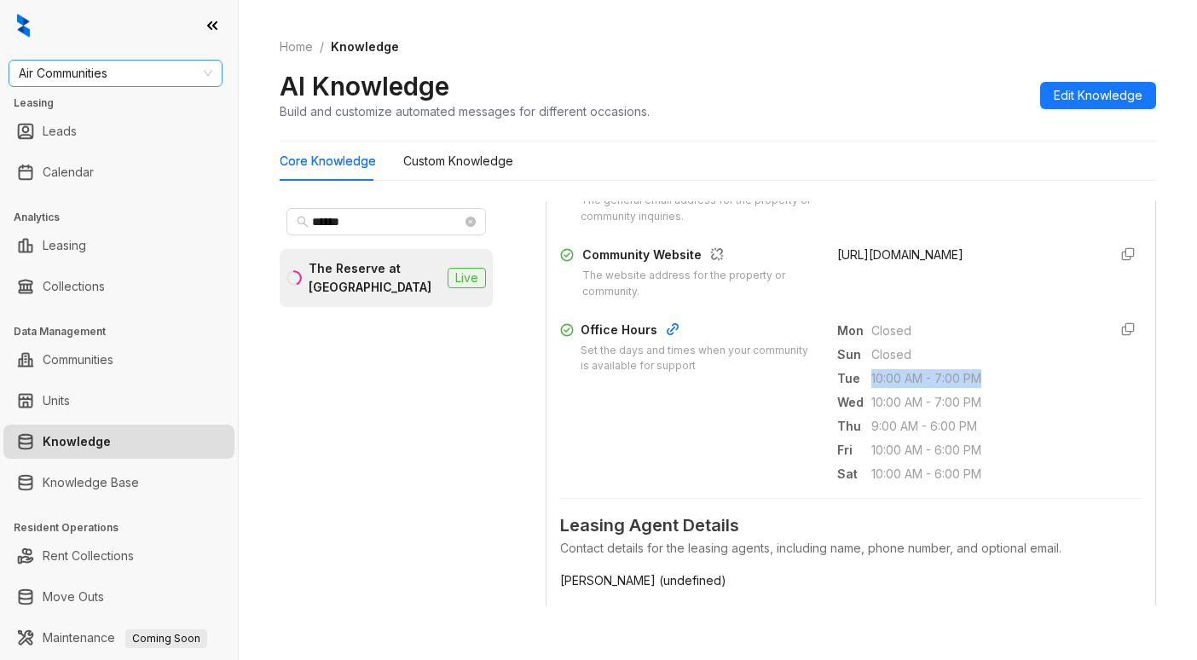
click at [132, 74] on span "Air Communities" at bounding box center [116, 74] width 194 height 26
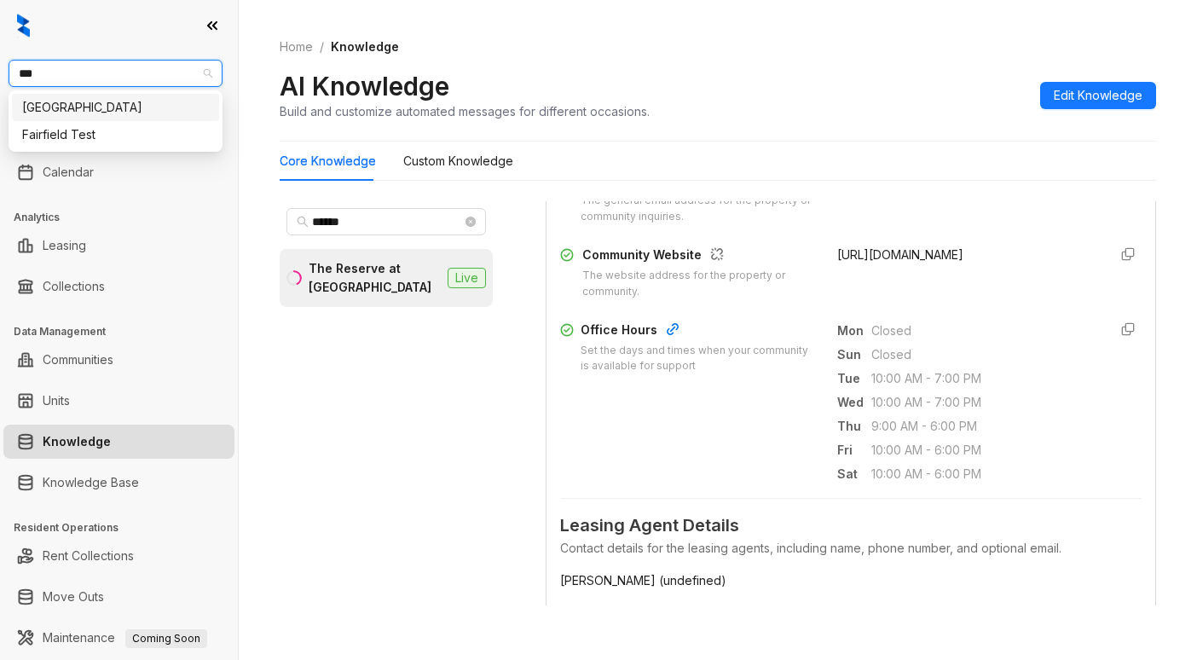
type input "****"
click at [105, 107] on div "[GEOGRAPHIC_DATA]" at bounding box center [115, 107] width 187 height 19
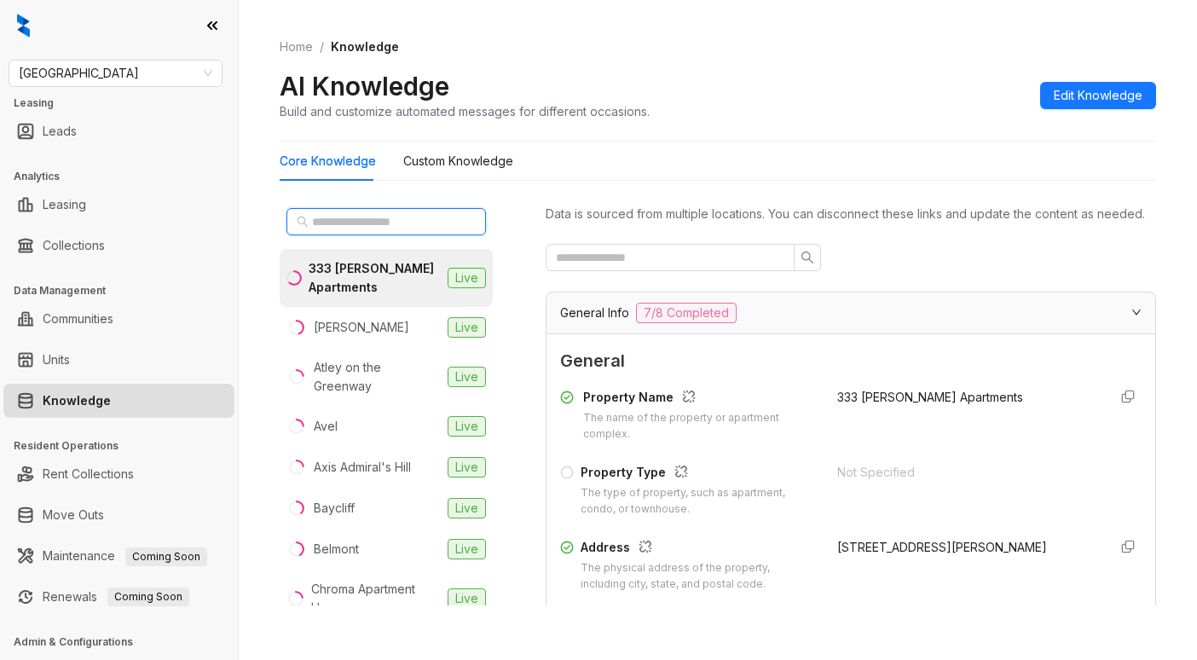
click at [378, 223] on input "text" at bounding box center [387, 221] width 150 height 19
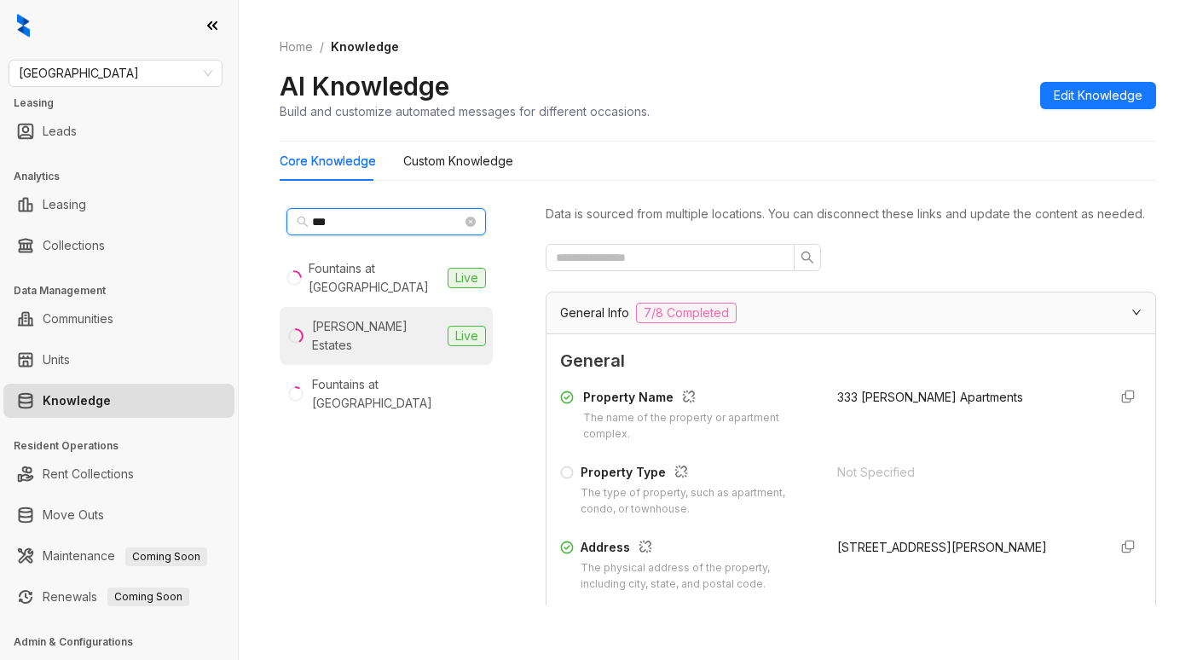
type input "***"
click at [370, 307] on li "[PERSON_NAME] Estates Live" at bounding box center [386, 336] width 213 height 58
drag, startPoint x: 472, startPoint y: 477, endPoint x: 480, endPoint y: 472, distance: 8.8
click at [472, 477] on div "*** Fountains at [PERSON_NAME][GEOGRAPHIC_DATA][PERSON_NAME] Live Fountains at …" at bounding box center [386, 403] width 213 height 404
click at [681, 290] on div "Data is sourced from multiple locations. You can disconnect these links and upd…" at bounding box center [851, 403] width 611 height 404
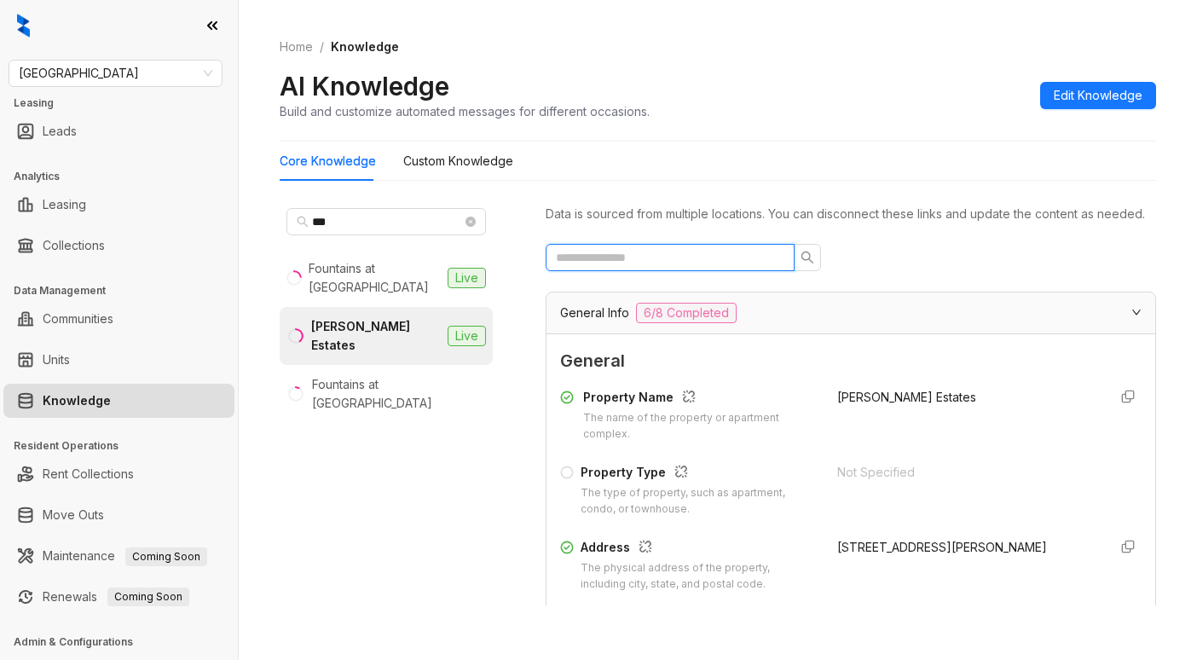
click at [687, 267] on input "text" at bounding box center [663, 257] width 215 height 19
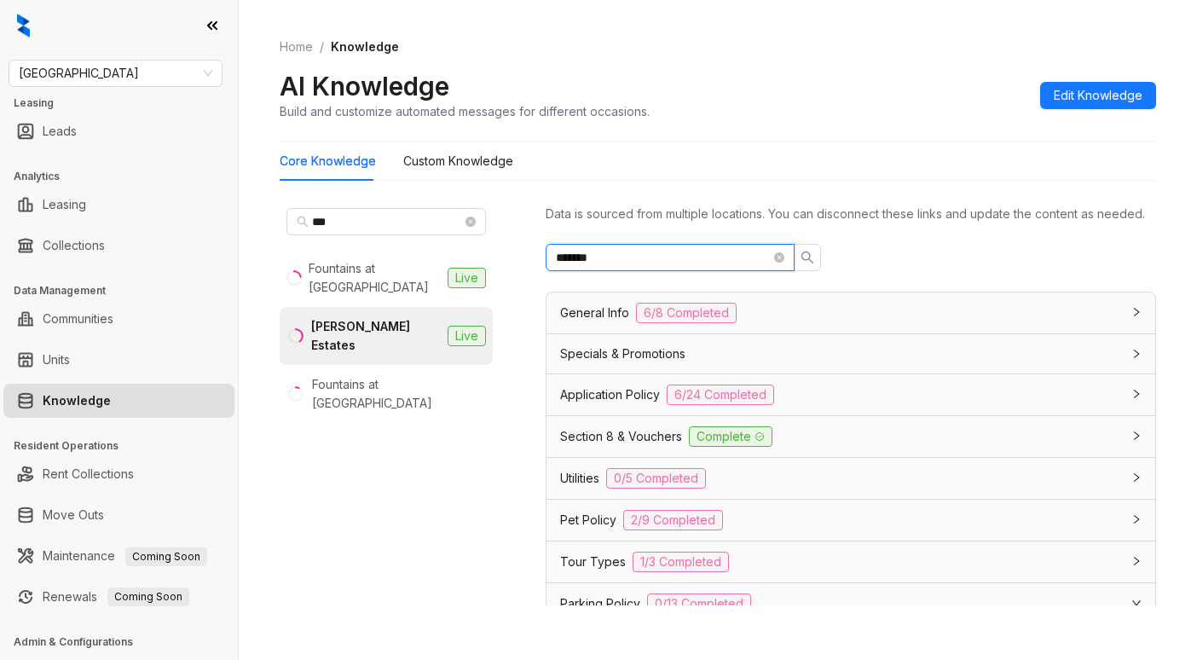
scroll to position [406, 0]
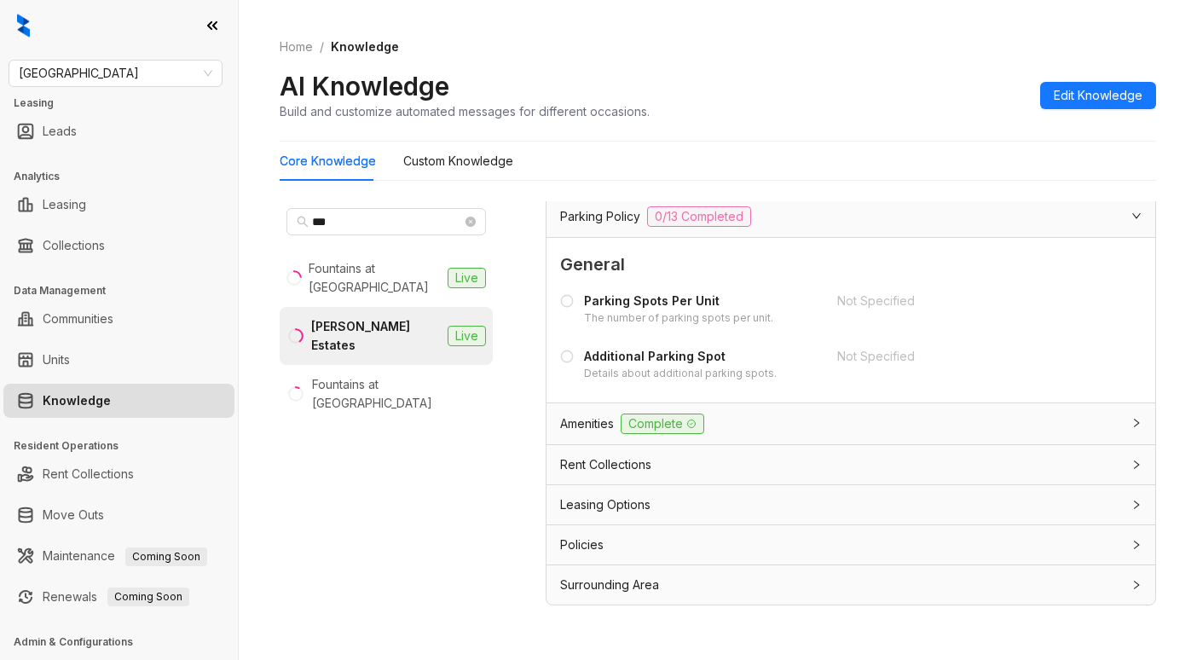
type input "*******"
click at [161, 75] on span "[GEOGRAPHIC_DATA]" at bounding box center [116, 74] width 194 height 26
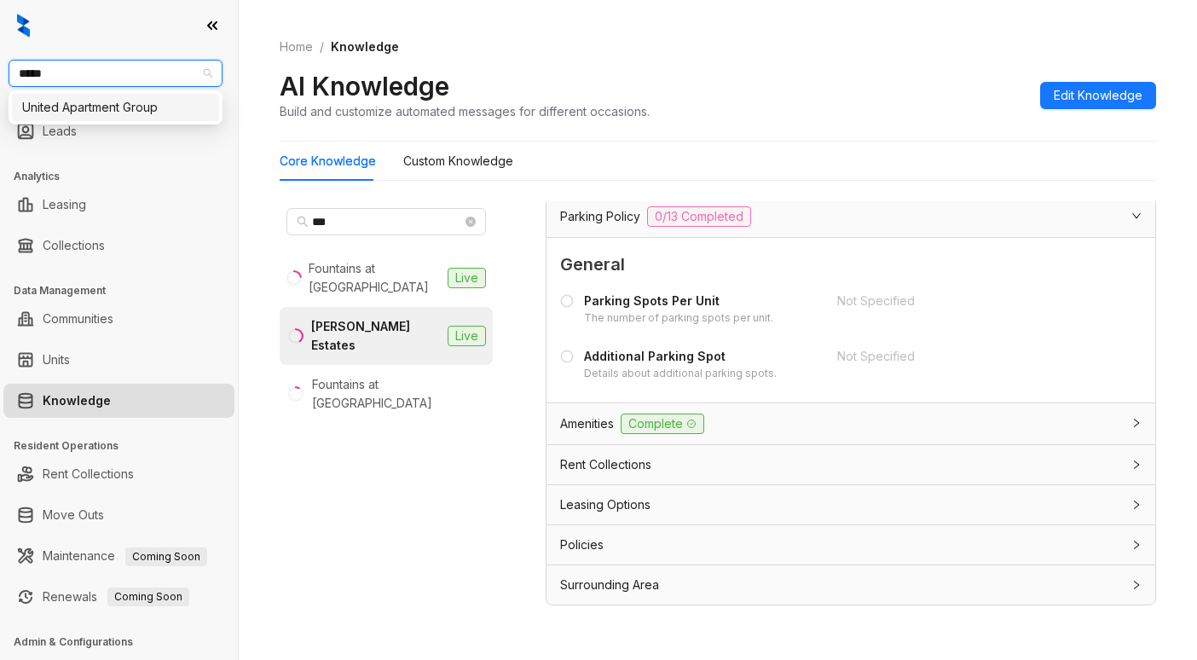
type input "******"
click at [146, 118] on div "United Apartment Group" at bounding box center [115, 107] width 207 height 27
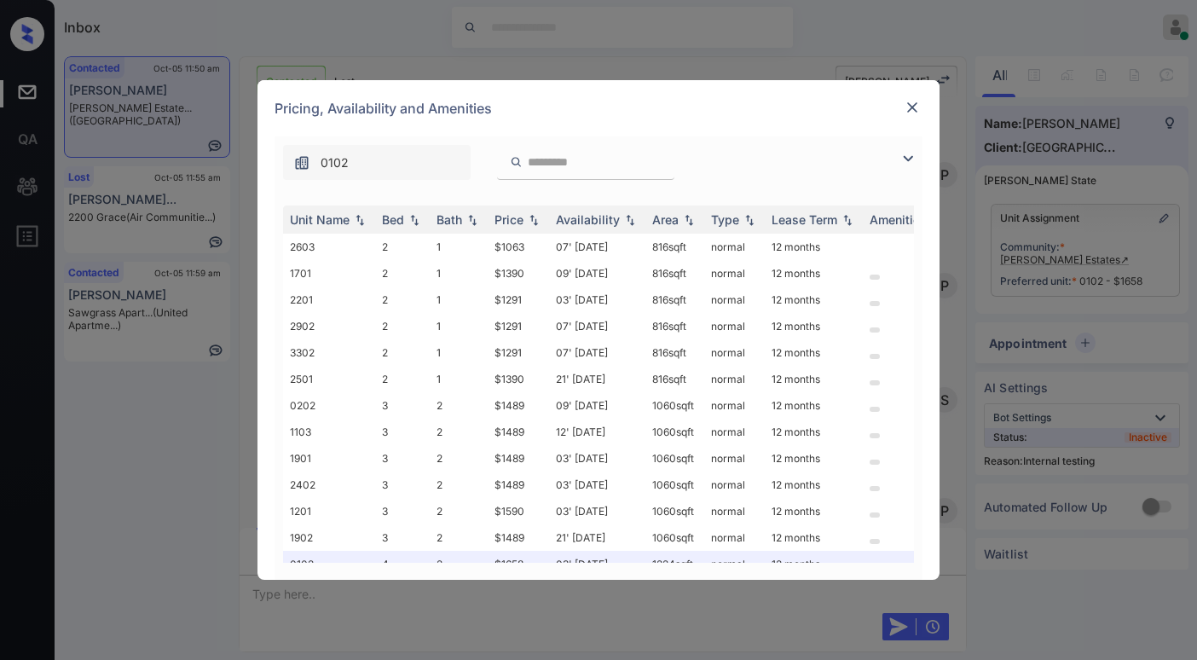
click at [918, 113] on img at bounding box center [912, 107] width 17 height 17
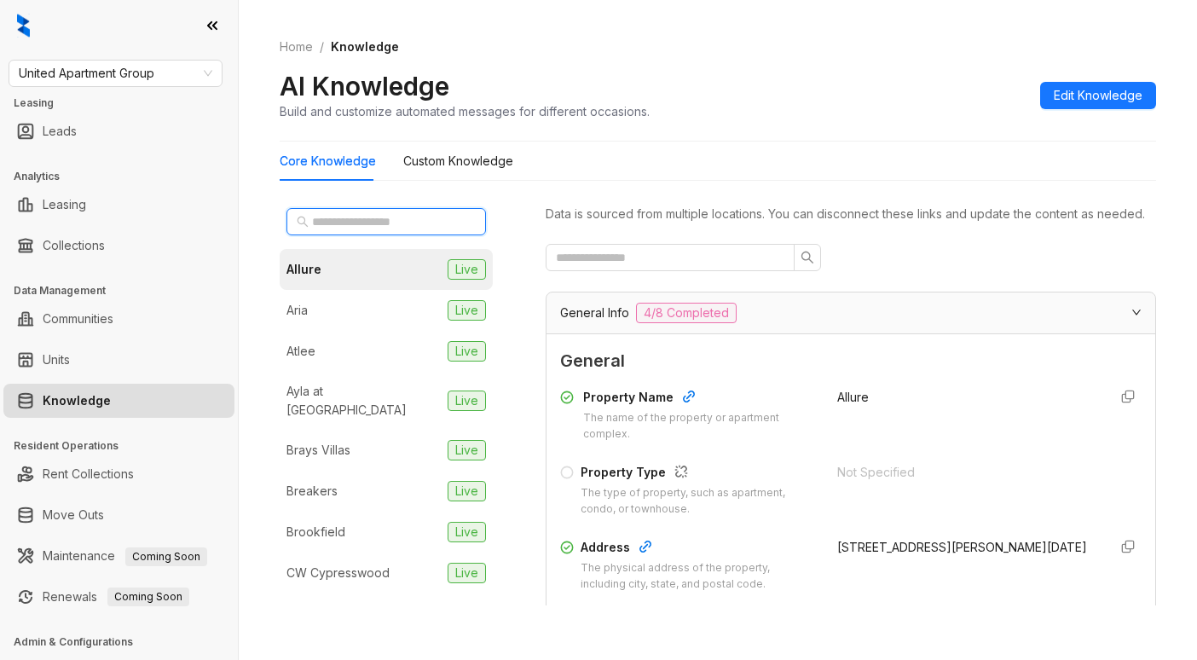
click at [368, 223] on input "text" at bounding box center [387, 221] width 150 height 19
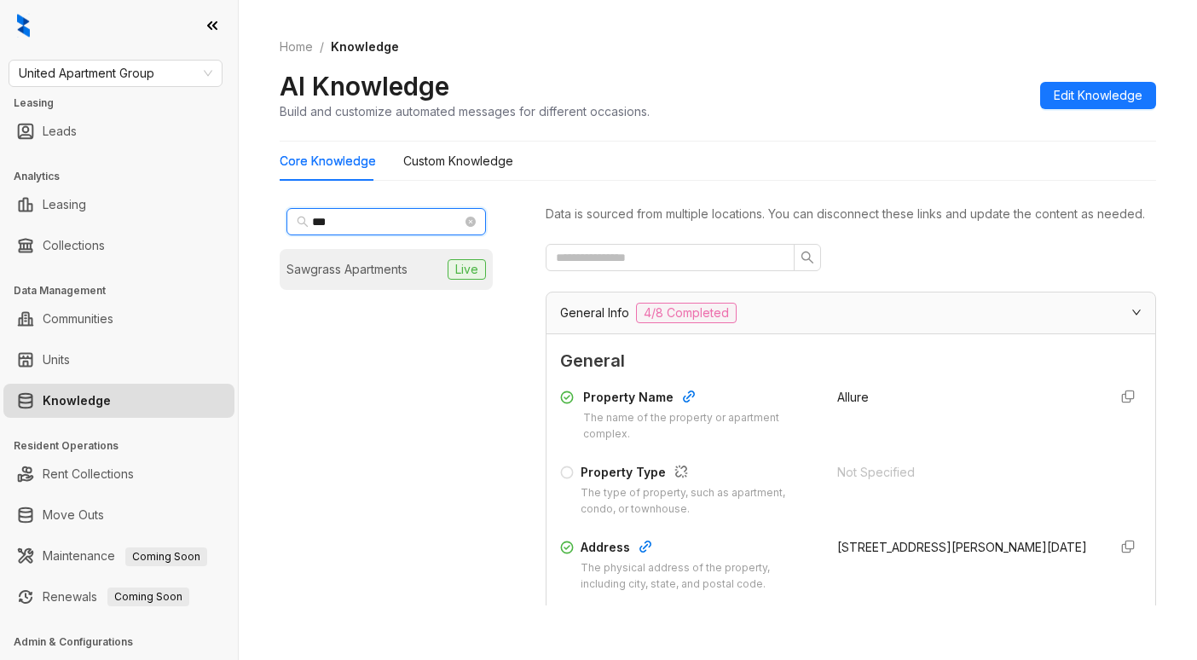
type input "***"
click at [370, 264] on div "Sawgrass Apartments" at bounding box center [347, 269] width 121 height 19
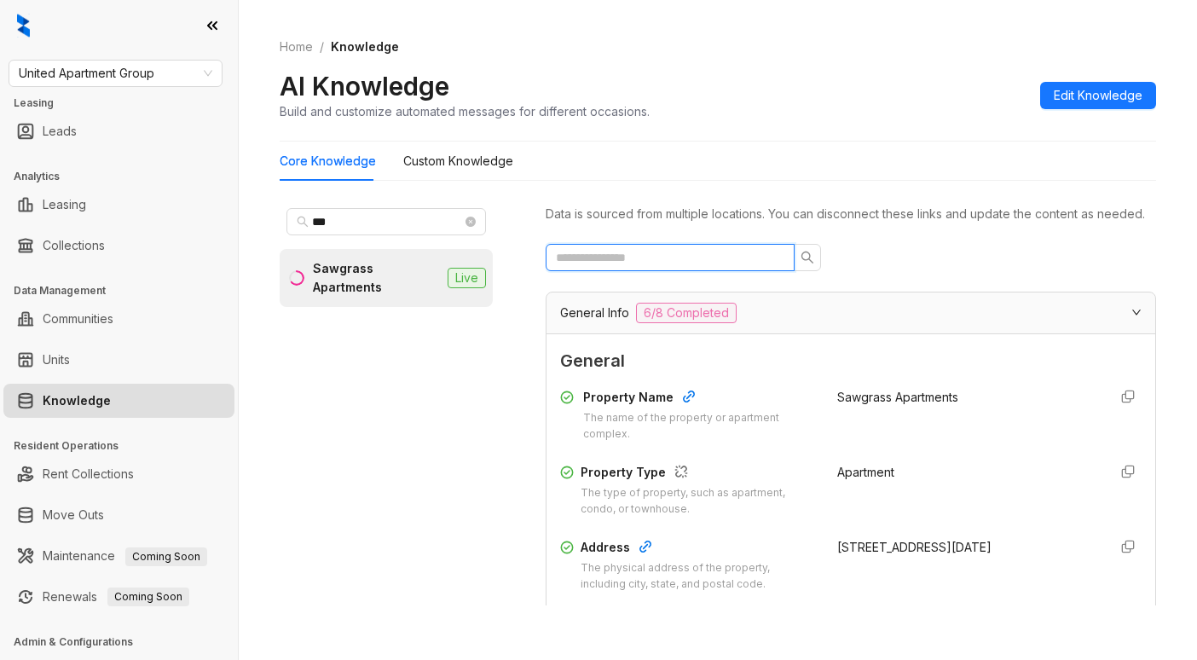
click at [733, 267] on input "text" at bounding box center [663, 257] width 215 height 19
type input "***"
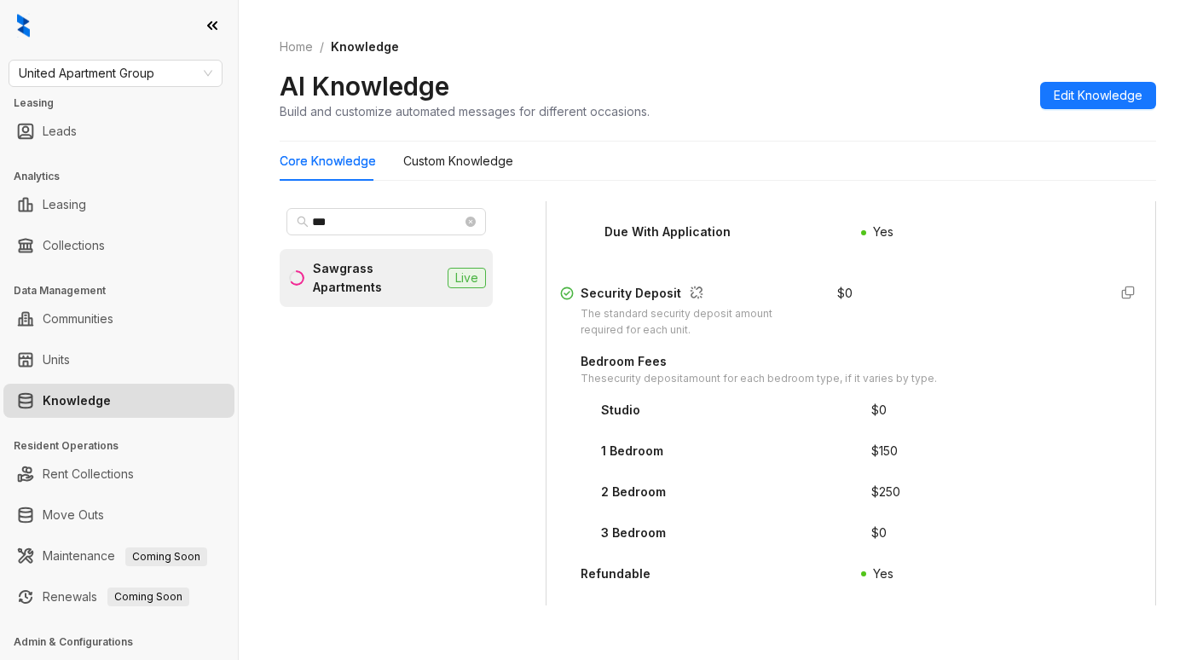
scroll to position [361, 0]
drag, startPoint x: 850, startPoint y: 471, endPoint x: 904, endPoint y: 489, distance: 56.6
click at [904, 471] on div "1 Bedroom $ 150" at bounding box center [851, 456] width 582 height 27
copy div "$ 150"
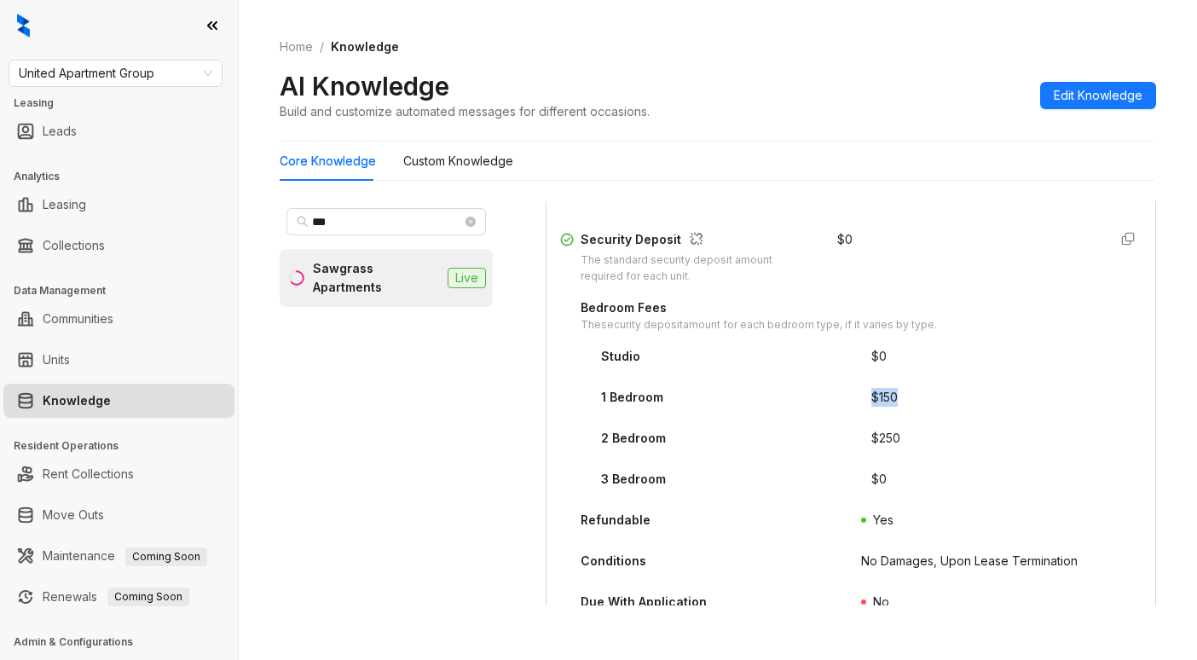
scroll to position [446, 0]
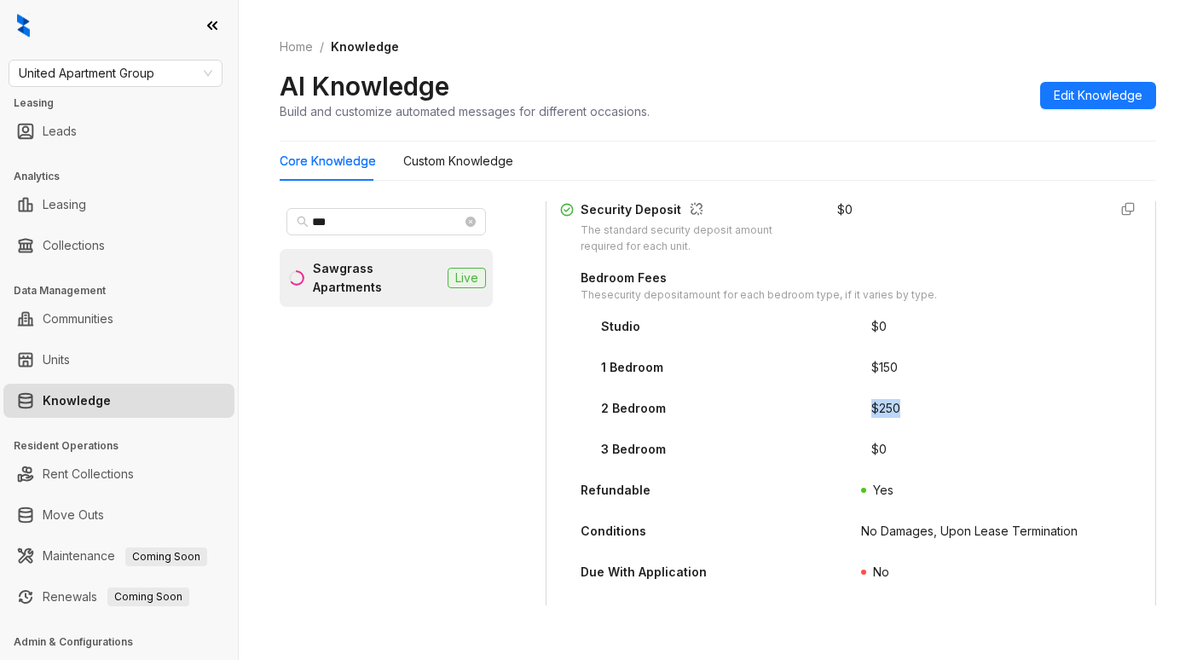
drag, startPoint x: 879, startPoint y: 430, endPoint x: 854, endPoint y: 430, distance: 24.7
click at [872, 418] on div "$ 250" at bounding box center [886, 408] width 29 height 19
copy div "$ 250"
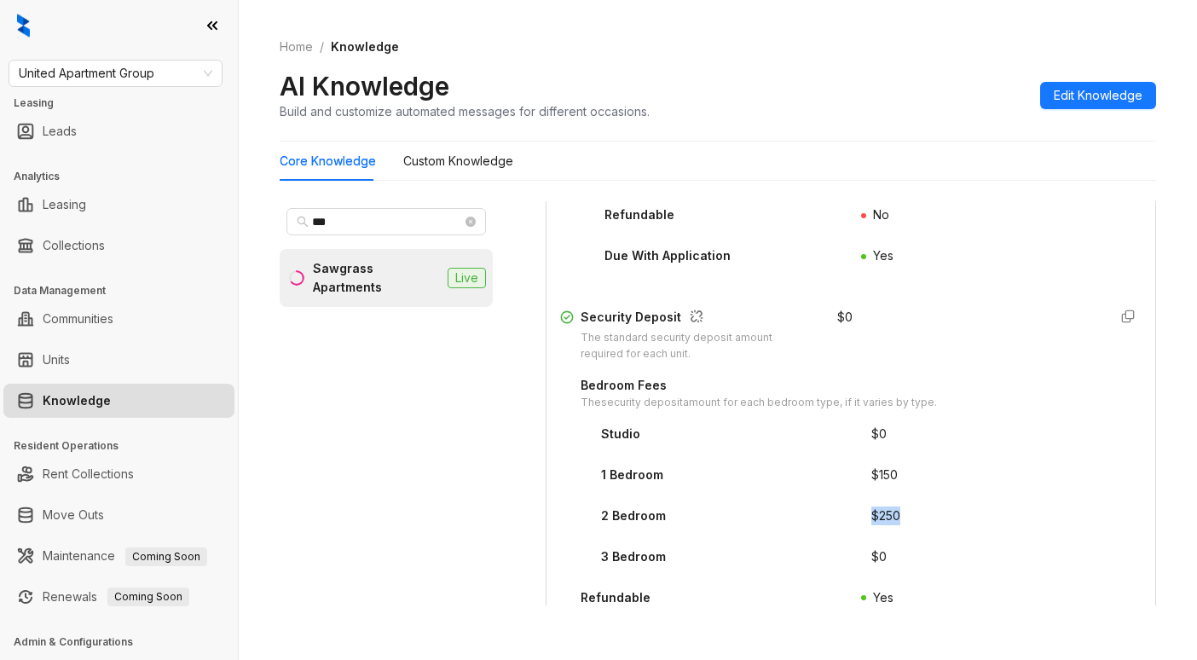
scroll to position [190, 0]
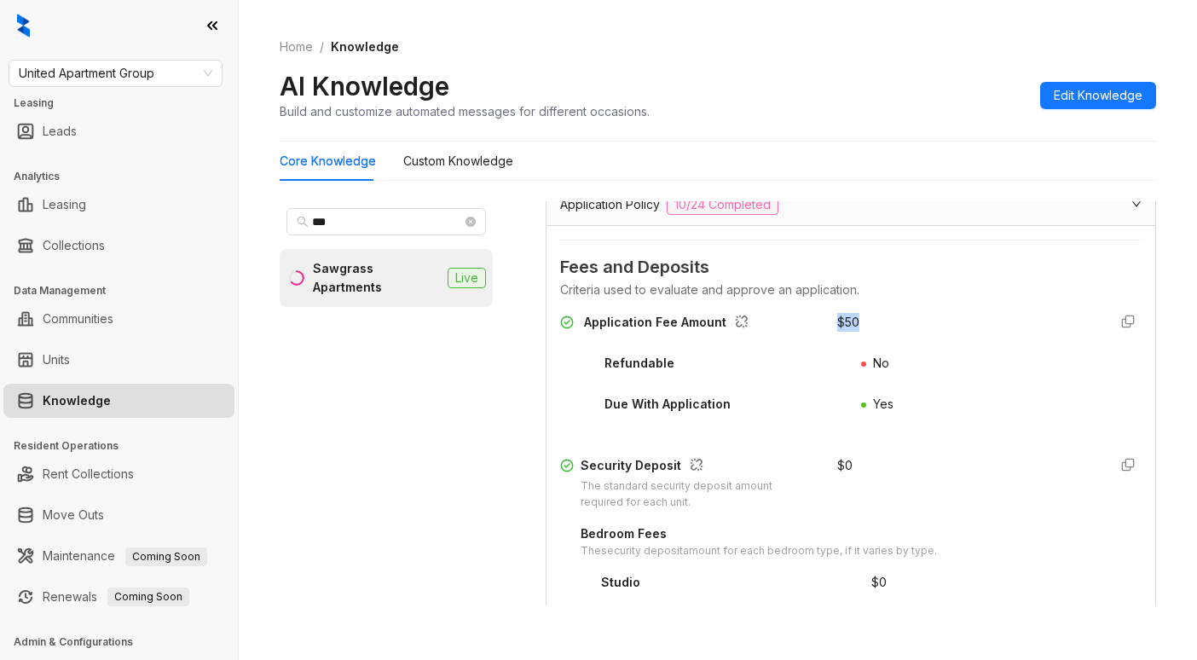
drag, startPoint x: 837, startPoint y: 345, endPoint x: 854, endPoint y: 348, distance: 18.1
click at [854, 340] on div "Application Fee Amount $ 50" at bounding box center [851, 326] width 582 height 27
copy div "$ 50"
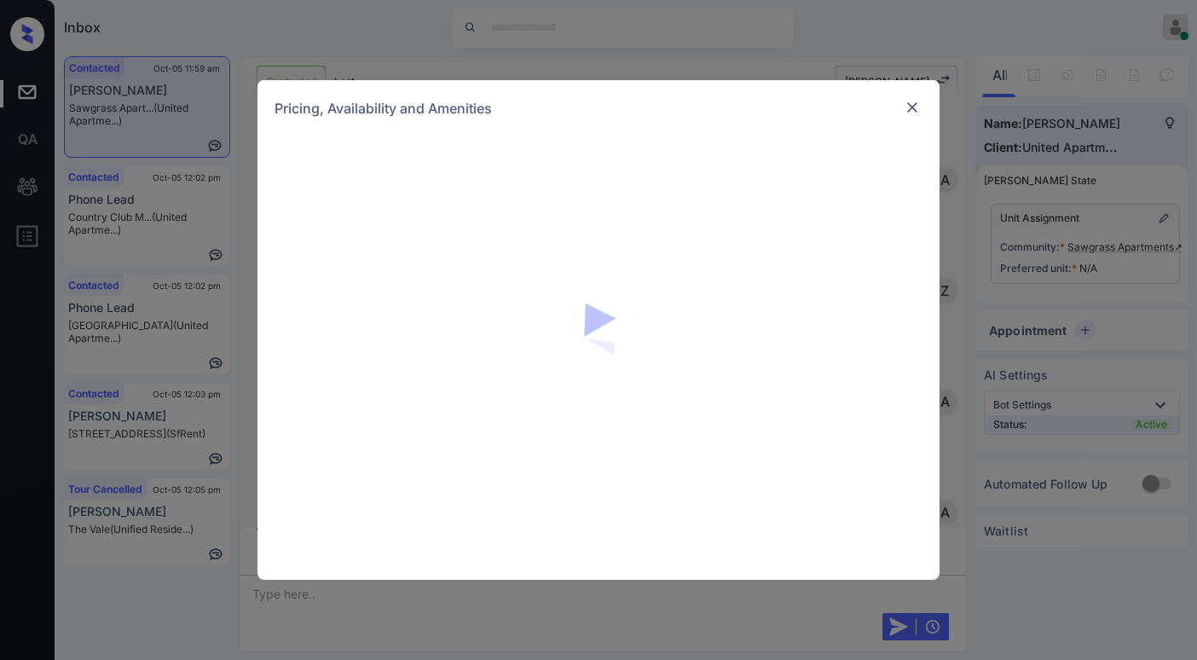
scroll to position [782, 0]
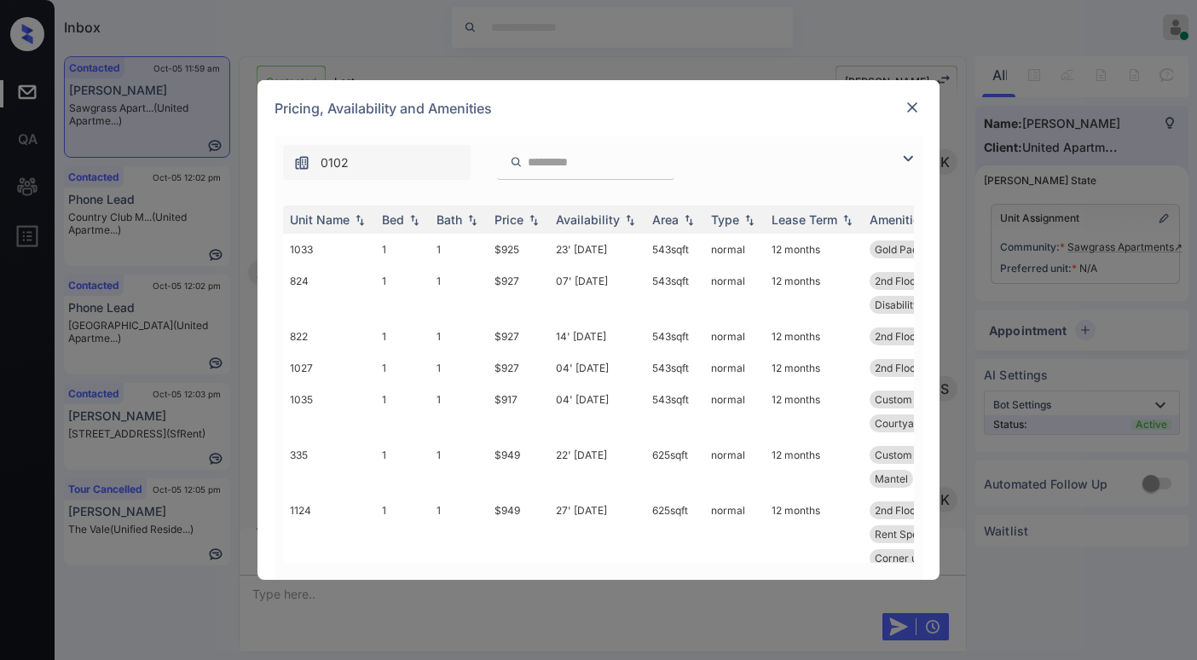
click at [907, 158] on img at bounding box center [908, 158] width 20 height 20
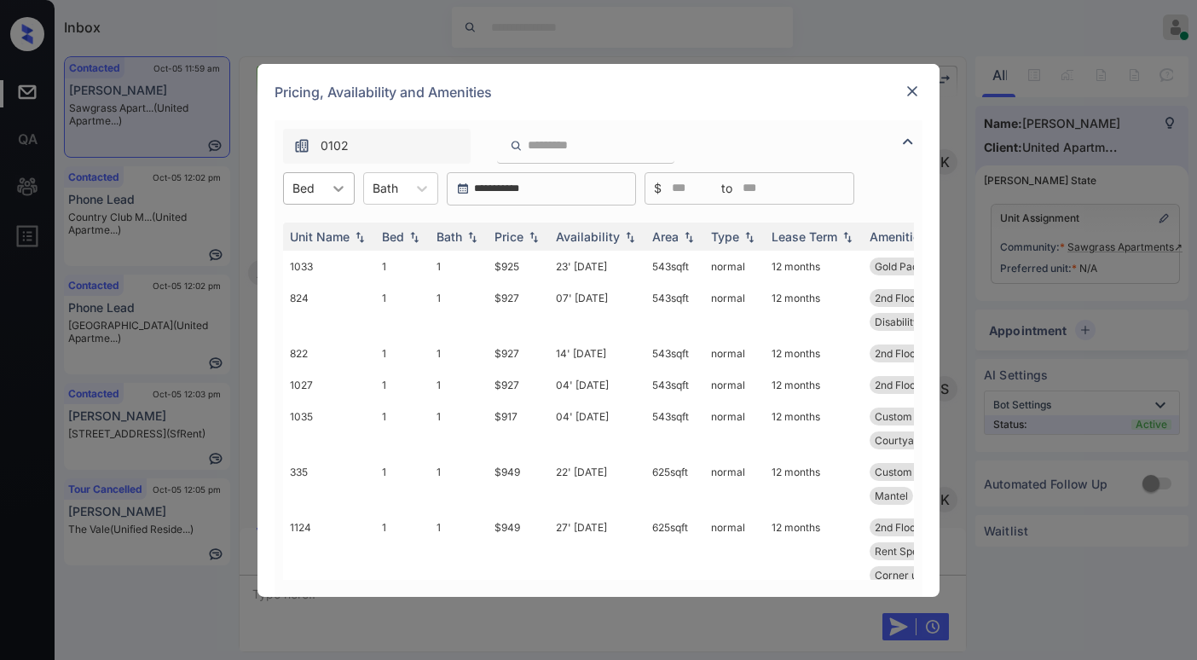
click at [334, 188] on icon at bounding box center [338, 188] width 17 height 17
click at [302, 235] on div "1" at bounding box center [319, 230] width 72 height 31
click at [501, 234] on div "Price" at bounding box center [509, 236] width 29 height 14
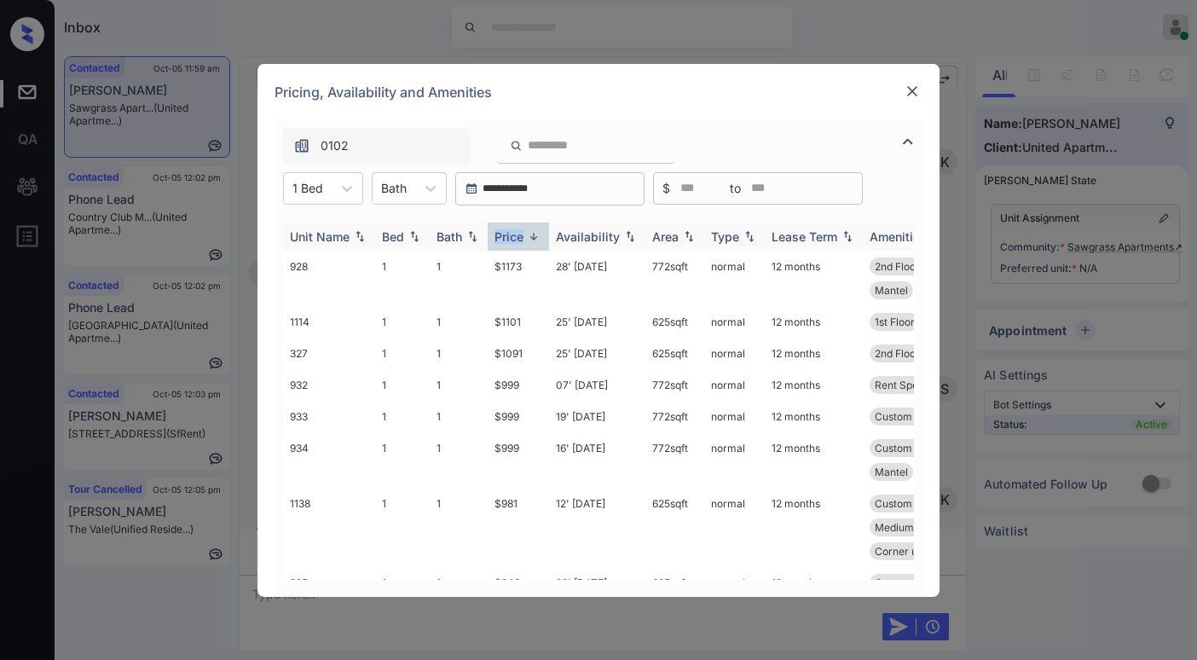
click at [501, 234] on div "Price" at bounding box center [509, 236] width 29 height 14
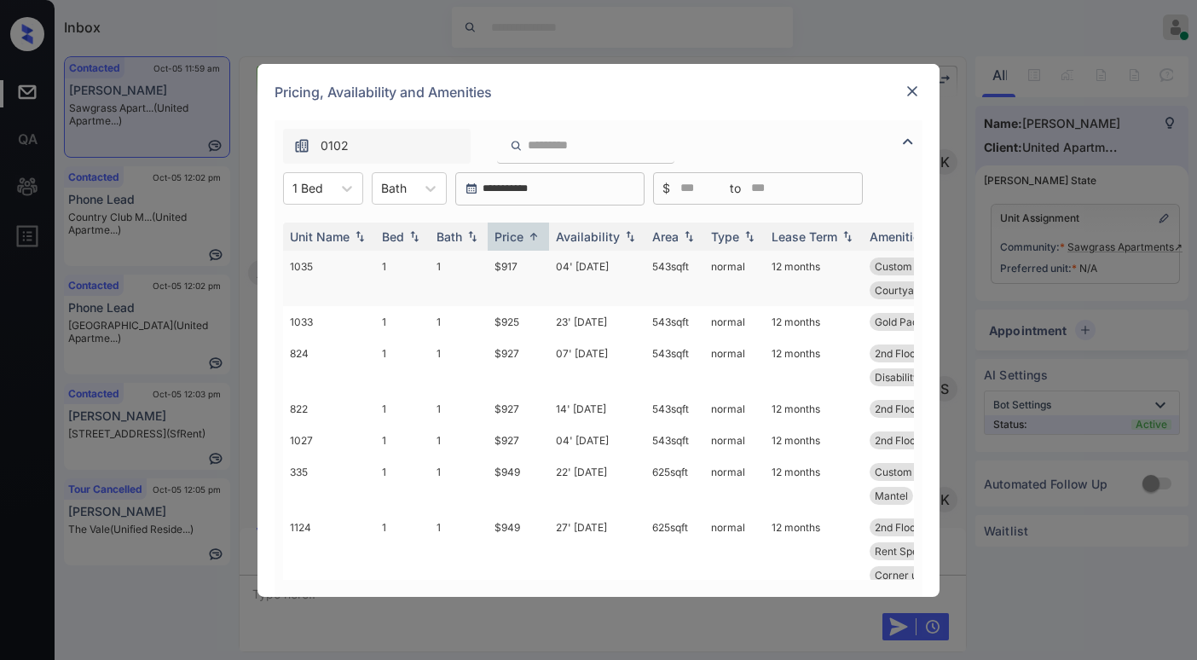
click at [513, 269] on td "$917" at bounding box center [518, 278] width 61 height 55
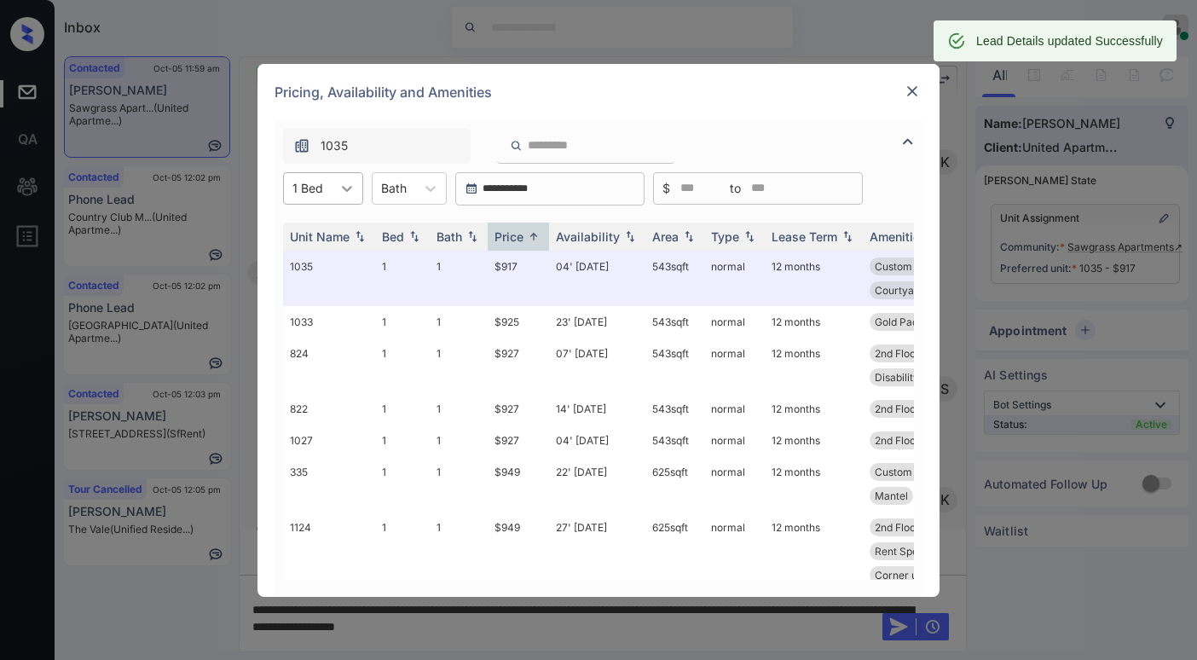
click at [353, 194] on icon at bounding box center [347, 188] width 17 height 17
click at [299, 261] on div "2" at bounding box center [323, 261] width 80 height 31
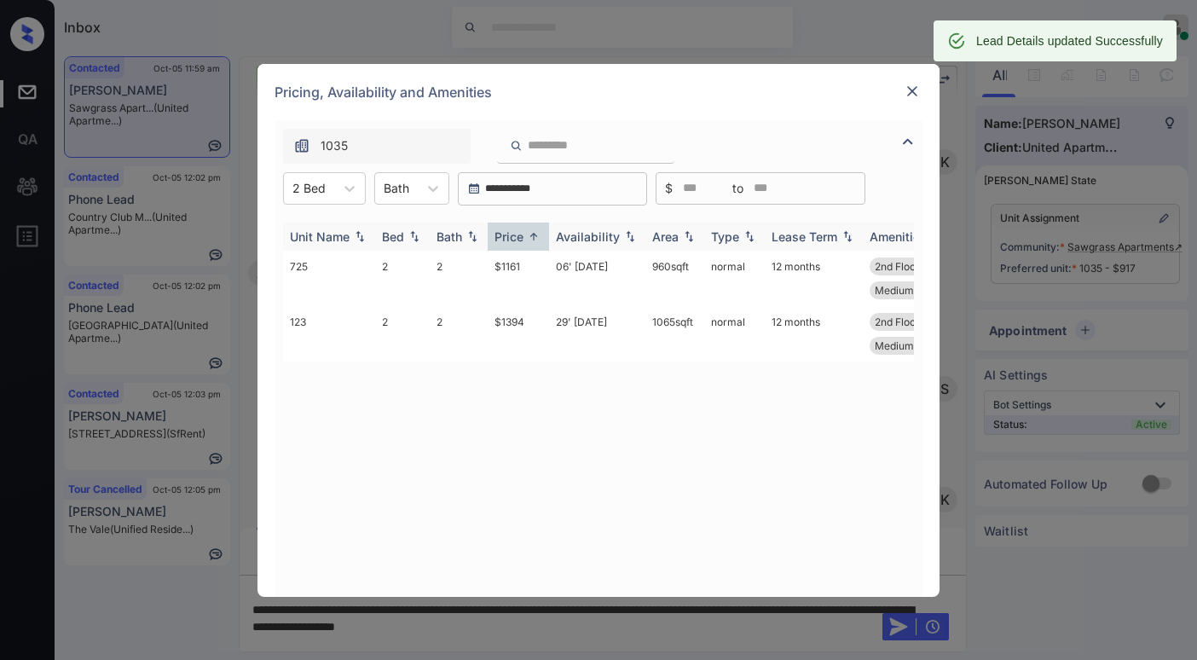
click at [511, 232] on div "Price" at bounding box center [509, 236] width 29 height 14
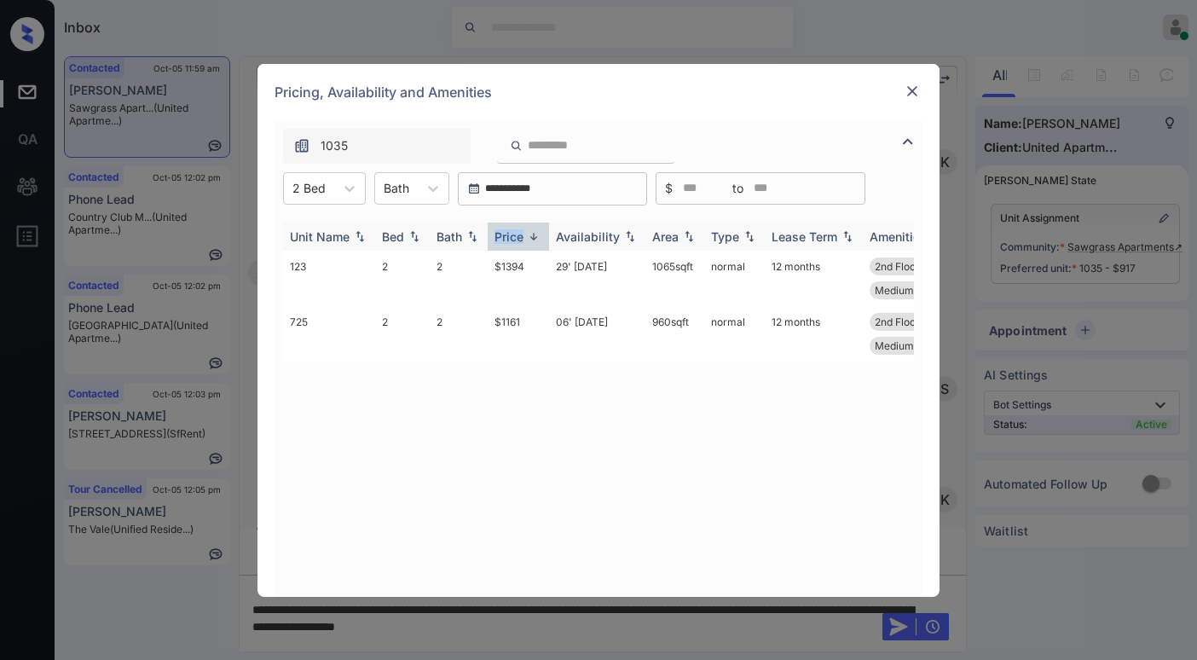
click at [511, 232] on div "Price" at bounding box center [509, 236] width 29 height 14
click at [511, 258] on td "$1161" at bounding box center [518, 278] width 61 height 55
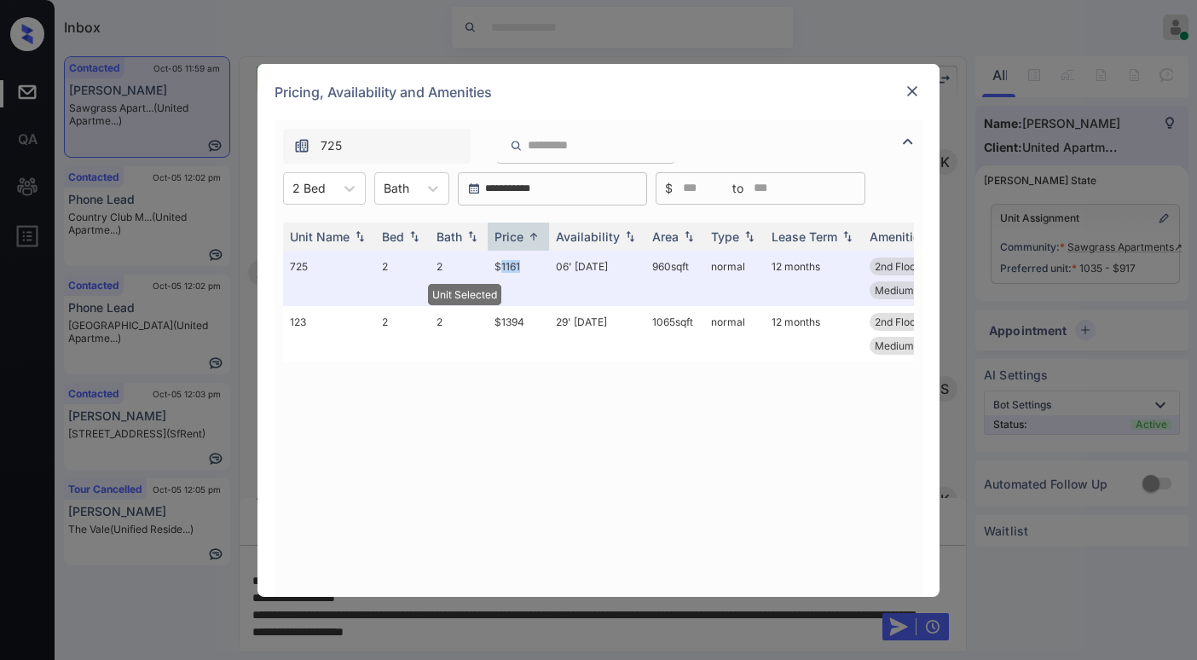
click at [910, 91] on img at bounding box center [912, 91] width 17 height 17
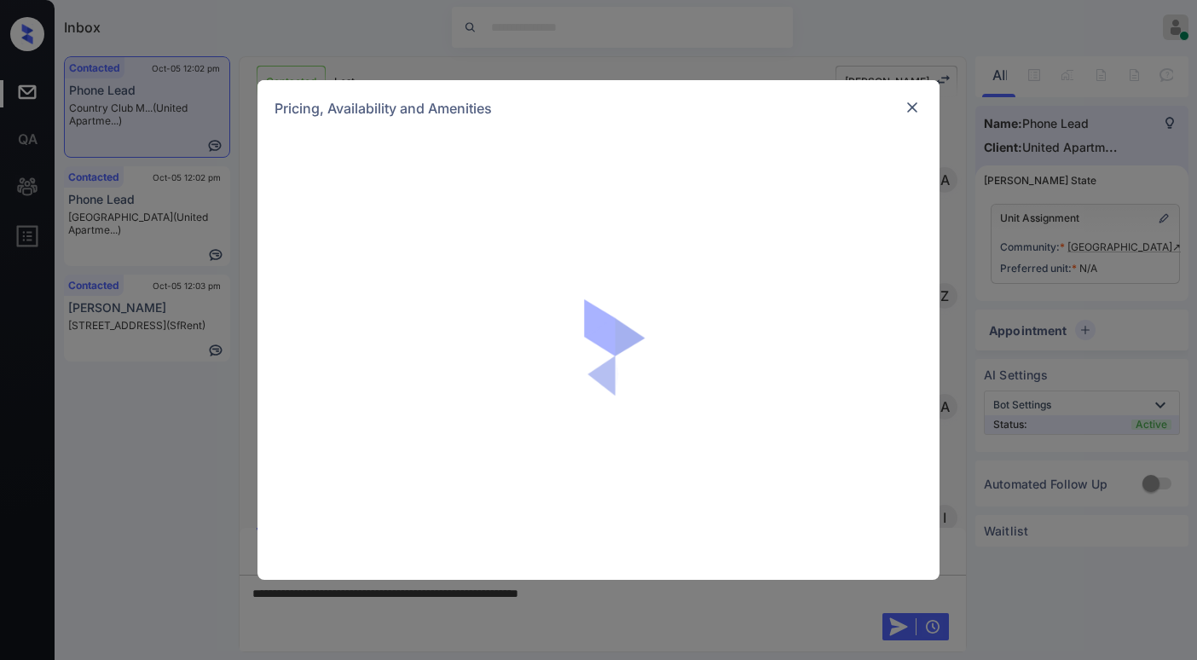
scroll to position [651, 0]
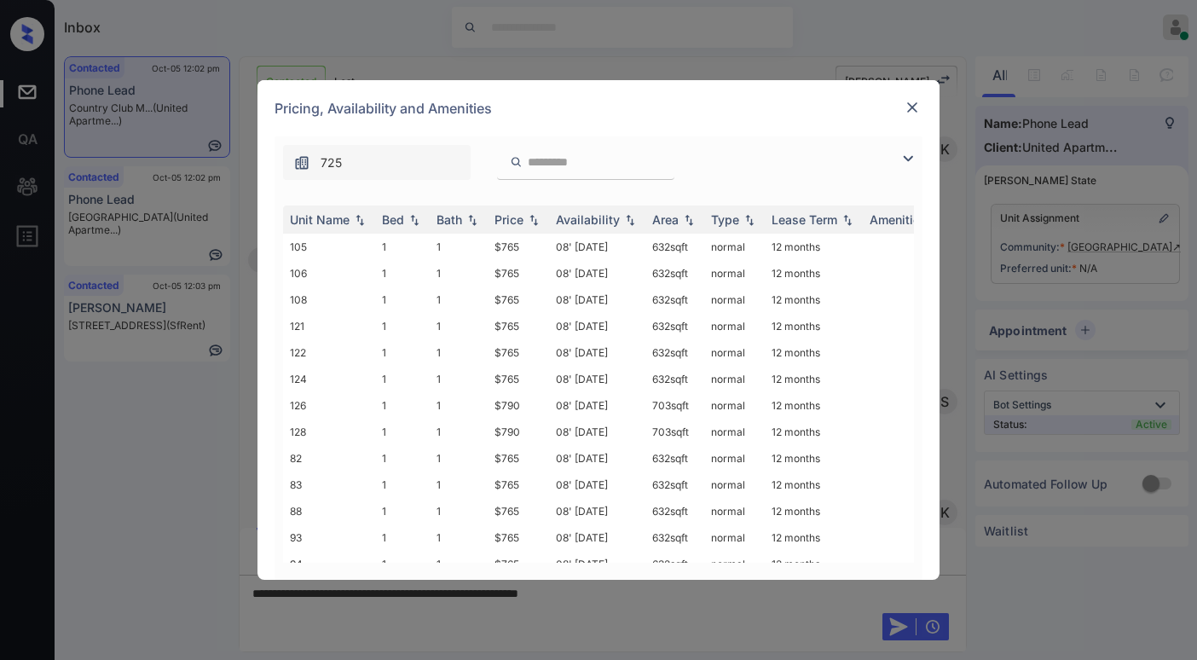
click at [907, 165] on img at bounding box center [908, 158] width 20 height 20
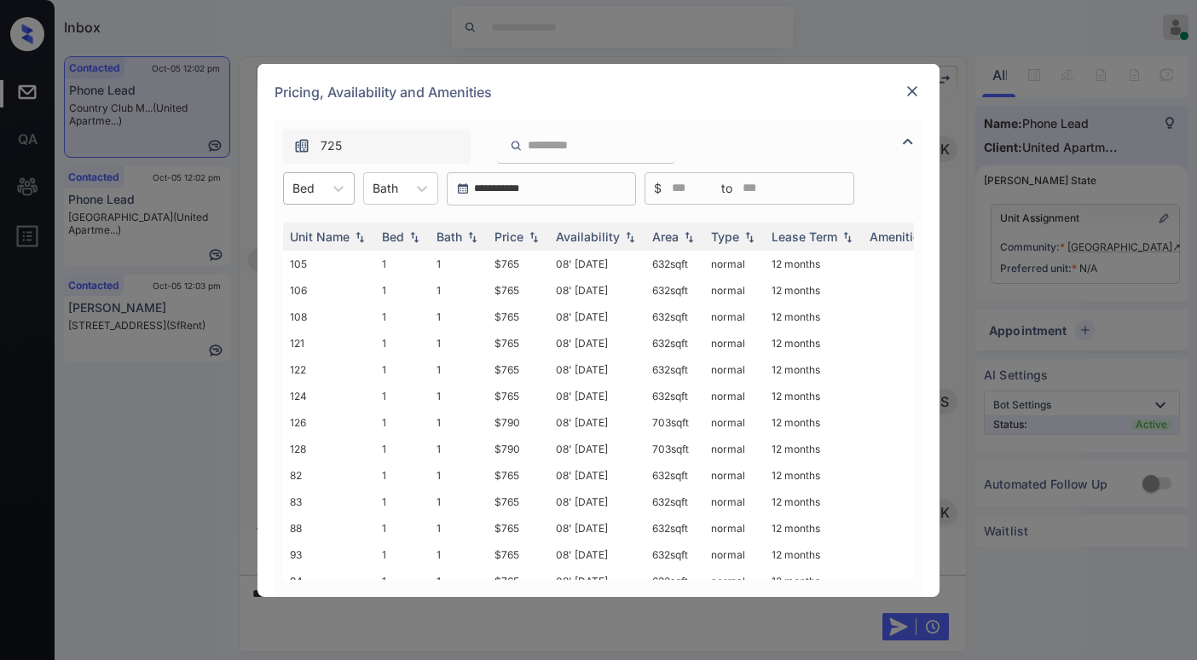
click at [312, 195] on div at bounding box center [304, 188] width 22 height 18
click at [312, 233] on div "1" at bounding box center [319, 230] width 72 height 31
click at [512, 236] on div "Price" at bounding box center [509, 236] width 29 height 14
click at [513, 236] on div "Price" at bounding box center [509, 236] width 29 height 14
click at [514, 266] on td "$765" at bounding box center [518, 264] width 61 height 26
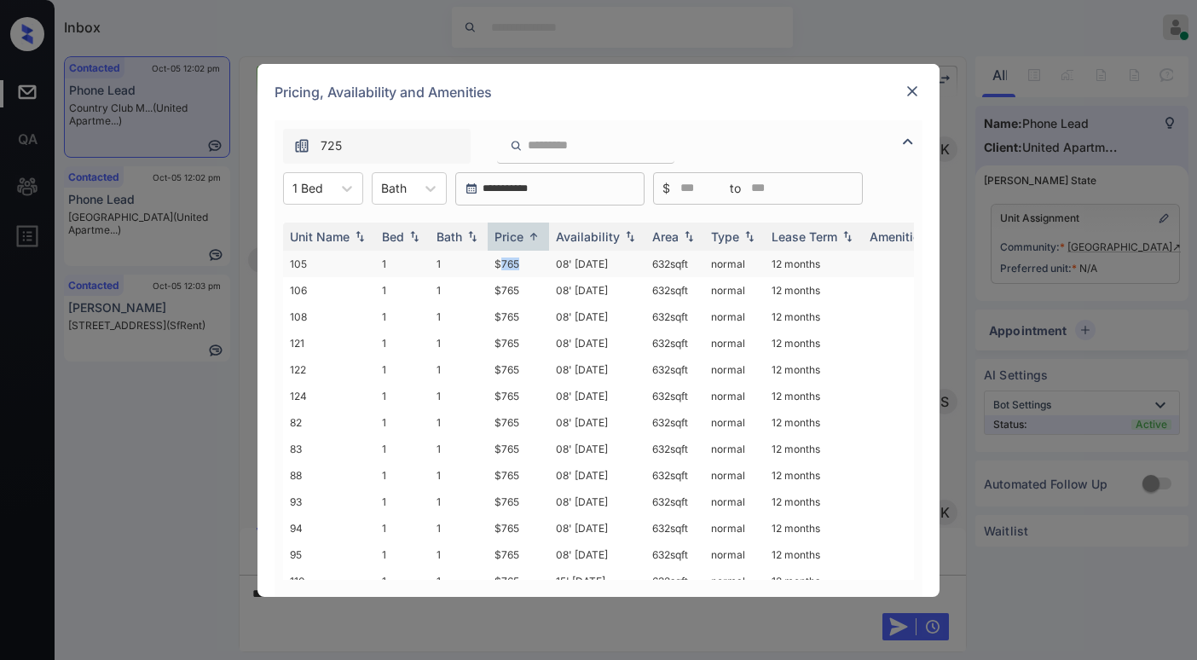
click at [514, 266] on td "$765" at bounding box center [518, 264] width 61 height 26
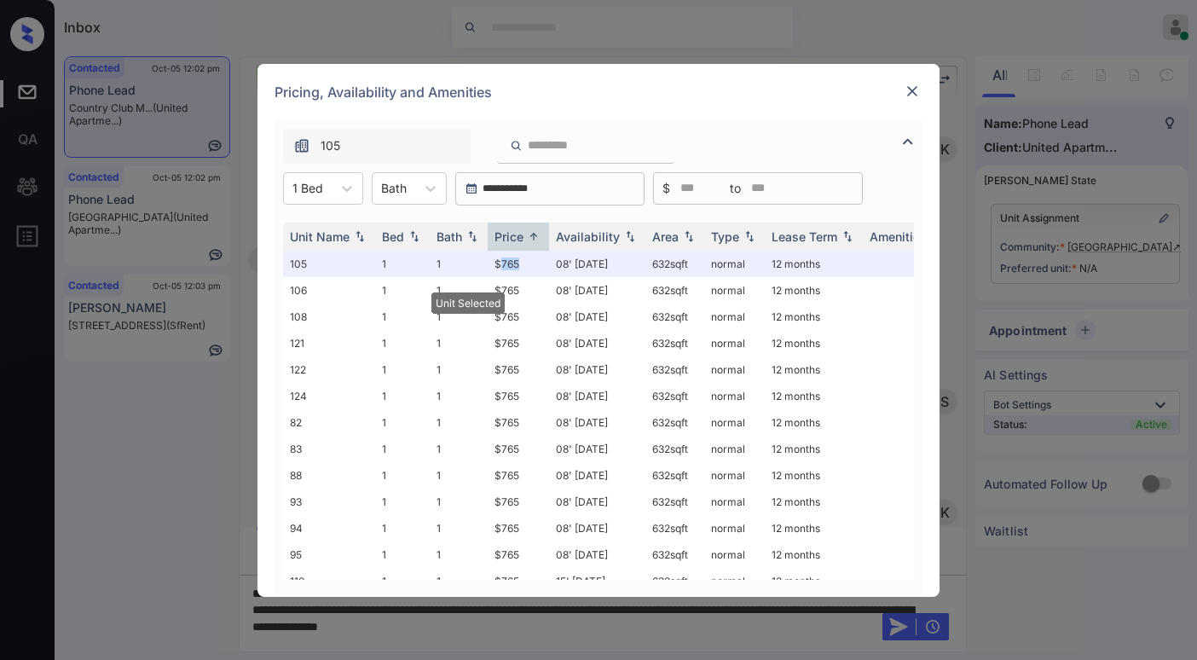
click at [907, 90] on img at bounding box center [912, 91] width 17 height 17
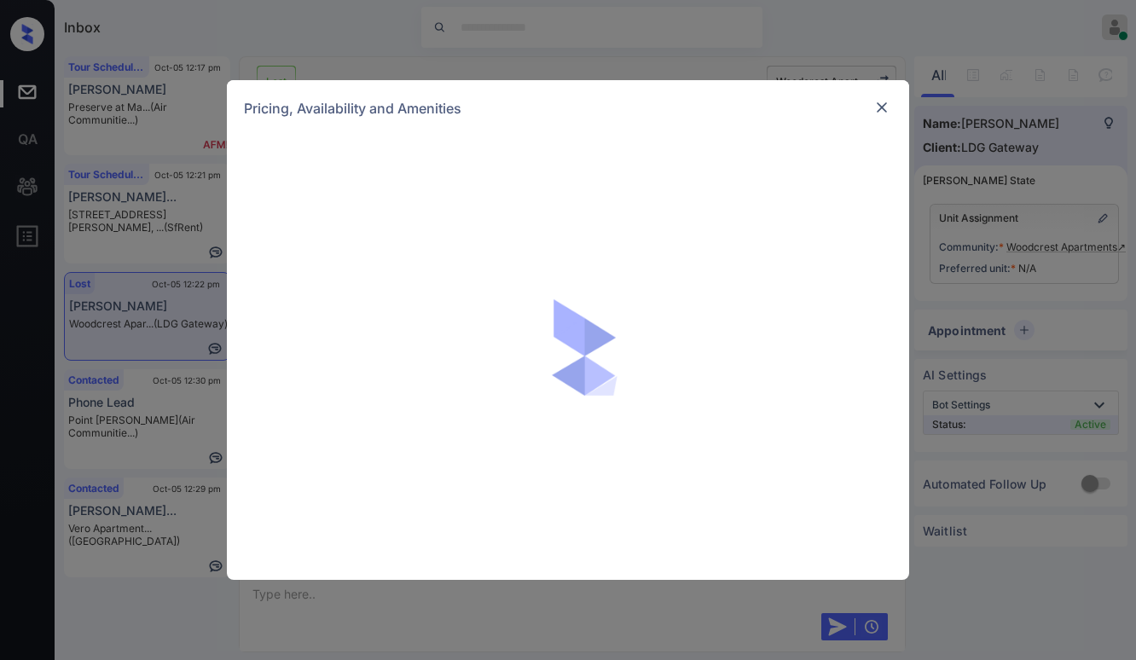
scroll to position [1690, 0]
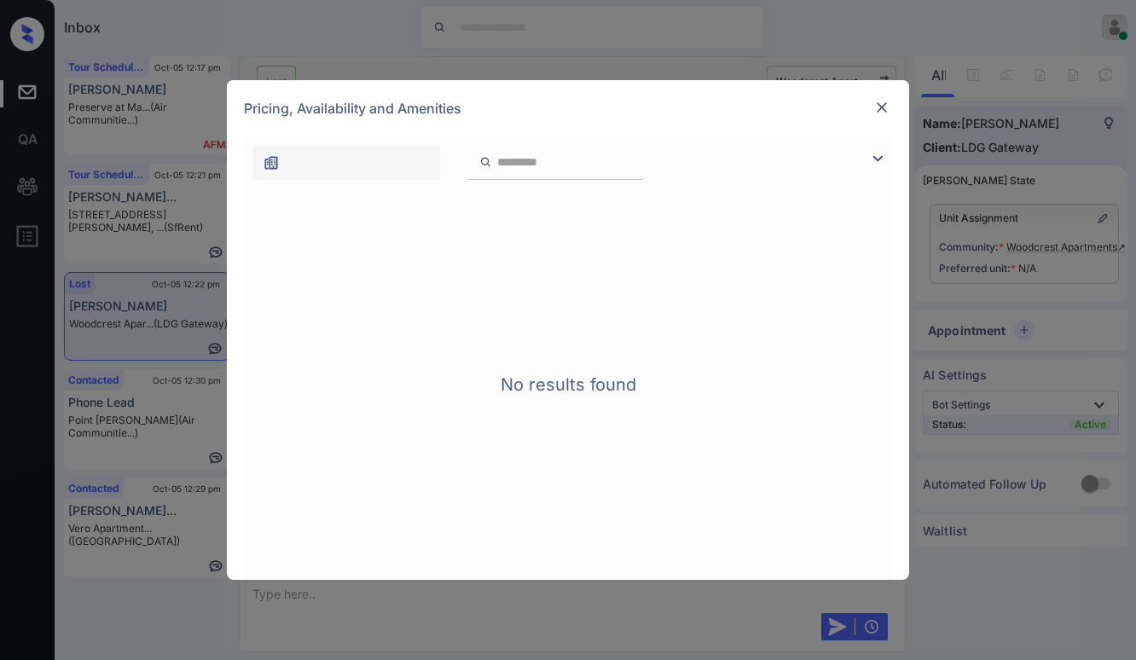
click at [872, 101] on div at bounding box center [882, 107] width 20 height 20
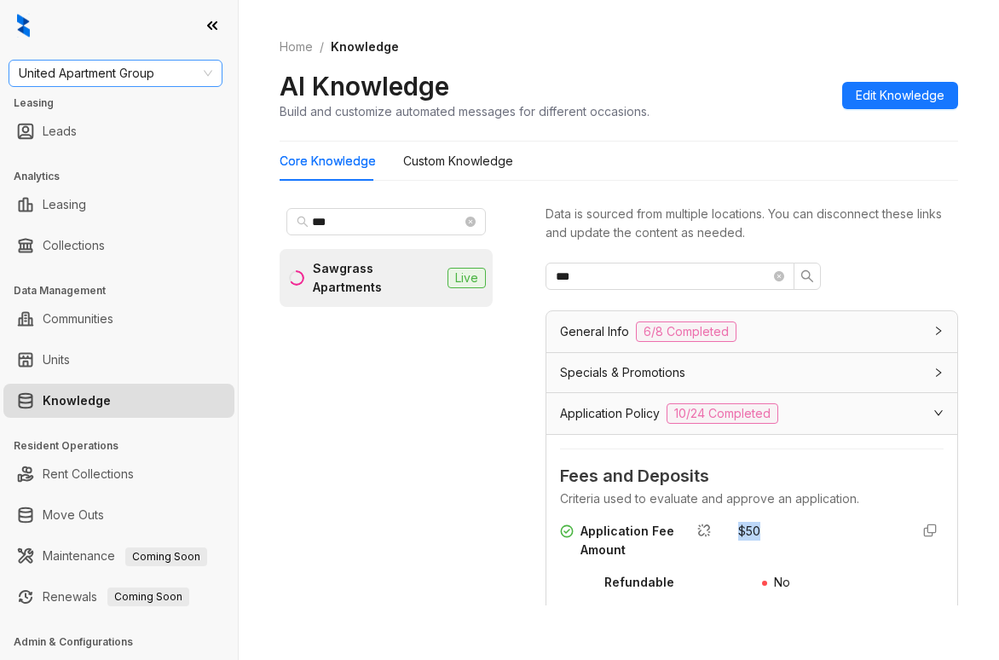
click at [167, 79] on span "United Apartment Group" at bounding box center [116, 74] width 194 height 26
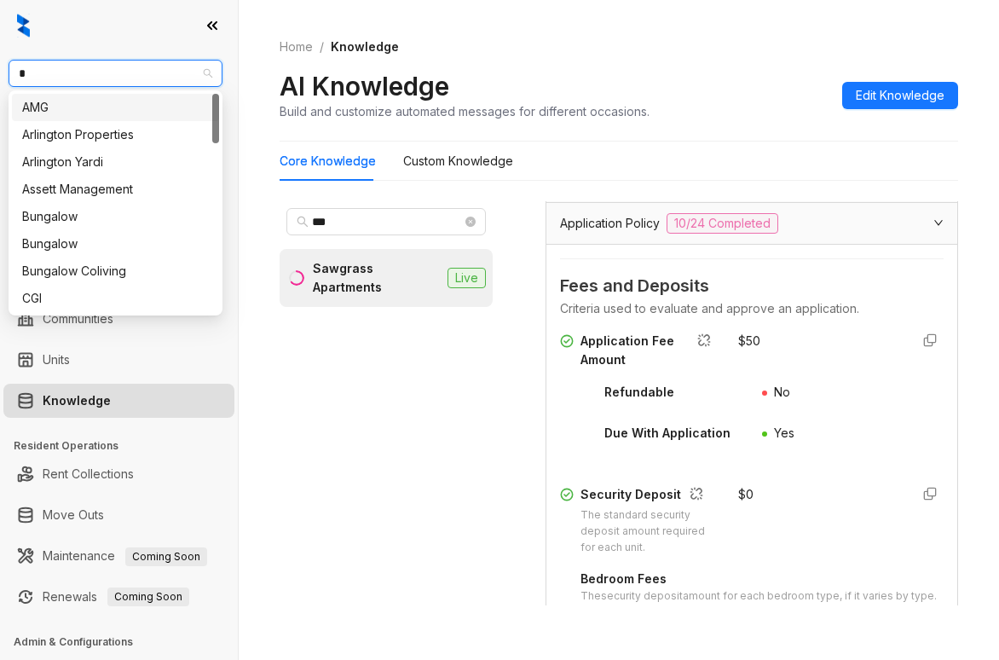
type input "**"
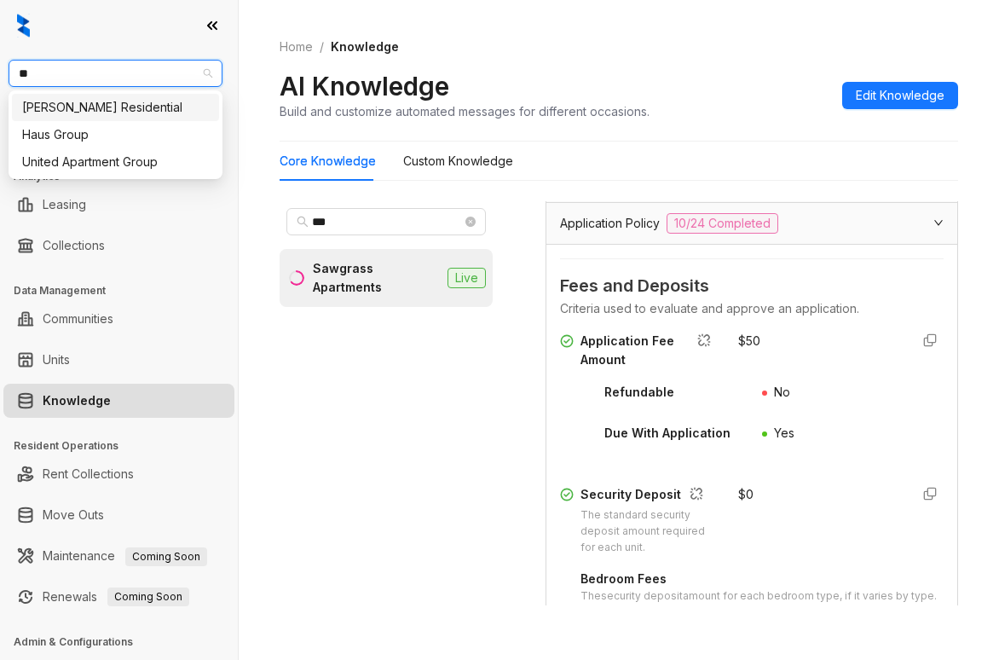
click at [155, 106] on div "[PERSON_NAME] Residential" at bounding box center [115, 107] width 187 height 19
